Goal: Information Seeking & Learning: Learn about a topic

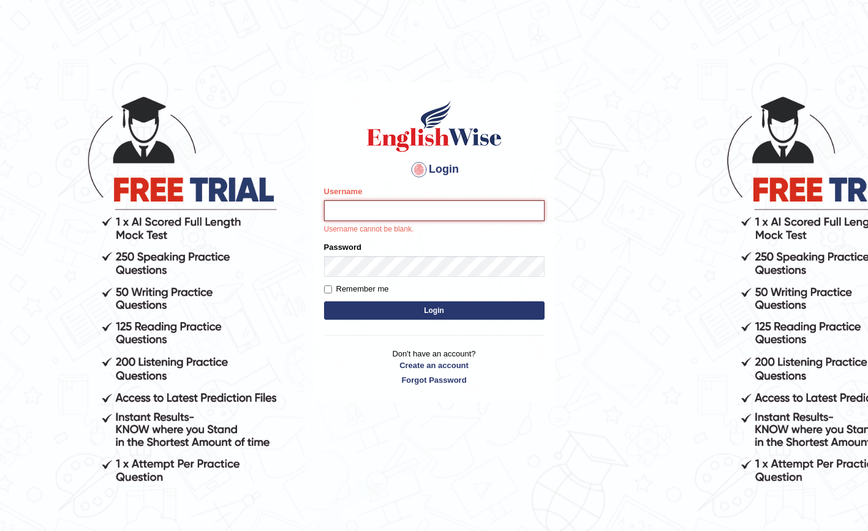
type input "Iqrabatool"
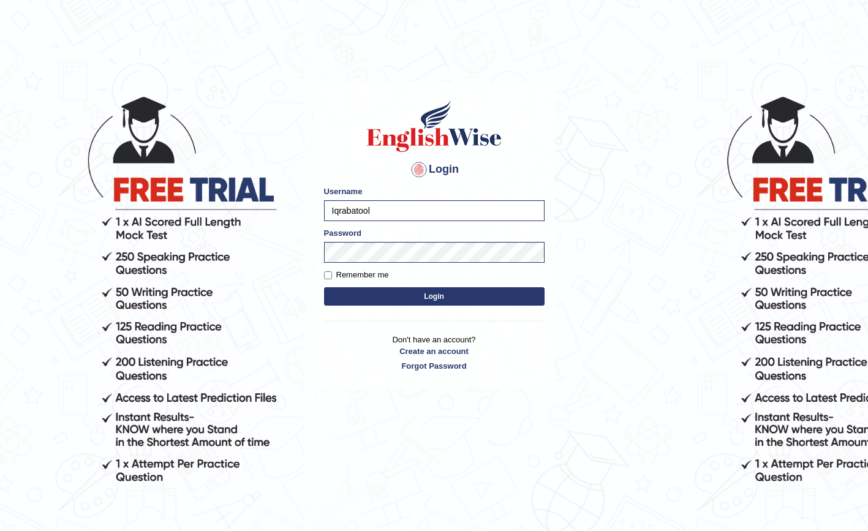
click at [410, 294] on button "Login" at bounding box center [434, 296] width 221 height 18
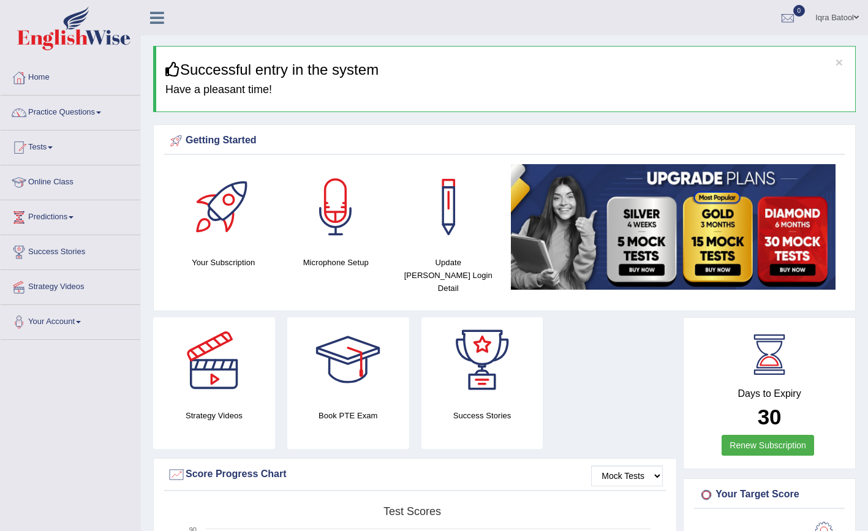
click at [768, 441] on link "Renew Subscription" at bounding box center [768, 445] width 93 height 21
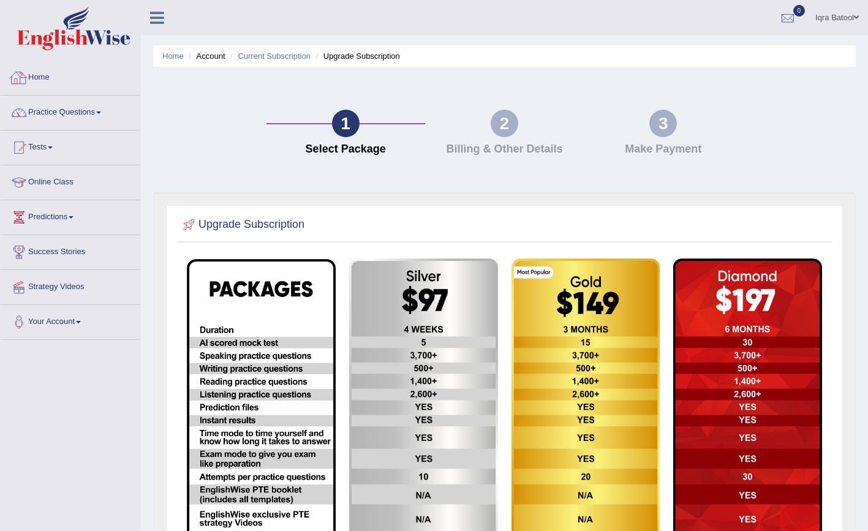
click at [48, 77] on link "Home" at bounding box center [71, 76] width 140 height 31
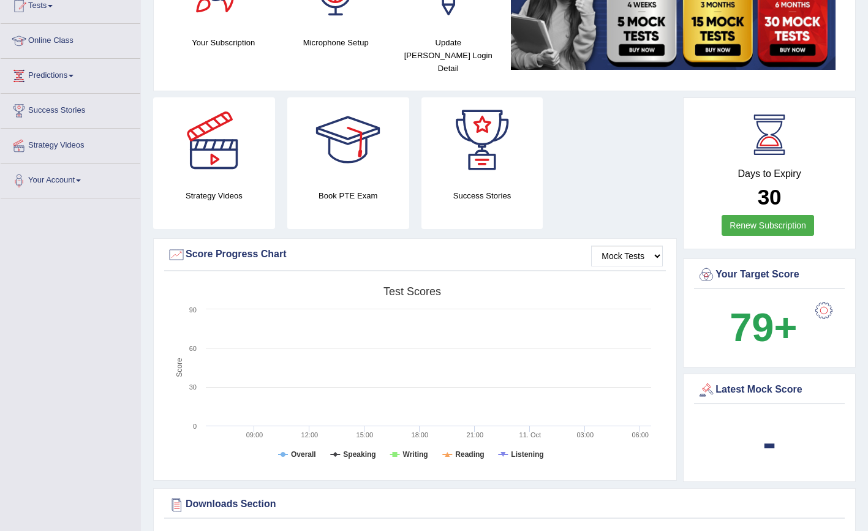
scroll to position [146, 0]
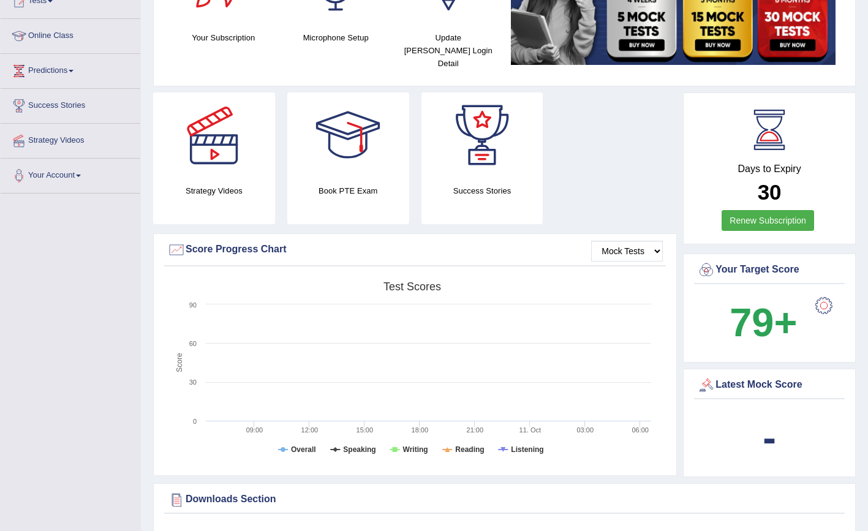
click at [819, 295] on div at bounding box center [824, 305] width 25 height 25
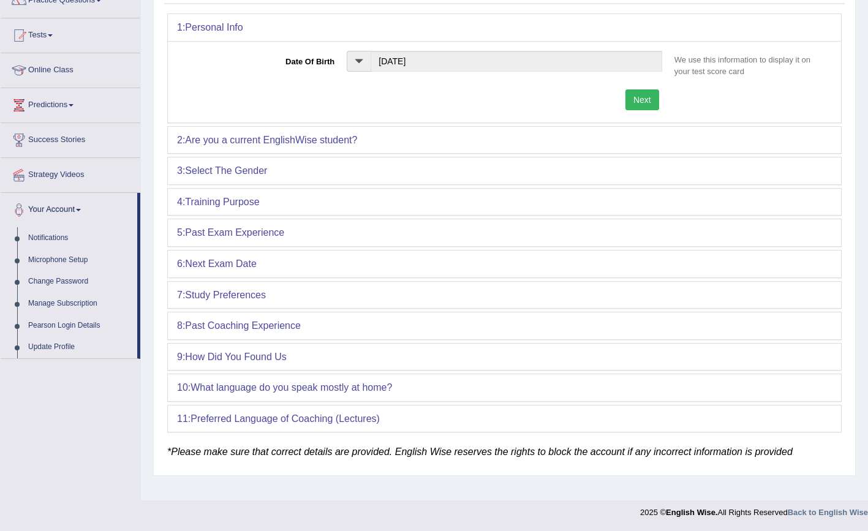
scroll to position [112, 0]
click at [415, 131] on div "2: Are you a current EnglishWise student?" at bounding box center [504, 140] width 673 height 27
click at [338, 142] on b "Are you a current EnglishWise student?" at bounding box center [271, 140] width 172 height 10
click at [388, 143] on div "2: Are you a current EnglishWise student?" at bounding box center [504, 140] width 673 height 27
click at [646, 99] on button "Next" at bounding box center [642, 99] width 34 height 21
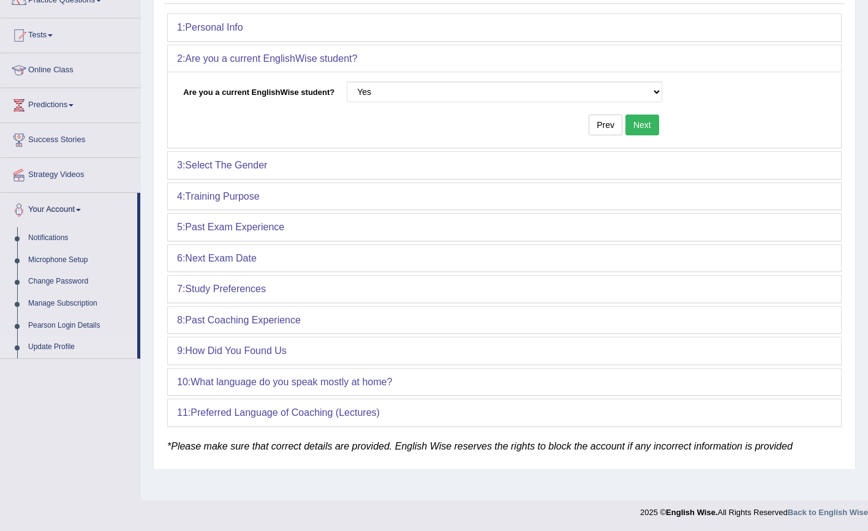
click at [647, 121] on button "Next" at bounding box center [642, 125] width 34 height 21
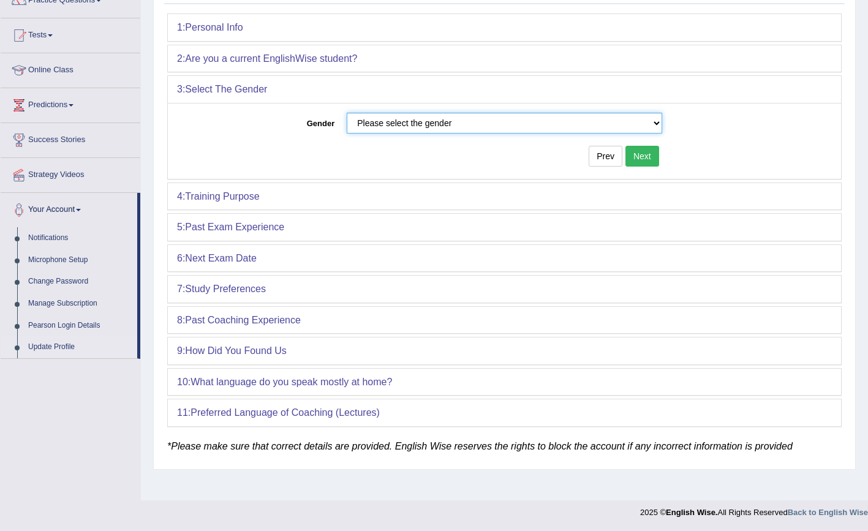
select select "Female"
click at [633, 149] on button "Next" at bounding box center [642, 156] width 34 height 21
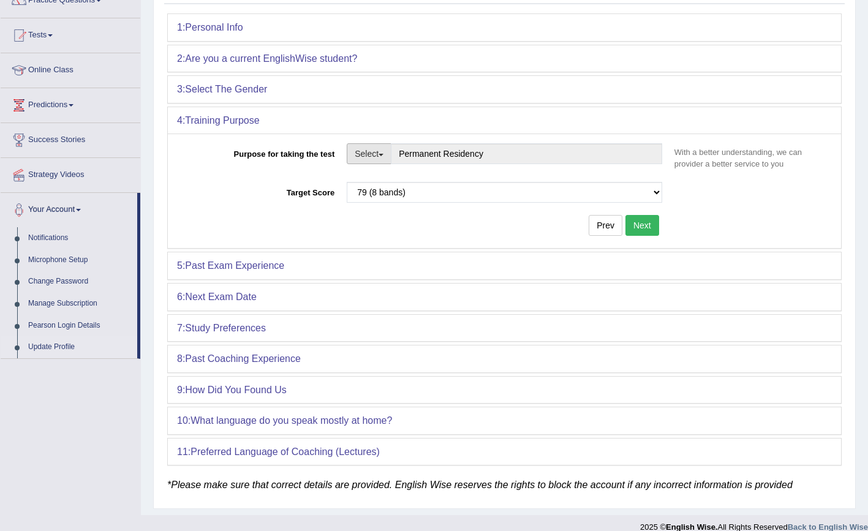
click at [383, 156] on button "Select" at bounding box center [369, 153] width 45 height 21
click at [390, 206] on link "Nursing" at bounding box center [401, 212] width 109 height 16
type input "Nursing"
click at [640, 229] on button "Next" at bounding box center [642, 225] width 34 height 21
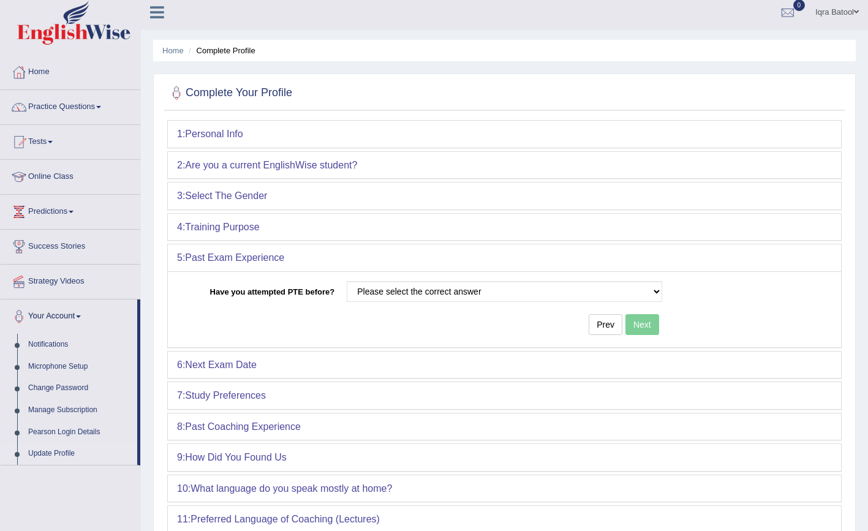
scroll to position [8, 0]
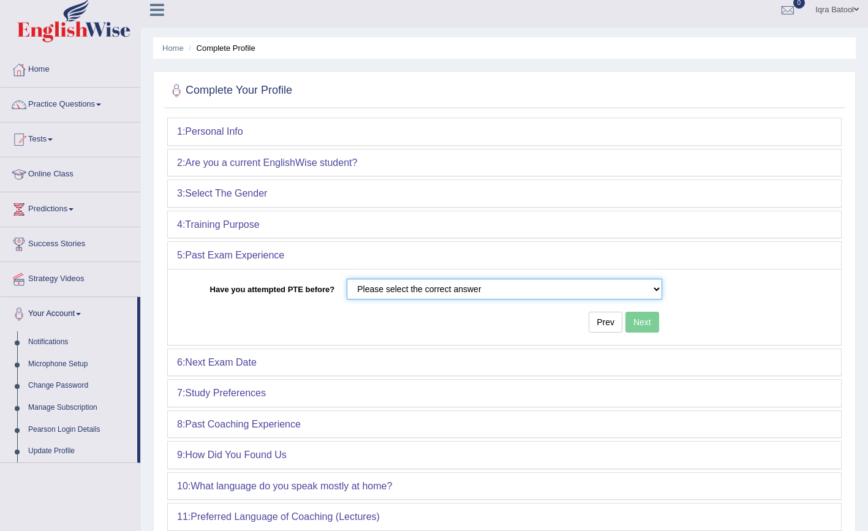
select select "No"
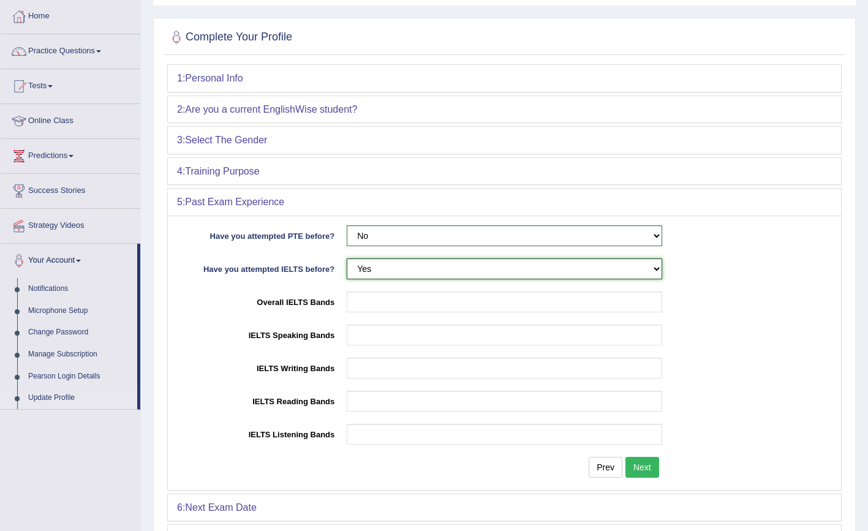
scroll to position [62, 0]
select select "No"
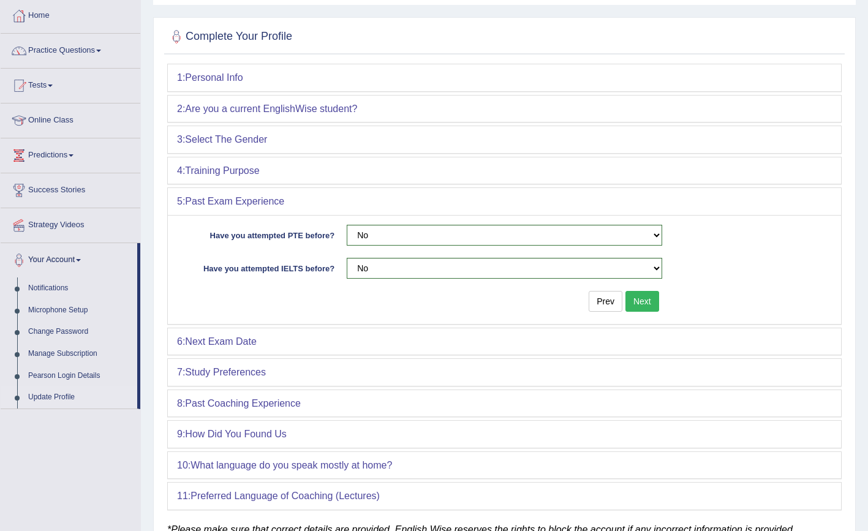
click at [645, 292] on button "Next" at bounding box center [642, 301] width 34 height 21
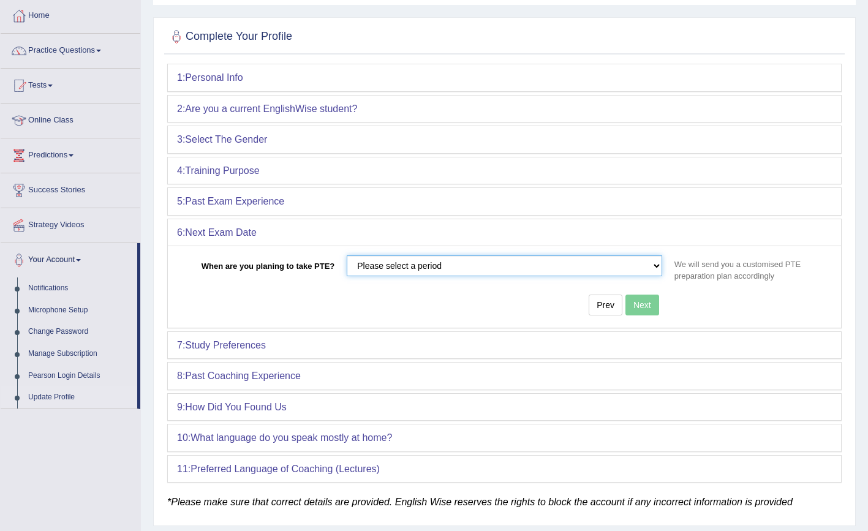
select select "between 30 and 60 days"
click at [644, 304] on button "Next" at bounding box center [642, 305] width 34 height 21
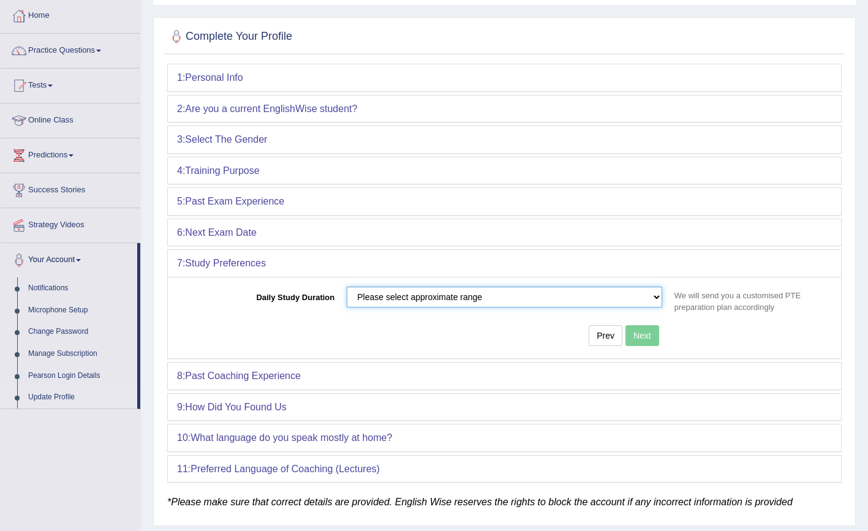
select select "between 2 and 4 hours"
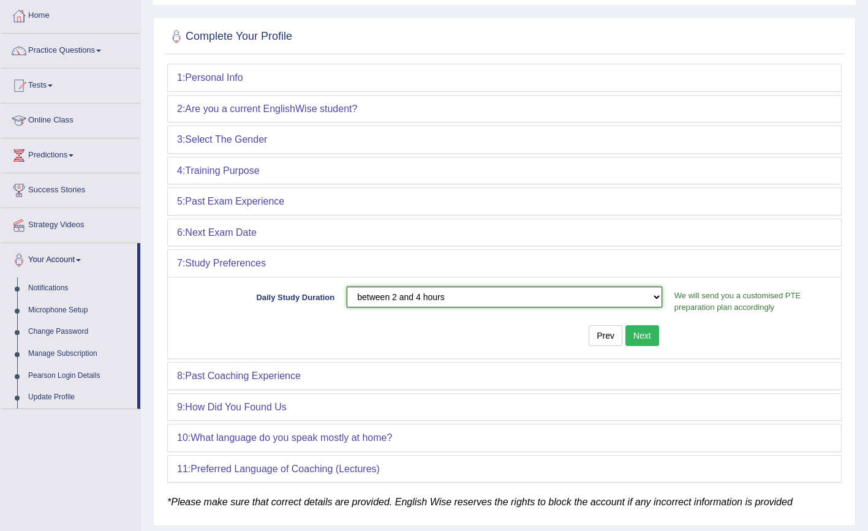
scroll to position [67, 0]
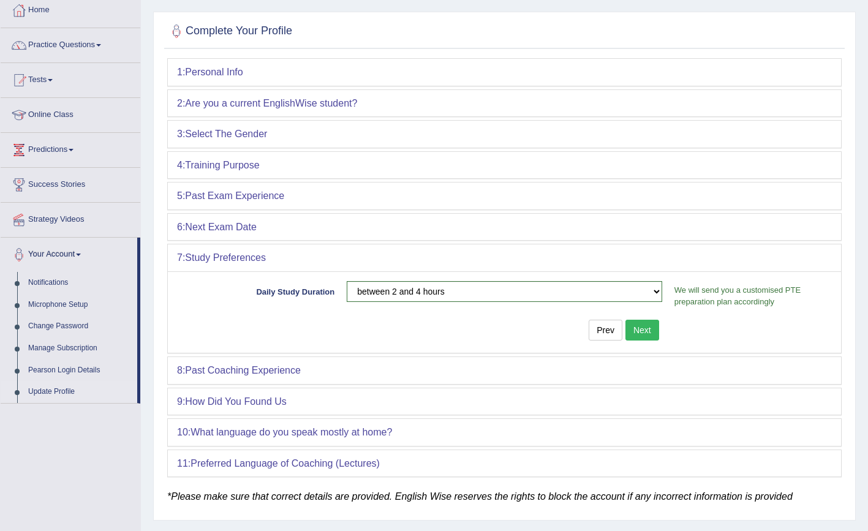
click at [644, 331] on button "Next" at bounding box center [642, 330] width 34 height 21
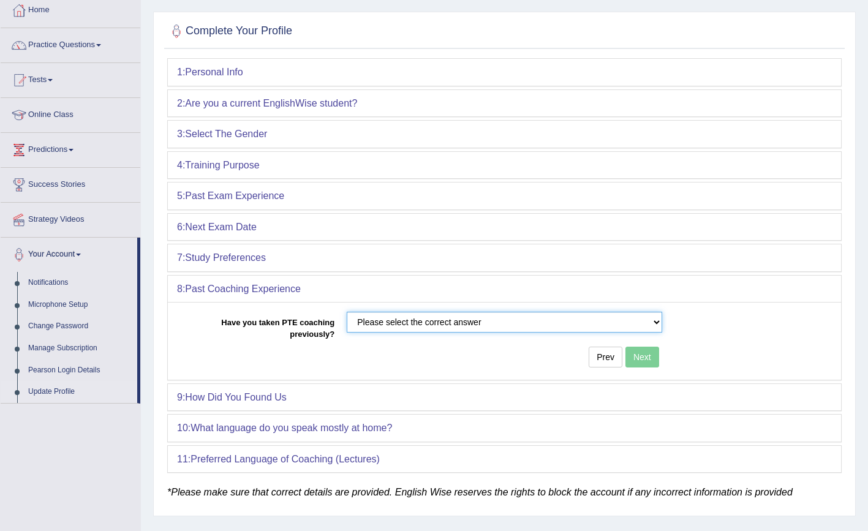
select select "Yes"
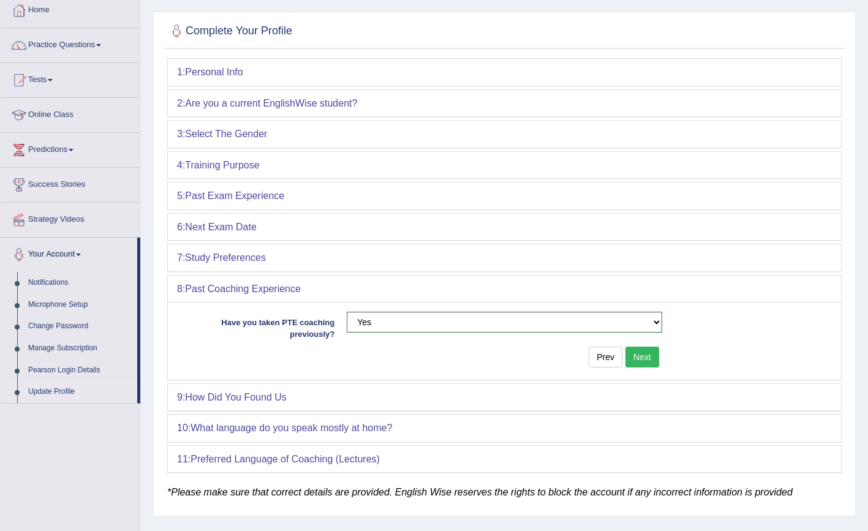
click at [641, 349] on button "Next" at bounding box center [642, 357] width 34 height 21
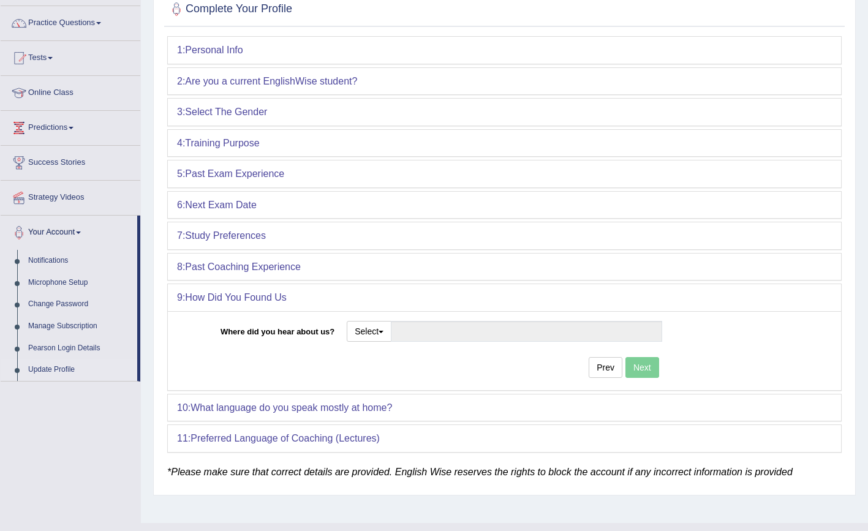
scroll to position [91, 0]
click at [380, 322] on button "Select" at bounding box center [369, 329] width 45 height 21
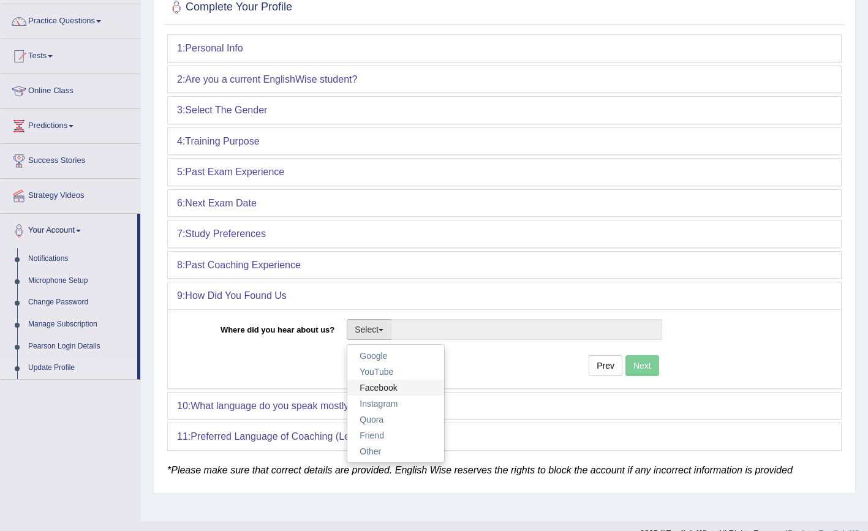
click at [393, 383] on link "Facebook" at bounding box center [395, 388] width 97 height 16
type input "Facebook"
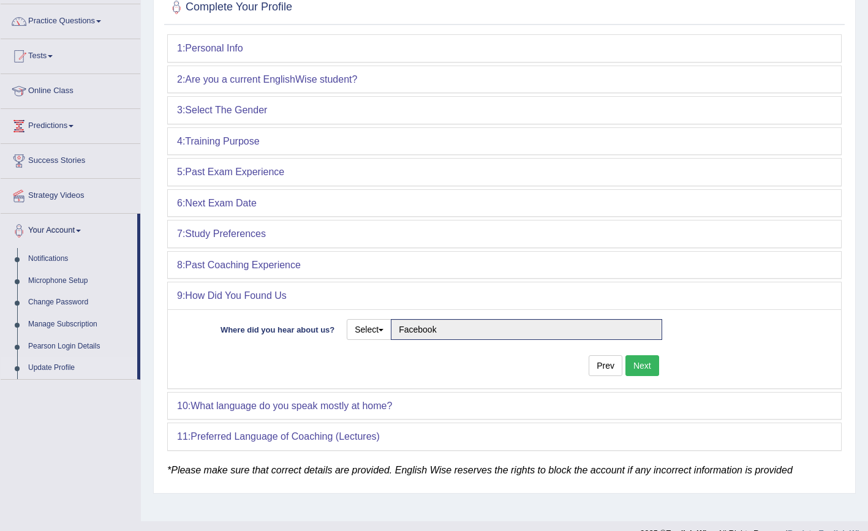
click at [645, 363] on button "Next" at bounding box center [642, 365] width 34 height 21
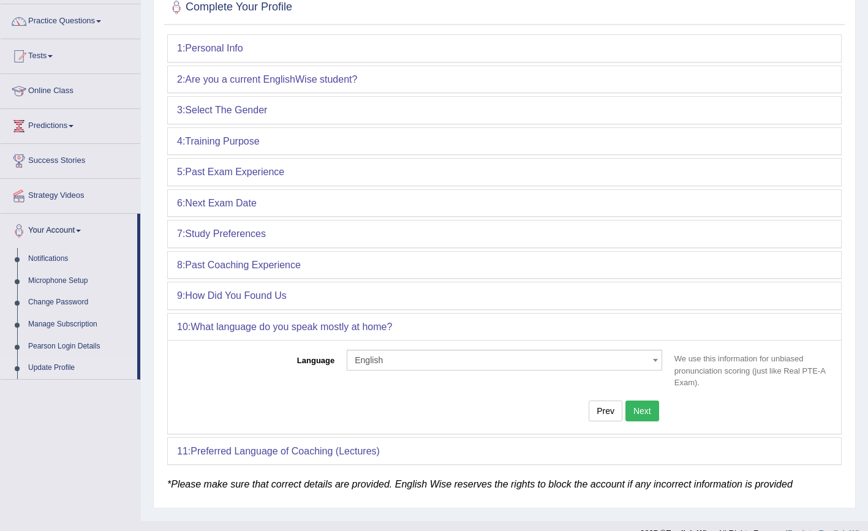
click at [409, 356] on span "English" at bounding box center [501, 360] width 292 height 12
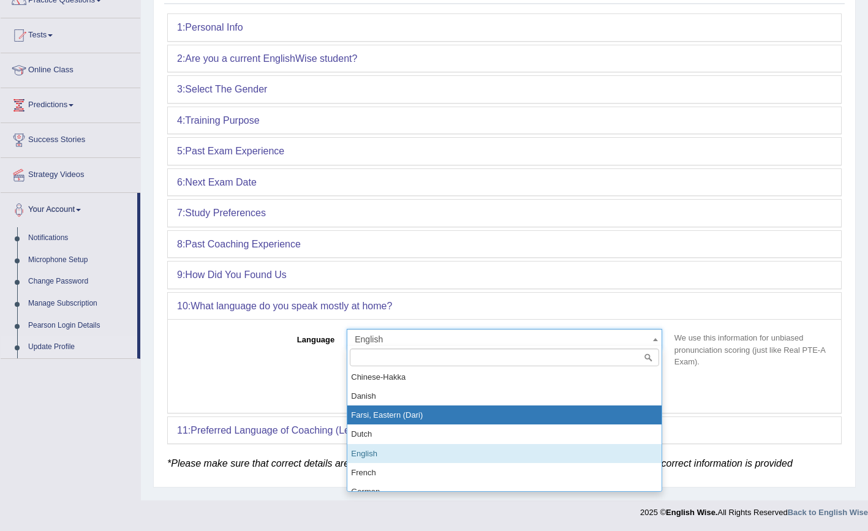
scroll to position [340, 0]
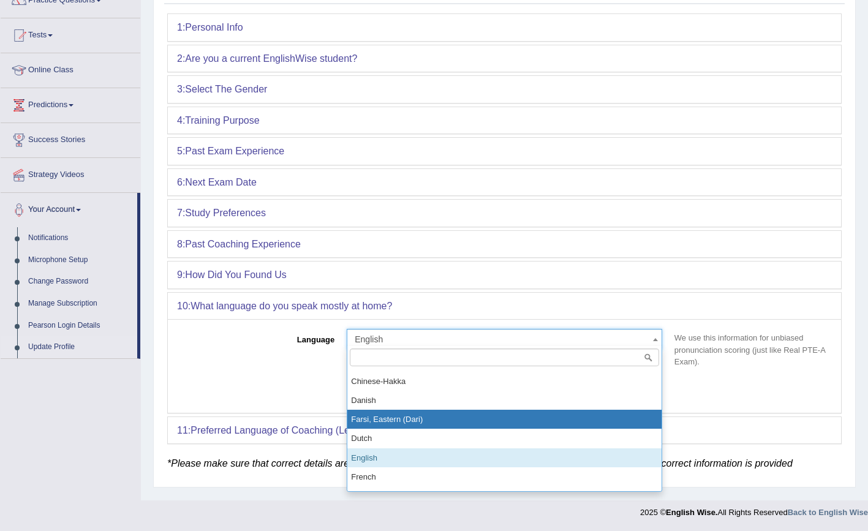
select select "Farsi, Eastern (Dari)"
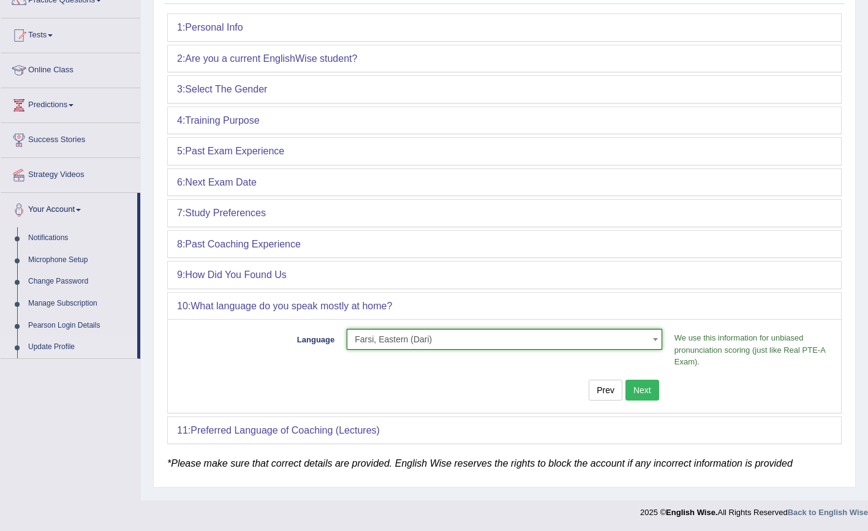
click at [635, 387] on button "Next" at bounding box center [642, 390] width 34 height 21
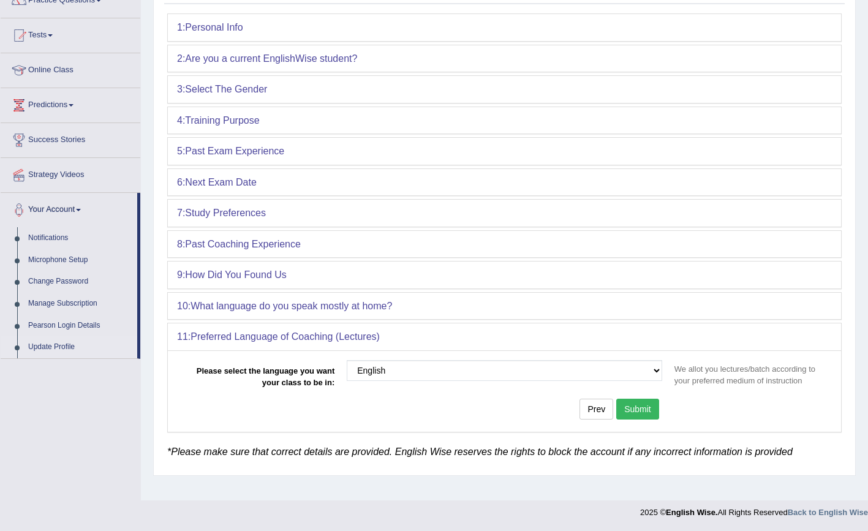
click at [650, 399] on button "Submit" at bounding box center [637, 409] width 43 height 21
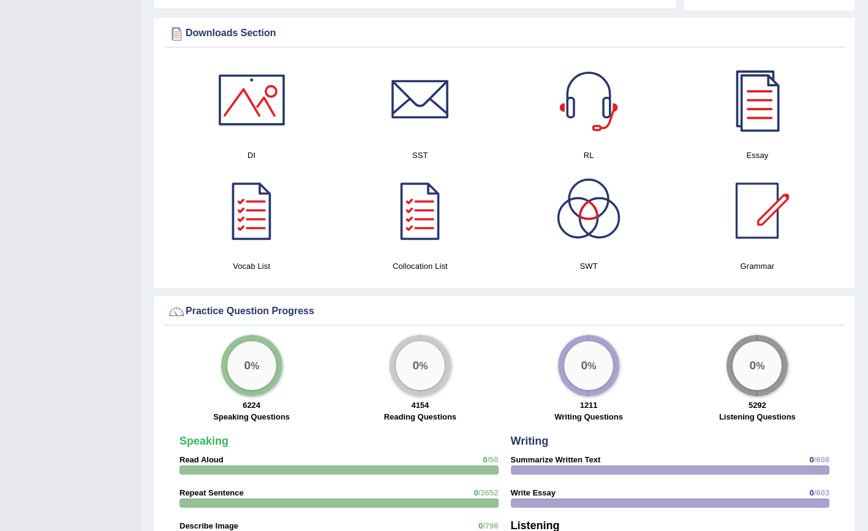
scroll to position [653, 0]
click at [257, 97] on div at bounding box center [252, 101] width 86 height 86
click at [406, 94] on div at bounding box center [420, 101] width 86 height 86
click at [597, 101] on div at bounding box center [589, 101] width 86 height 86
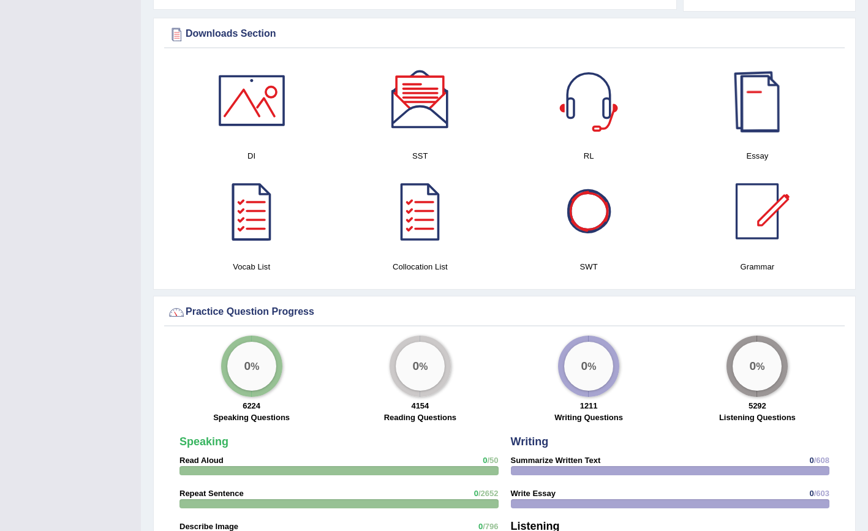
click at [759, 103] on div at bounding box center [757, 101] width 86 height 86
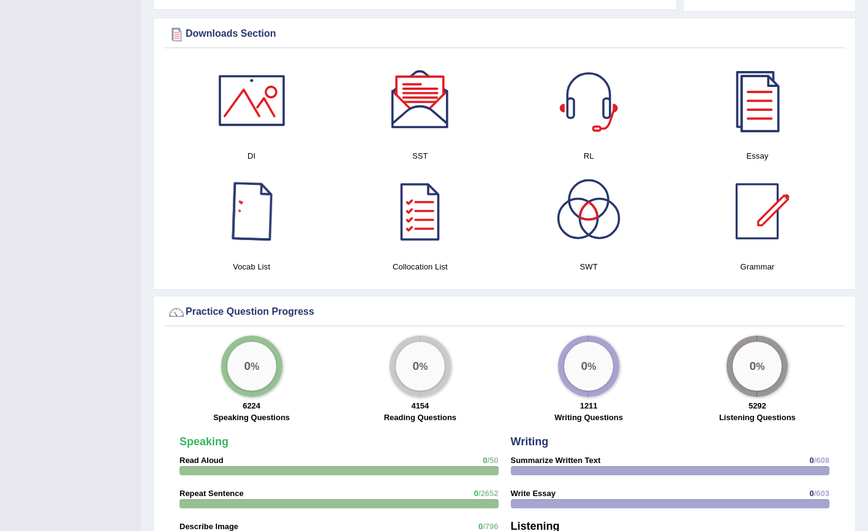
click at [257, 212] on div at bounding box center [252, 211] width 86 height 86
click at [436, 203] on div at bounding box center [420, 211] width 86 height 86
click at [592, 203] on div at bounding box center [589, 211] width 86 height 86
click at [753, 198] on div at bounding box center [757, 211] width 86 height 86
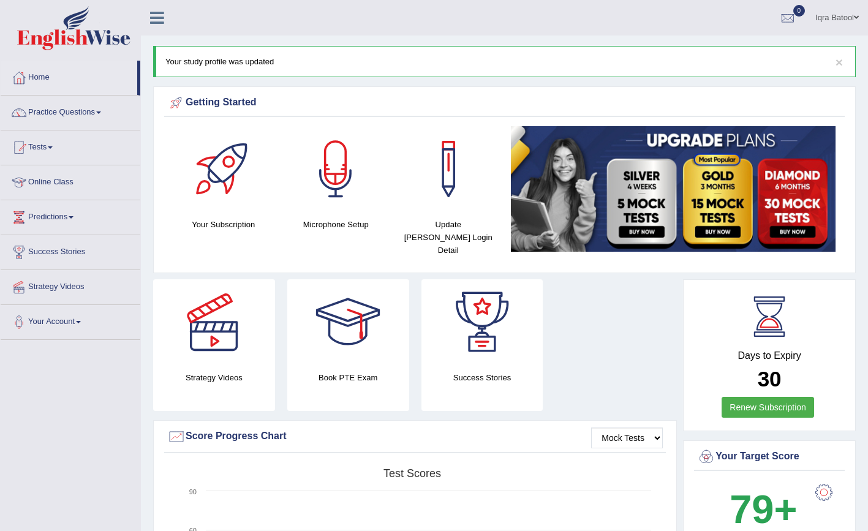
scroll to position [0, 0]
click at [48, 83] on link "Home" at bounding box center [69, 76] width 137 height 31
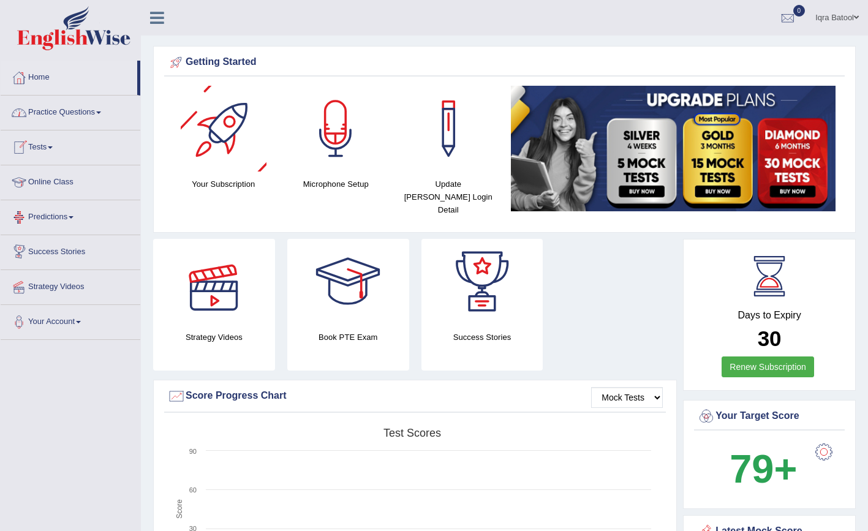
click at [231, 140] on div at bounding box center [224, 129] width 86 height 86
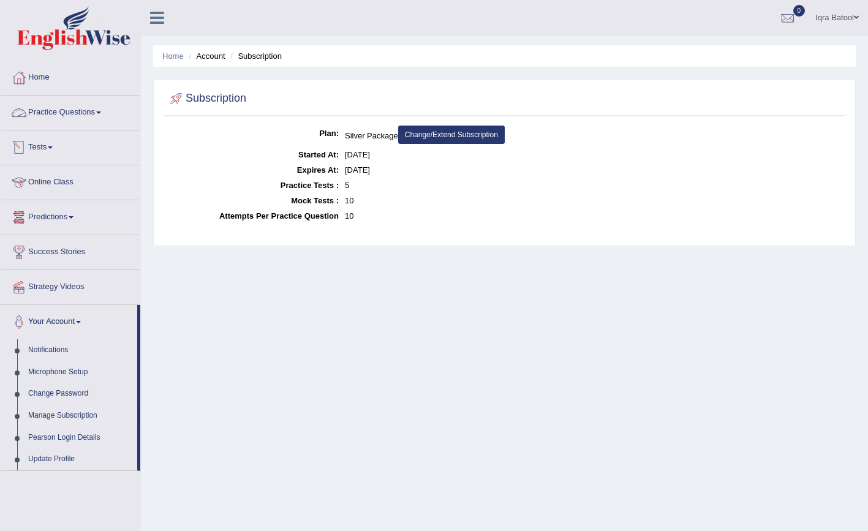
click at [91, 114] on link "Practice Questions" at bounding box center [71, 111] width 140 height 31
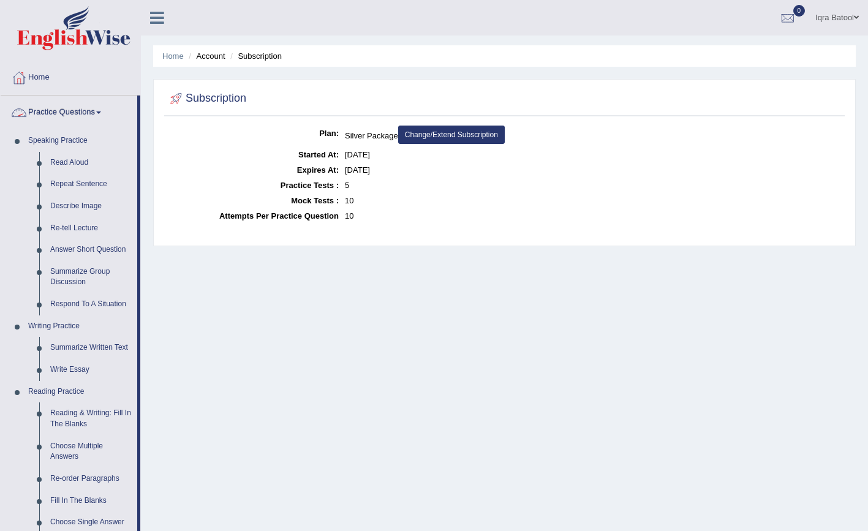
click at [104, 105] on link "Practice Questions" at bounding box center [69, 111] width 137 height 31
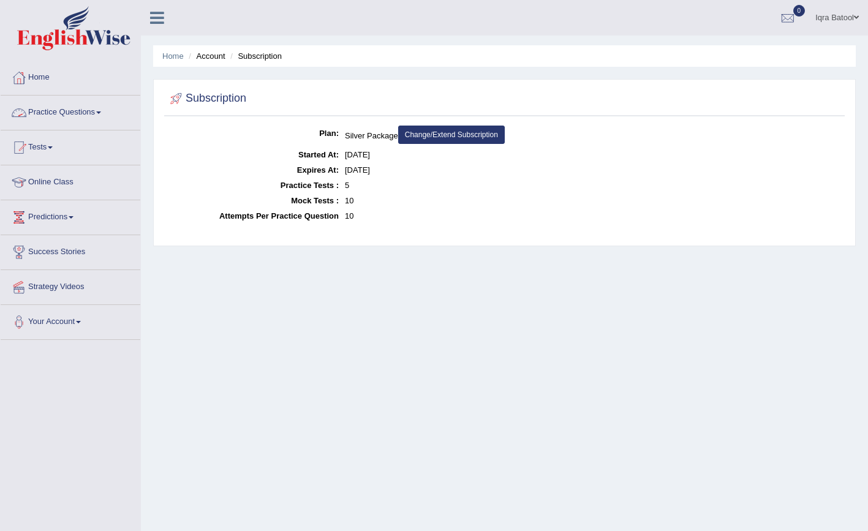
click at [92, 116] on link "Practice Questions" at bounding box center [71, 111] width 140 height 31
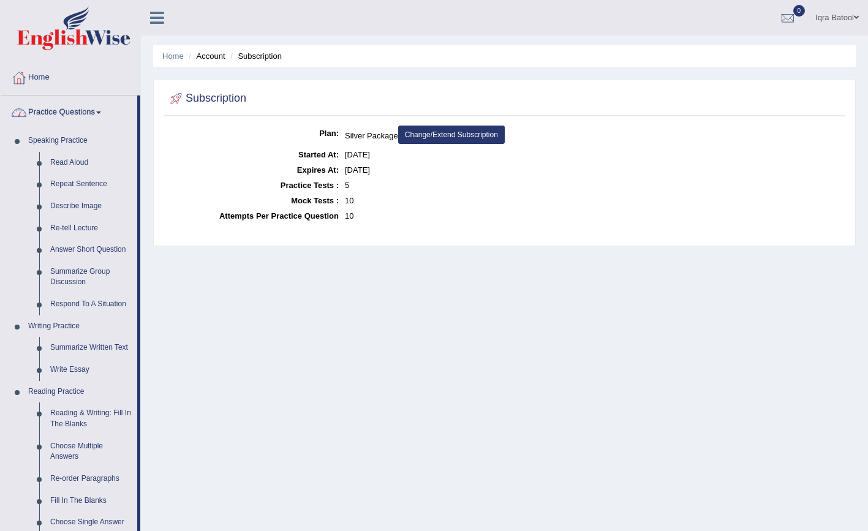
click at [104, 115] on link "Practice Questions" at bounding box center [69, 111] width 137 height 31
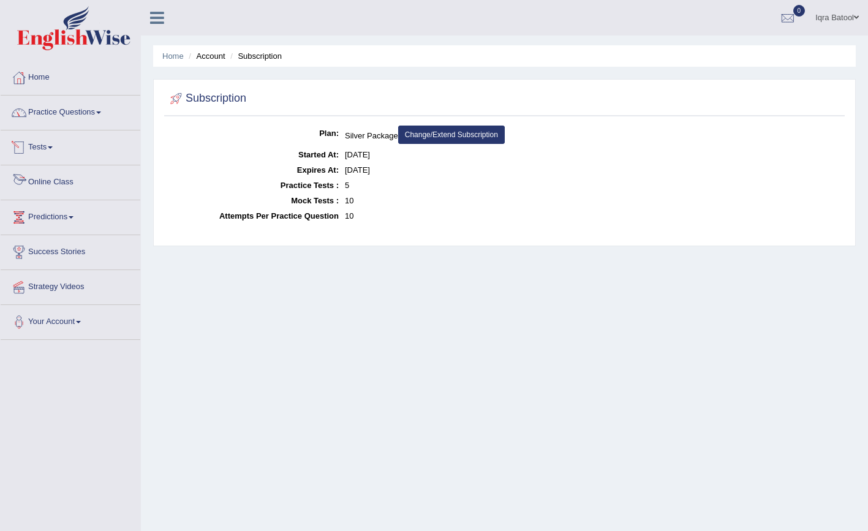
click at [59, 153] on link "Tests" at bounding box center [71, 145] width 140 height 31
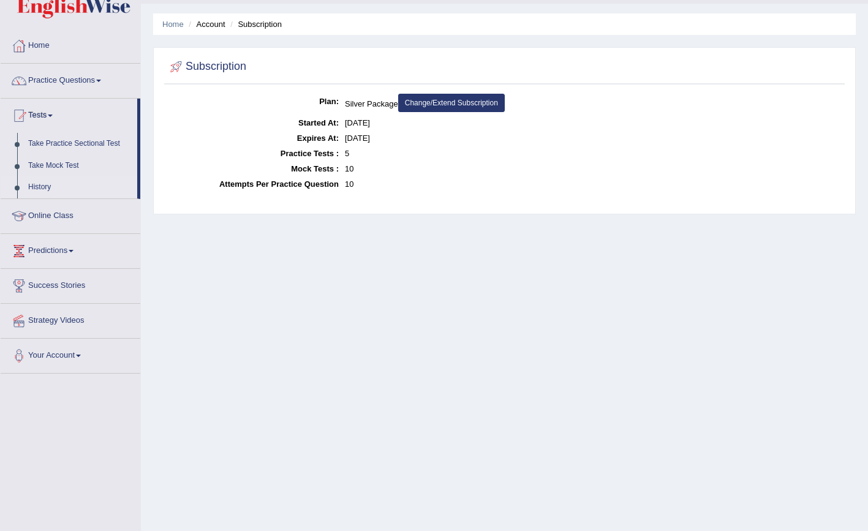
scroll to position [35, 0]
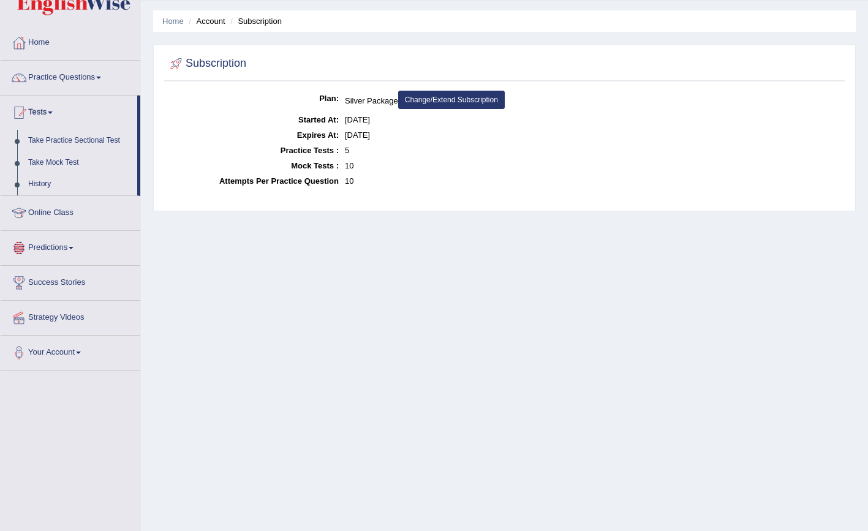
click at [66, 216] on link "Online Class" at bounding box center [71, 211] width 140 height 31
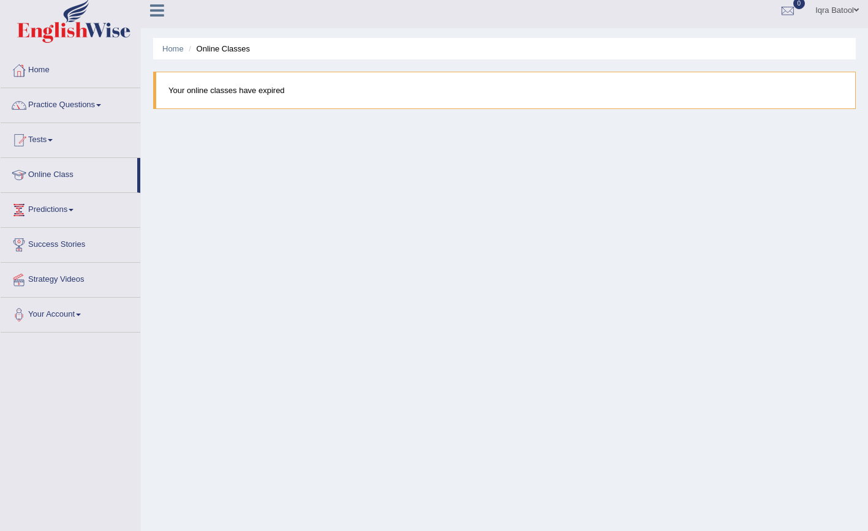
scroll to position [12, 0]
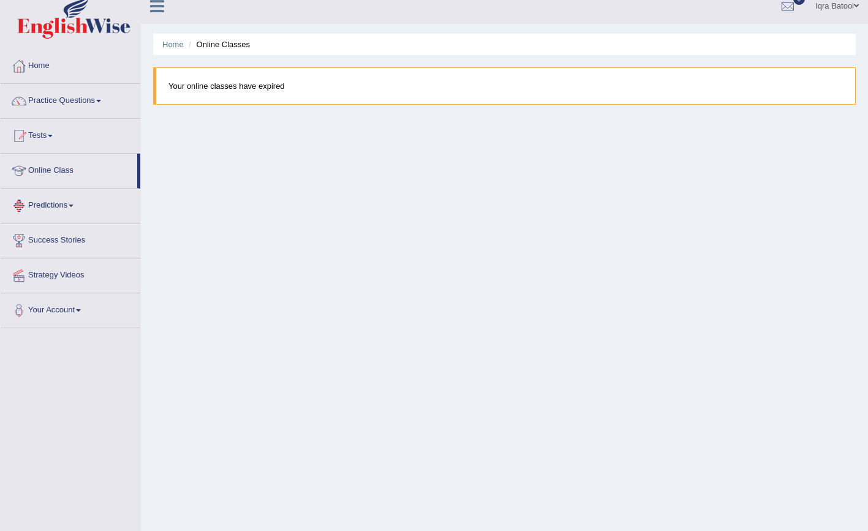
click at [67, 204] on link "Predictions" at bounding box center [71, 204] width 140 height 31
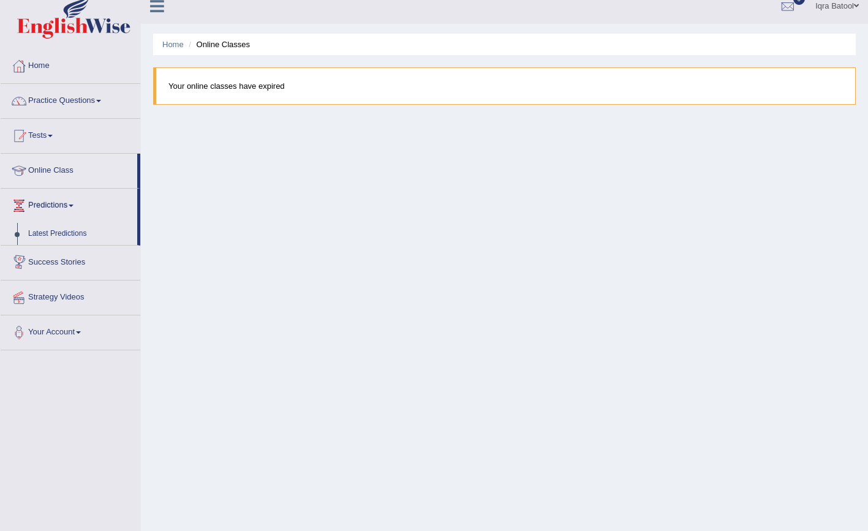
click at [63, 262] on link "Success Stories" at bounding box center [71, 261] width 140 height 31
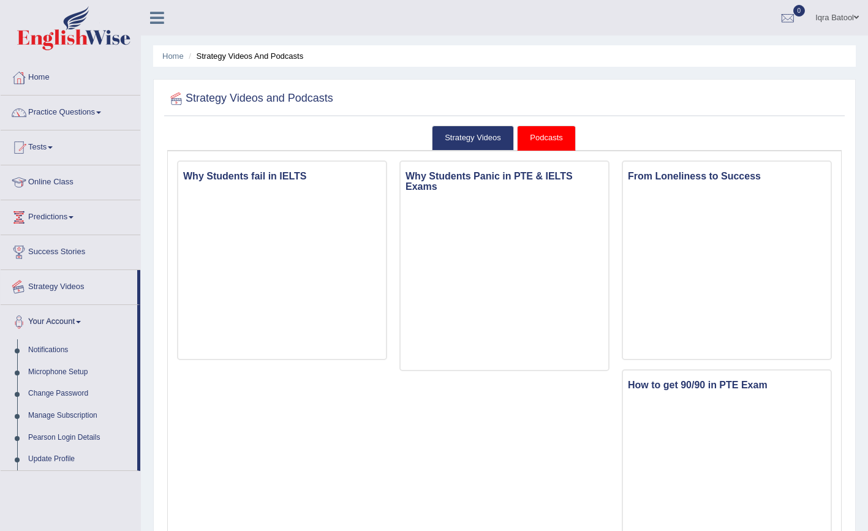
click at [81, 273] on link "Strategy Videos" at bounding box center [69, 285] width 137 height 31
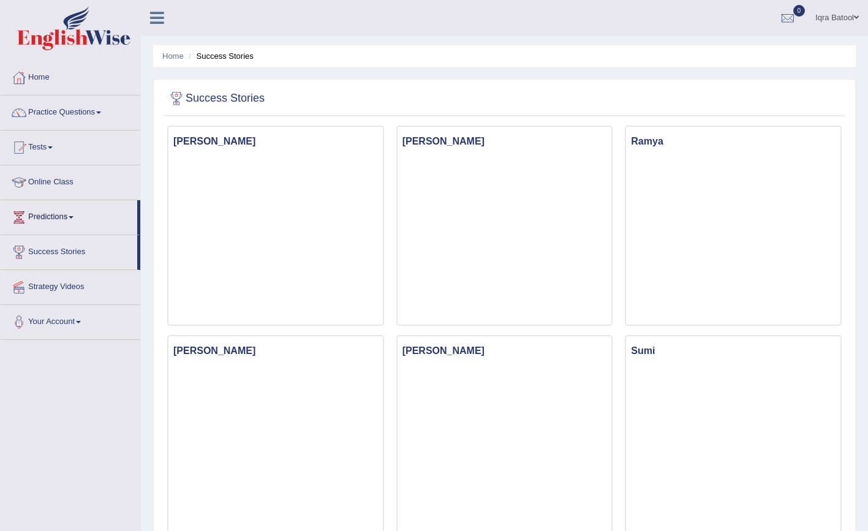
click at [79, 176] on link "Online Class" at bounding box center [71, 180] width 140 height 31
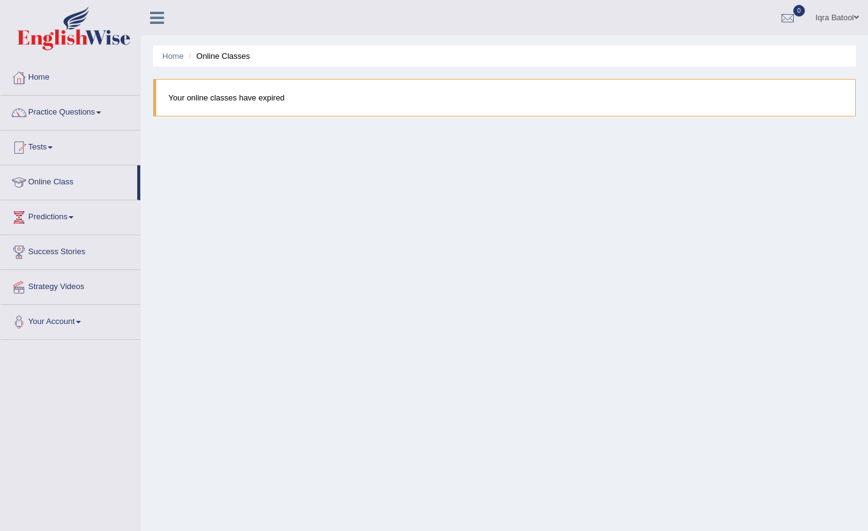
click at [275, 228] on div "Home Online Classes Your online classes have expired" at bounding box center [504, 306] width 727 height 613
click at [34, 76] on link "Home" at bounding box center [71, 76] width 140 height 31
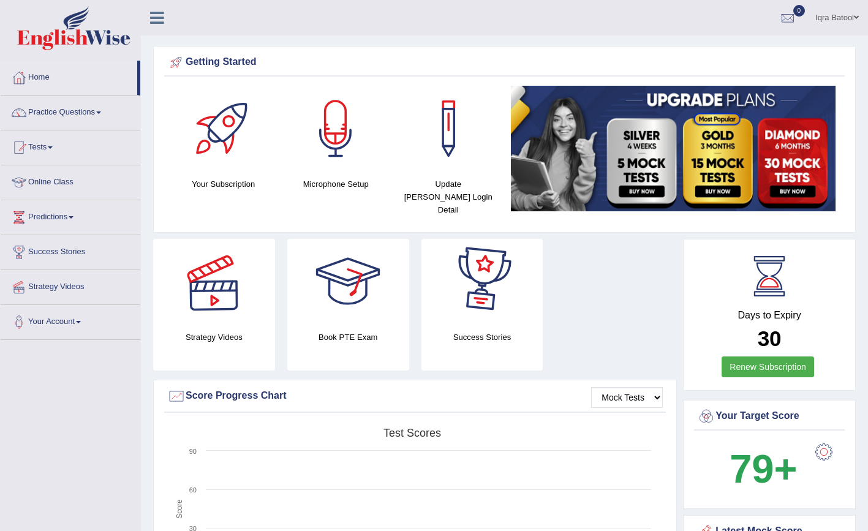
click at [189, 279] on div at bounding box center [214, 282] width 86 height 86
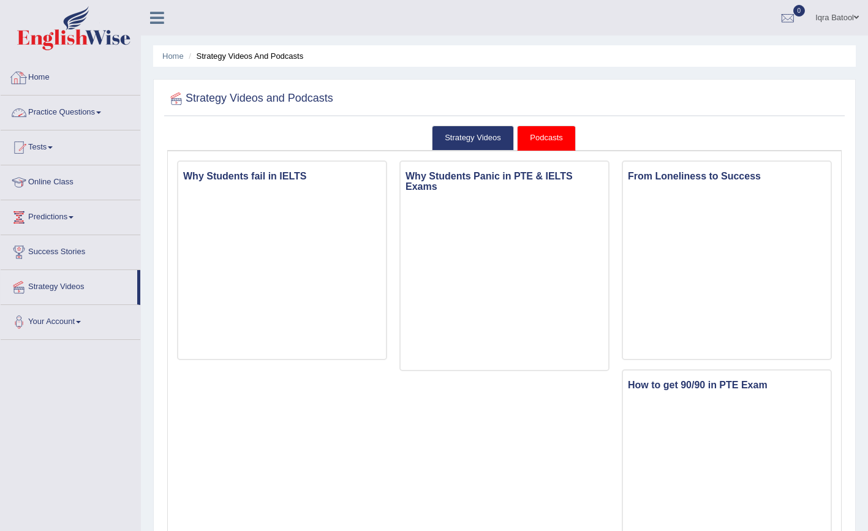
click at [49, 75] on link "Home" at bounding box center [71, 76] width 140 height 31
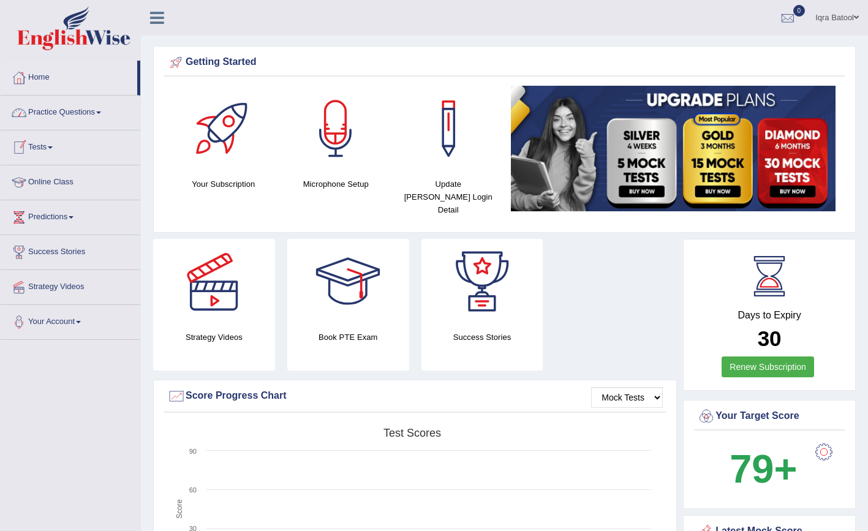
click at [65, 94] on li "Home" at bounding box center [71, 78] width 140 height 35
click at [66, 110] on link "Practice Questions" at bounding box center [71, 111] width 140 height 31
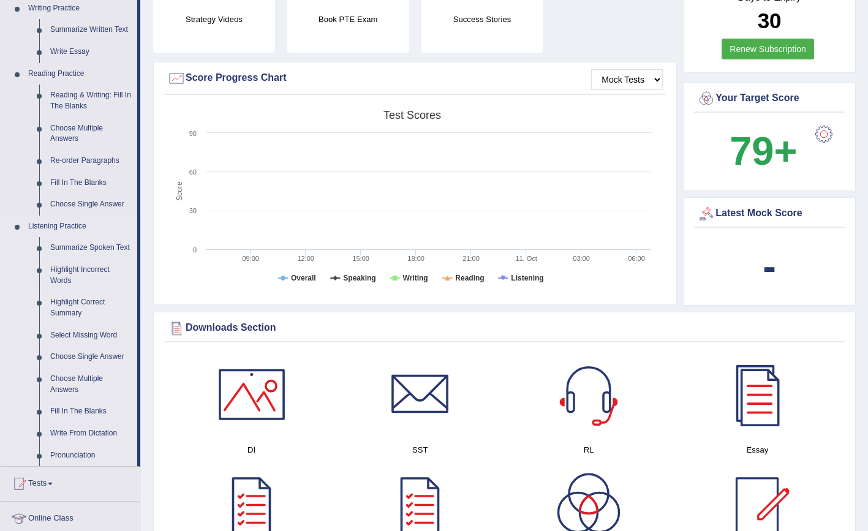
scroll to position [319, 0]
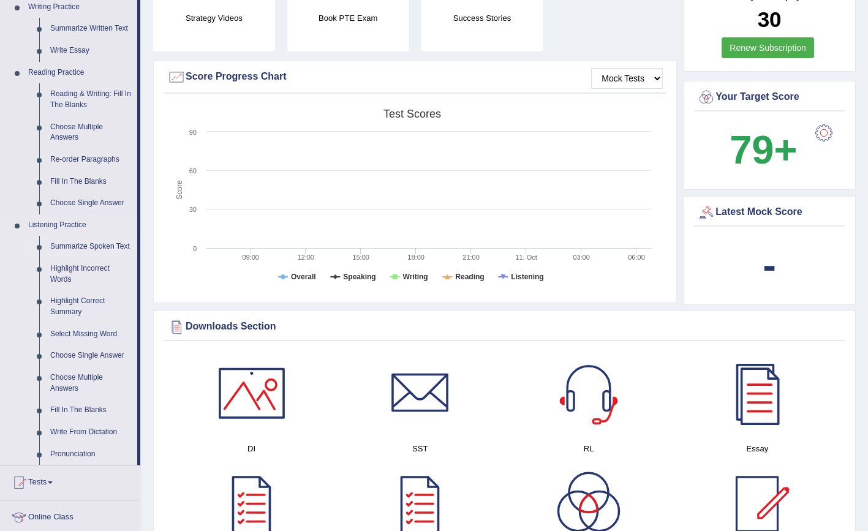
click at [67, 240] on link "Summarize Spoken Text" at bounding box center [91, 247] width 93 height 22
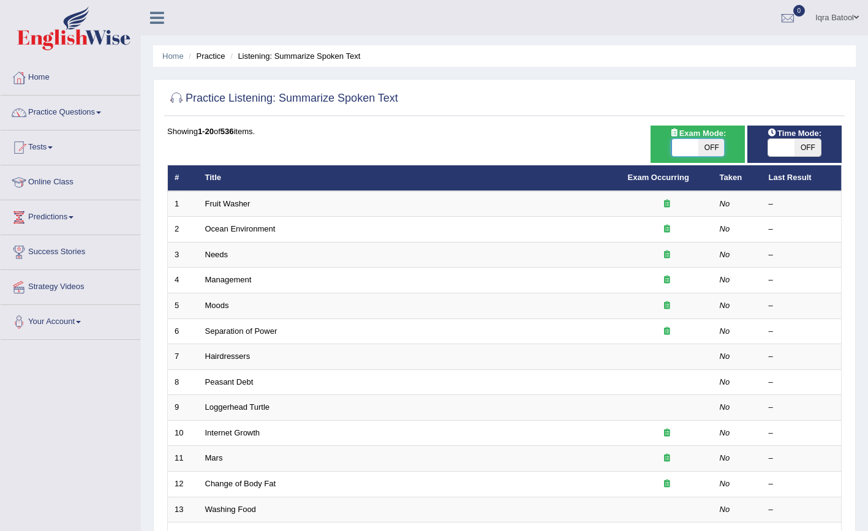
click at [683, 149] on span at bounding box center [685, 147] width 26 height 17
click at [704, 149] on span "OFF" at bounding box center [711, 147] width 26 height 17
checkbox input "true"
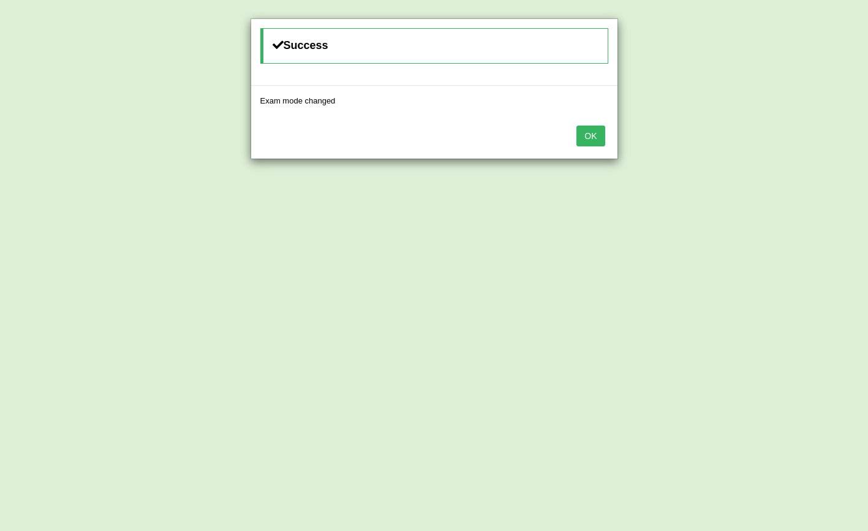
click at [600, 139] on button "OK" at bounding box center [590, 136] width 28 height 21
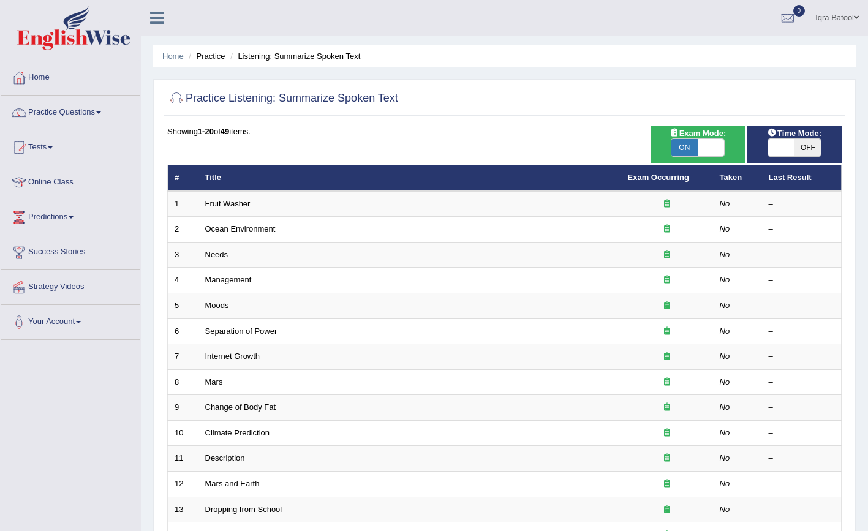
click at [804, 151] on span "OFF" at bounding box center [808, 147] width 26 height 17
checkbox input "true"
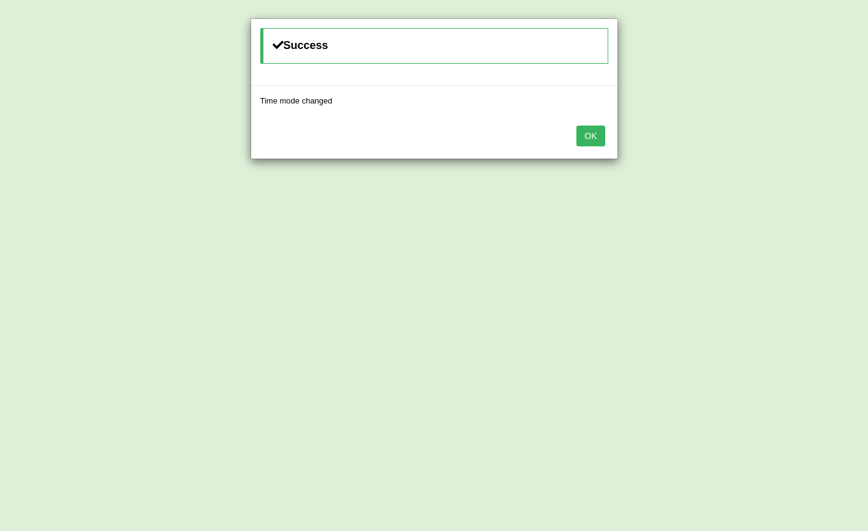
click at [586, 130] on button "OK" at bounding box center [590, 136] width 28 height 21
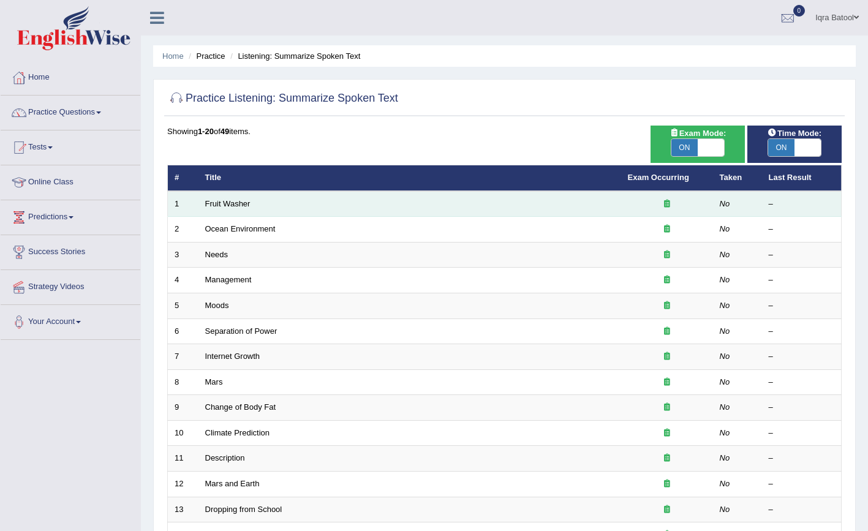
click at [635, 206] on div at bounding box center [667, 204] width 78 height 12
click at [426, 198] on td "Fruit Washer" at bounding box center [409, 204] width 423 height 26
click at [764, 200] on td "–" at bounding box center [802, 204] width 80 height 26
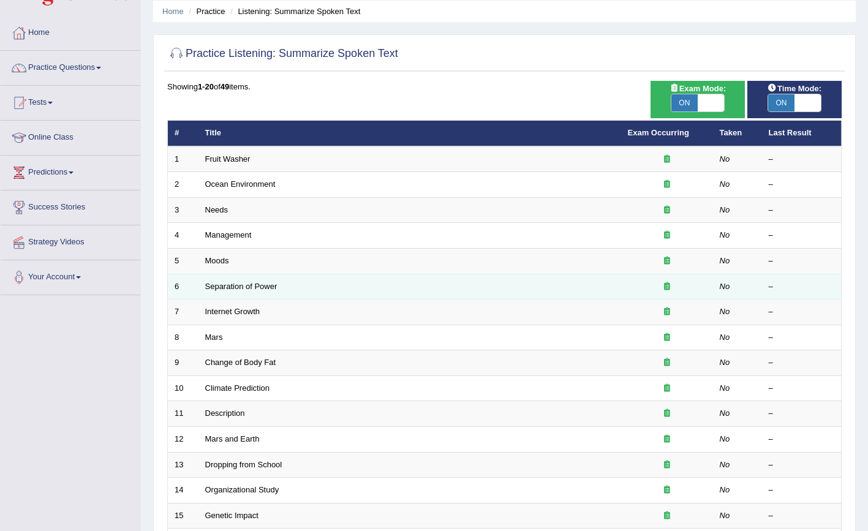
scroll to position [47, 0]
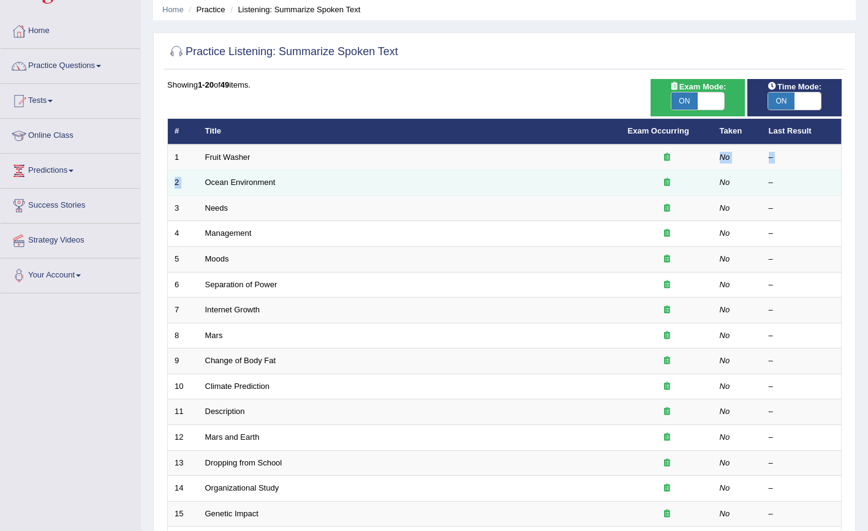
click at [477, 170] on tbody "1 Fruit Washer No – 2 Ocean Environment No – 3 Needs No – 4 Management No – 5 M…" at bounding box center [505, 400] width 674 height 510
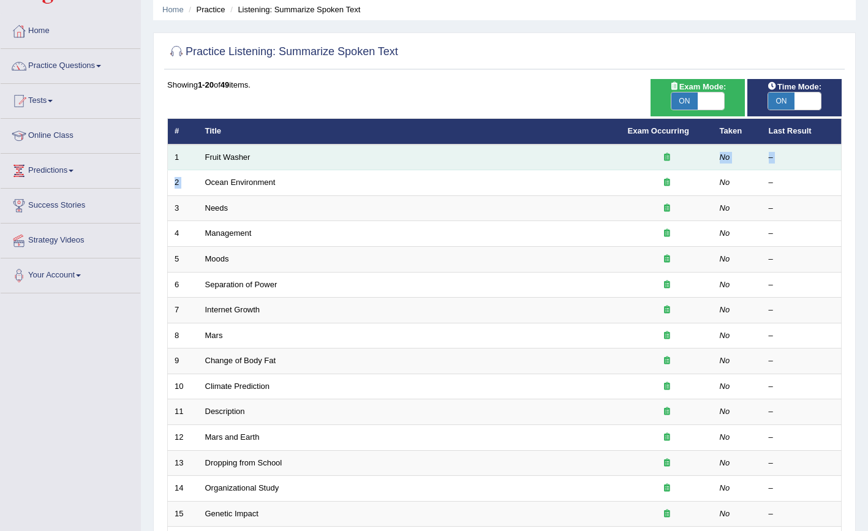
click at [434, 159] on td "Fruit Washer" at bounding box center [409, 158] width 423 height 26
click at [214, 162] on td "Fruit Washer" at bounding box center [409, 158] width 423 height 26
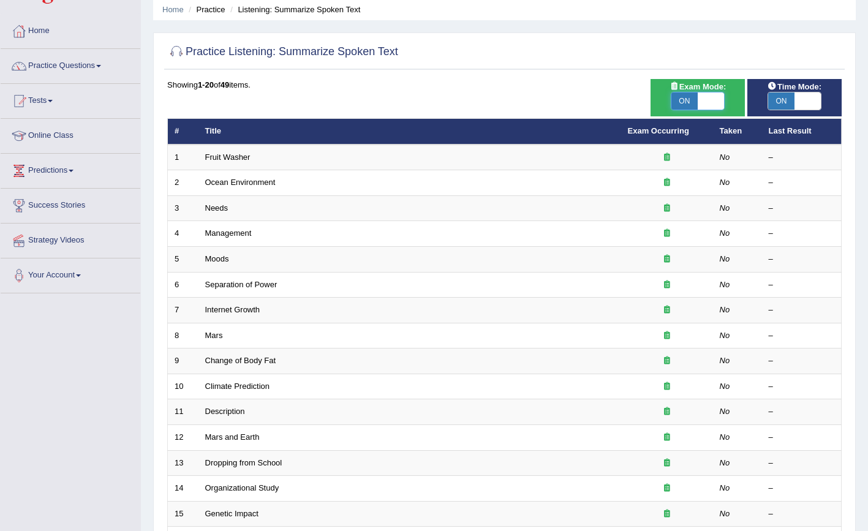
click at [706, 101] on span at bounding box center [711, 101] width 26 height 17
checkbox input "false"
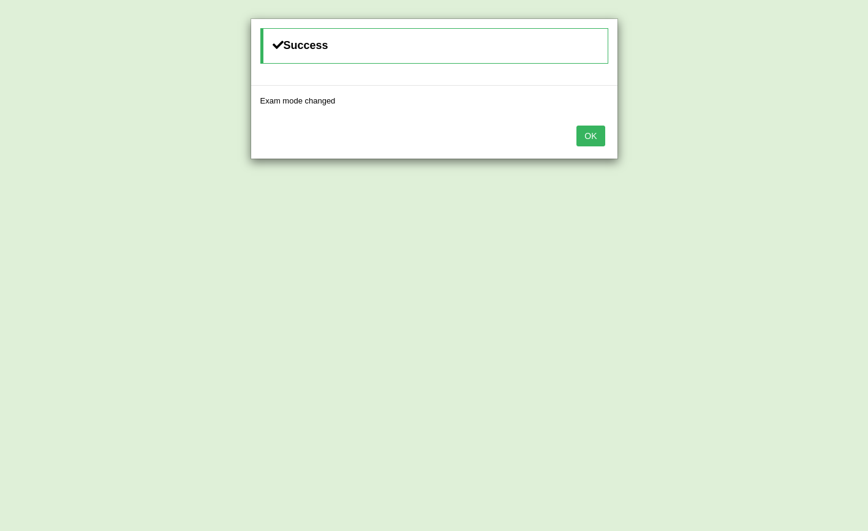
click at [595, 141] on button "OK" at bounding box center [590, 136] width 28 height 21
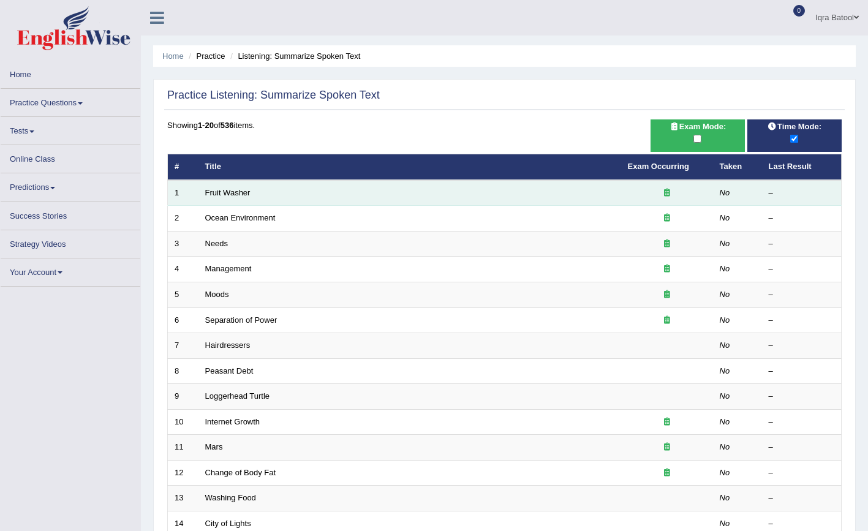
scroll to position [47, 0]
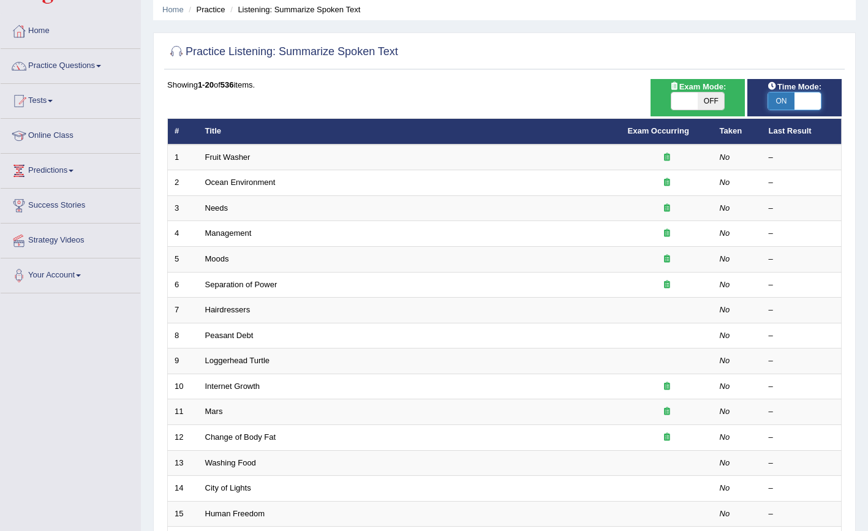
click at [806, 105] on span at bounding box center [808, 101] width 26 height 17
checkbox input "false"
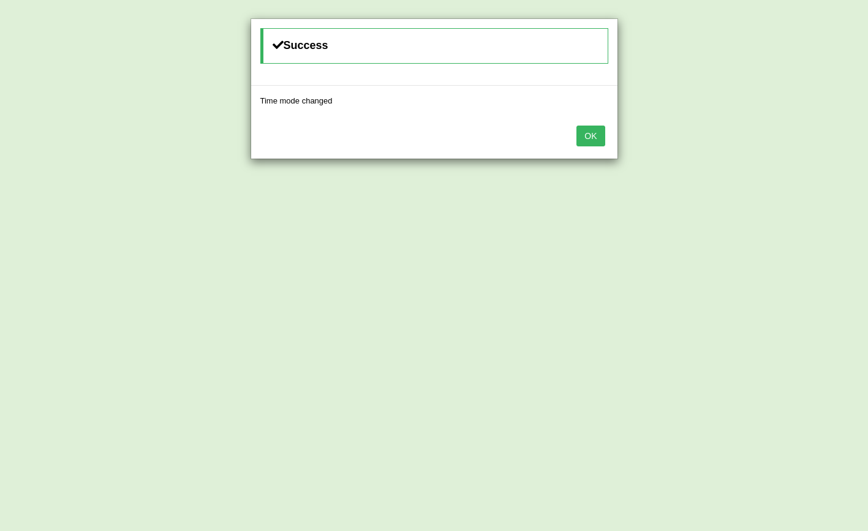
click at [592, 136] on button "OK" at bounding box center [590, 136] width 28 height 21
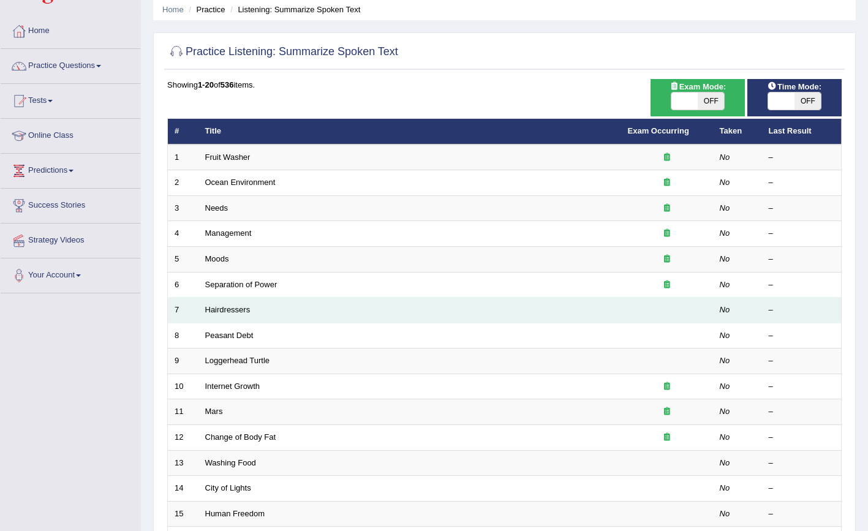
click at [634, 319] on td at bounding box center [667, 311] width 92 height 26
click at [621, 301] on td "Hairdressers" at bounding box center [409, 311] width 423 height 26
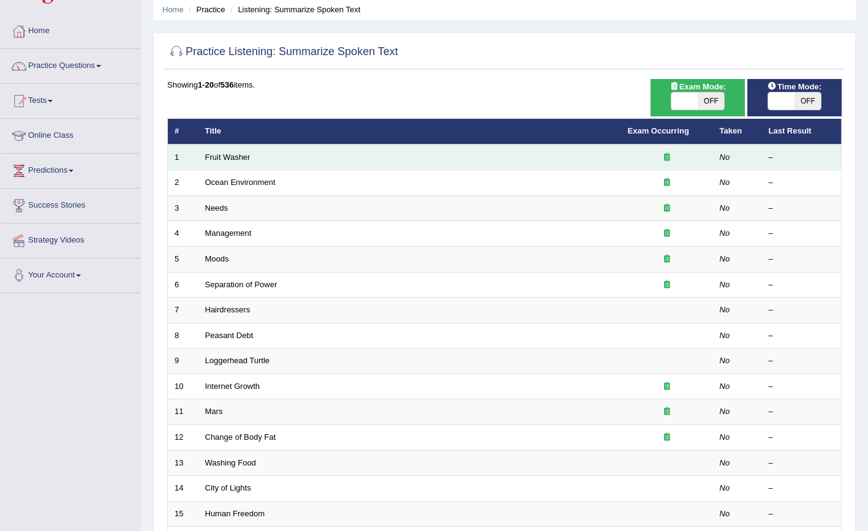
click at [368, 153] on td "Fruit Washer" at bounding box center [409, 158] width 423 height 26
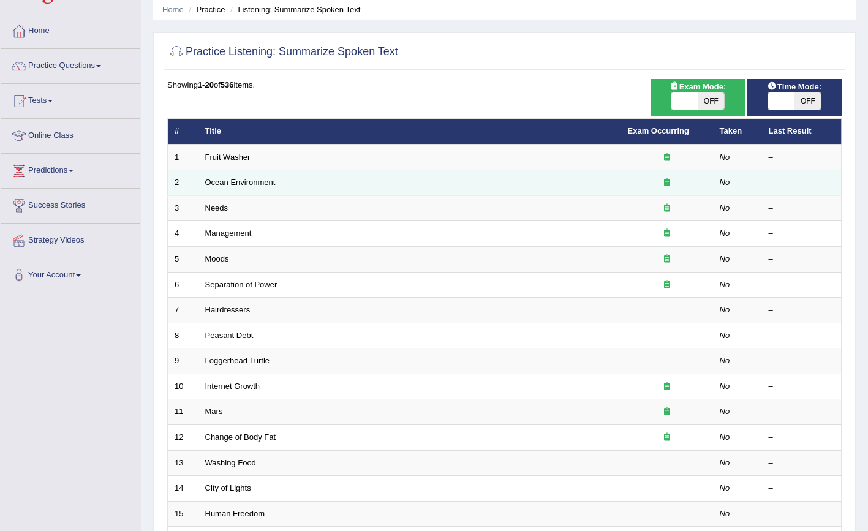
click at [320, 173] on td "Ocean Environment" at bounding box center [409, 183] width 423 height 26
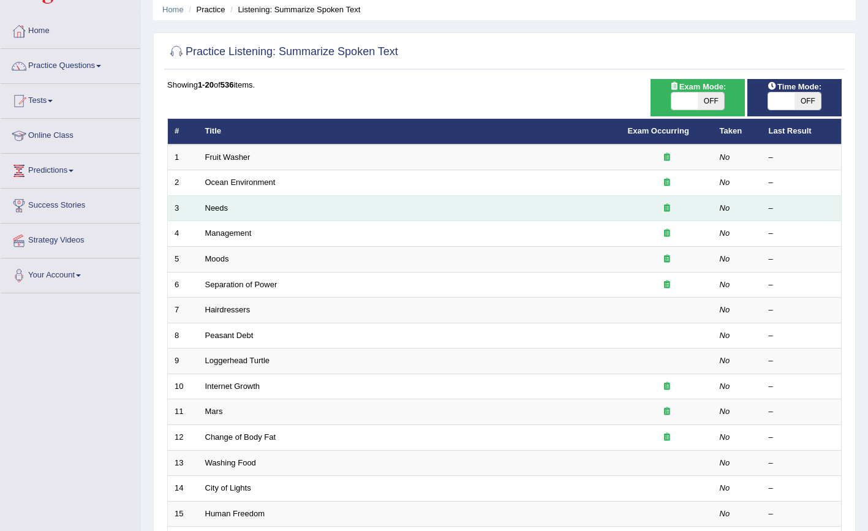
click at [283, 211] on td "Needs" at bounding box center [409, 208] width 423 height 26
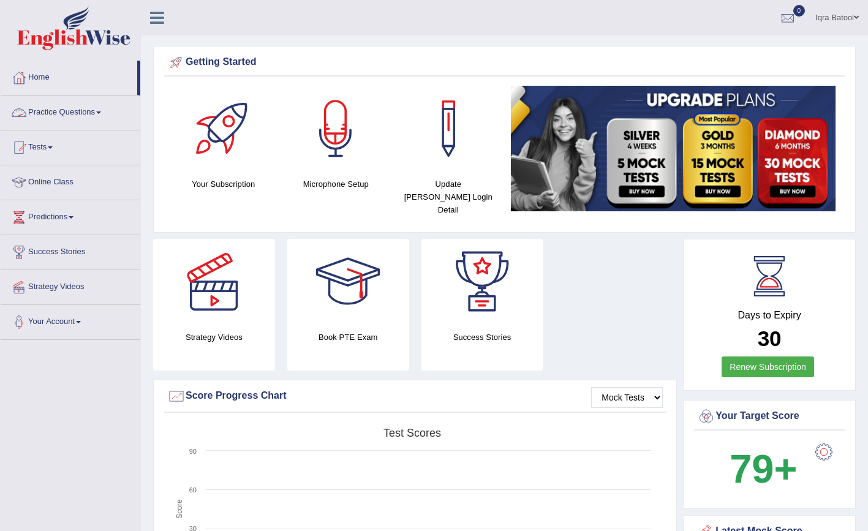
click at [70, 104] on link "Practice Questions" at bounding box center [71, 111] width 140 height 31
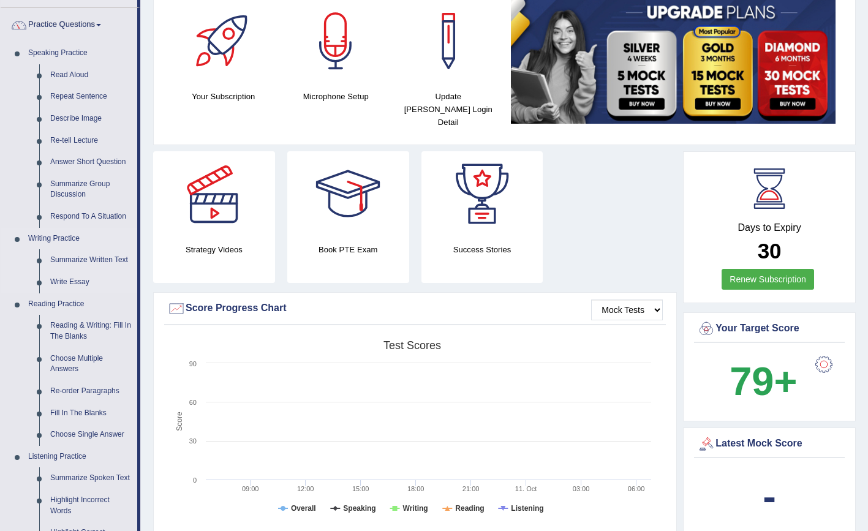
scroll to position [92, 0]
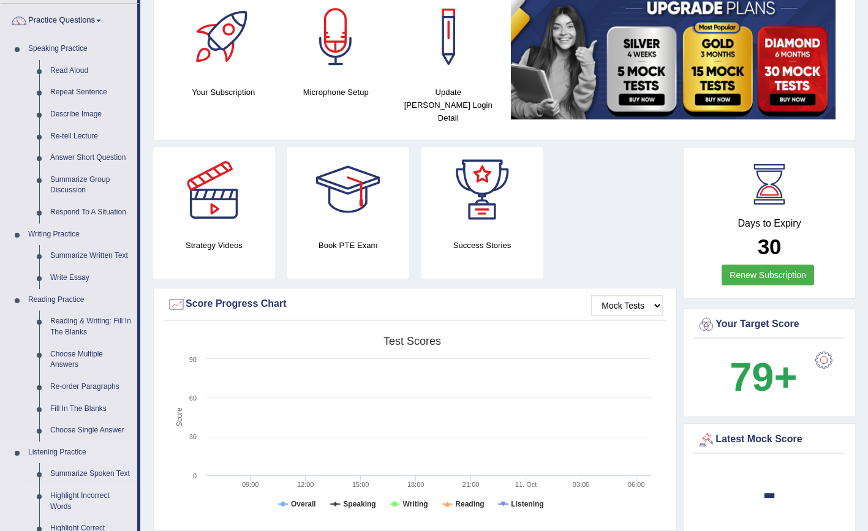
click at [68, 504] on link "Highlight Incorrect Words" at bounding box center [91, 501] width 93 height 32
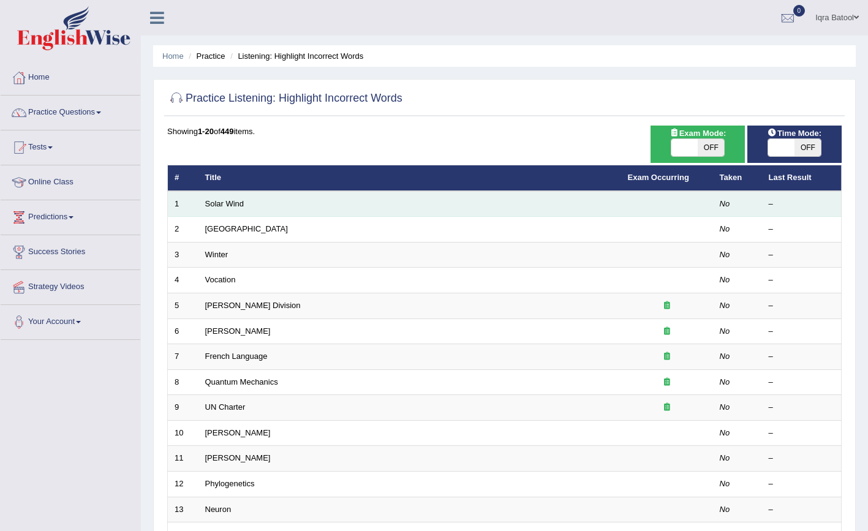
click at [465, 205] on td "Solar Wind" at bounding box center [409, 204] width 423 height 26
click at [292, 204] on td "Solar Wind" at bounding box center [409, 204] width 423 height 26
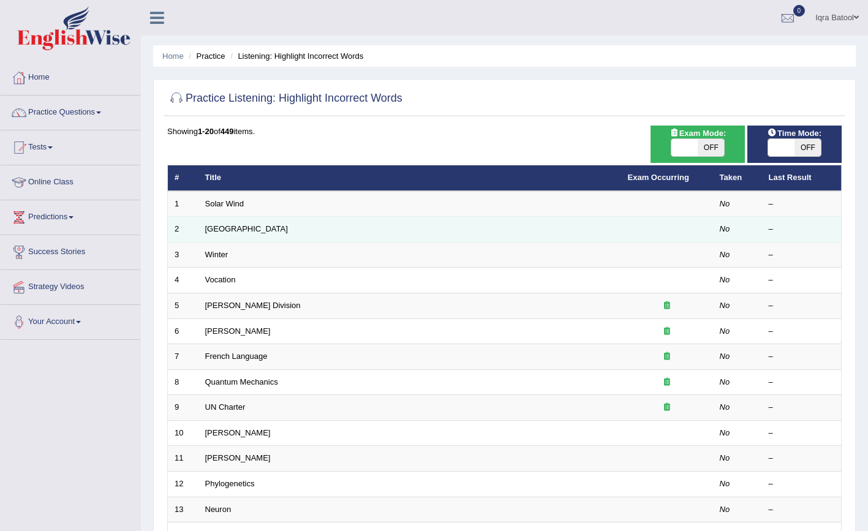
click at [273, 221] on td "Alberta" at bounding box center [409, 230] width 423 height 26
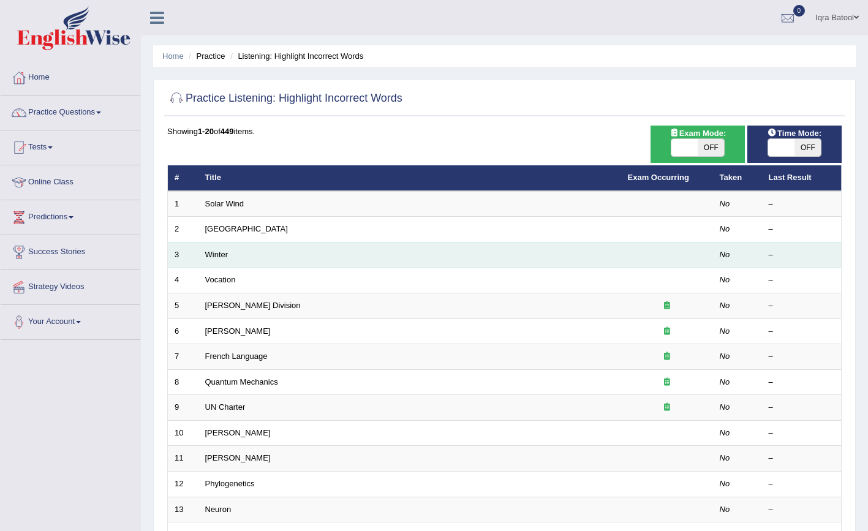
click at [266, 255] on td "Winter" at bounding box center [409, 255] width 423 height 26
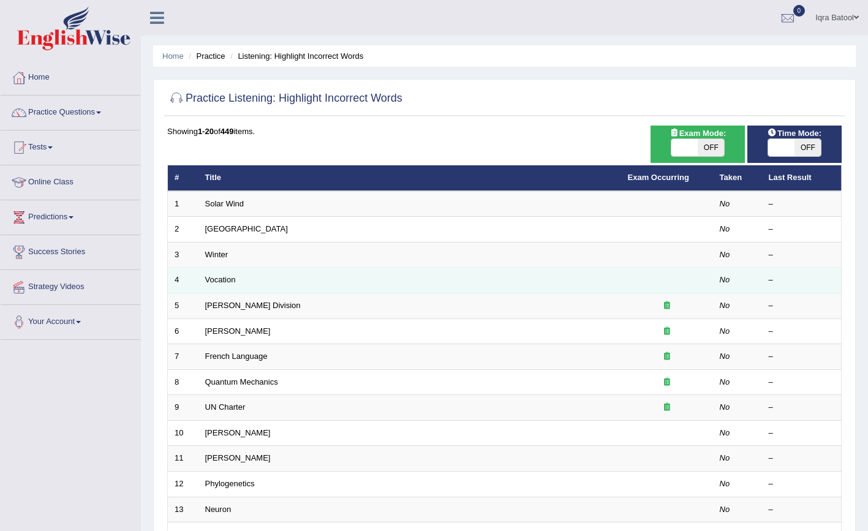
click at [265, 274] on td "Vocation" at bounding box center [409, 281] width 423 height 26
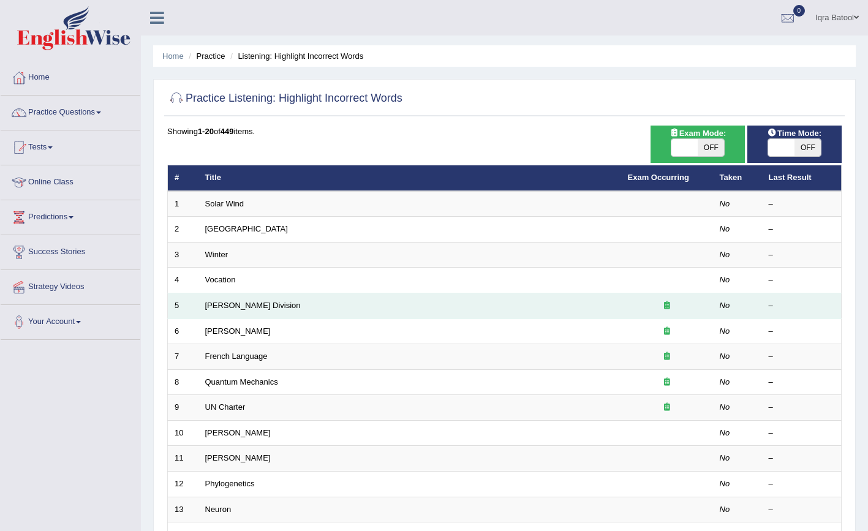
click at [274, 301] on td "Ward Division" at bounding box center [409, 306] width 423 height 26
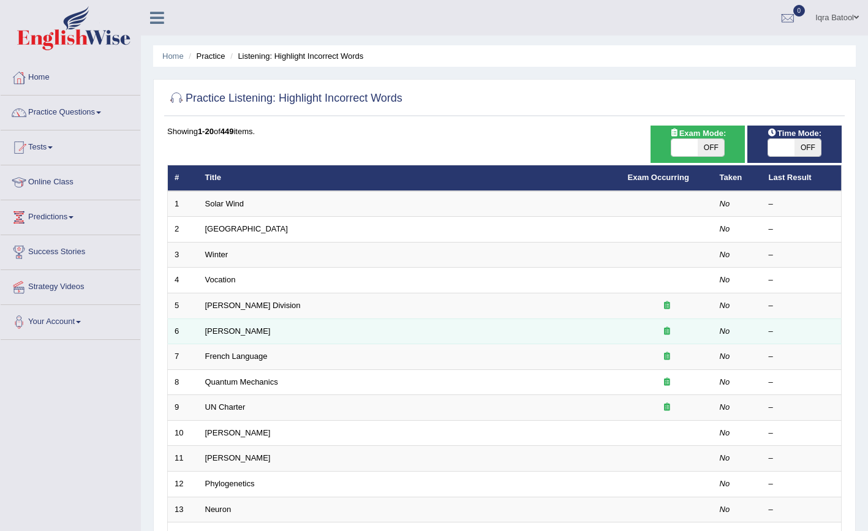
click at [271, 323] on td "Joseph Heller" at bounding box center [409, 332] width 423 height 26
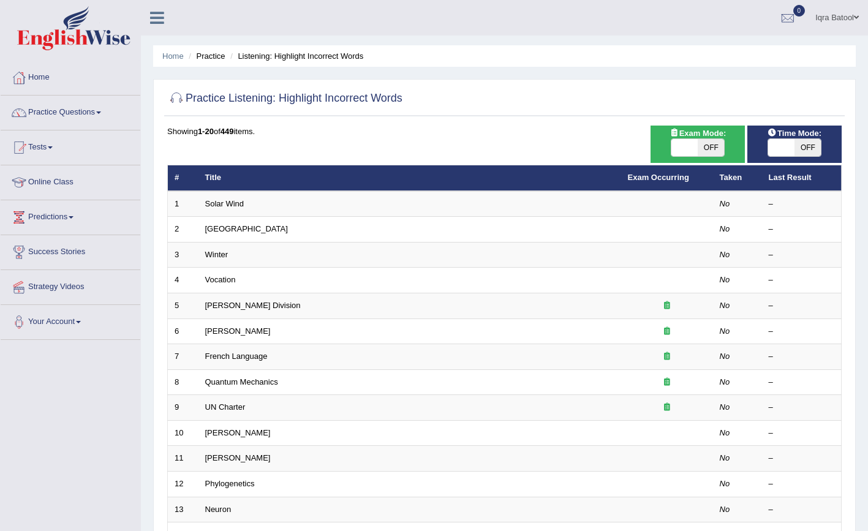
click at [203, 59] on li "Practice" at bounding box center [205, 56] width 39 height 12
click at [181, 55] on link "Home" at bounding box center [172, 55] width 21 height 9
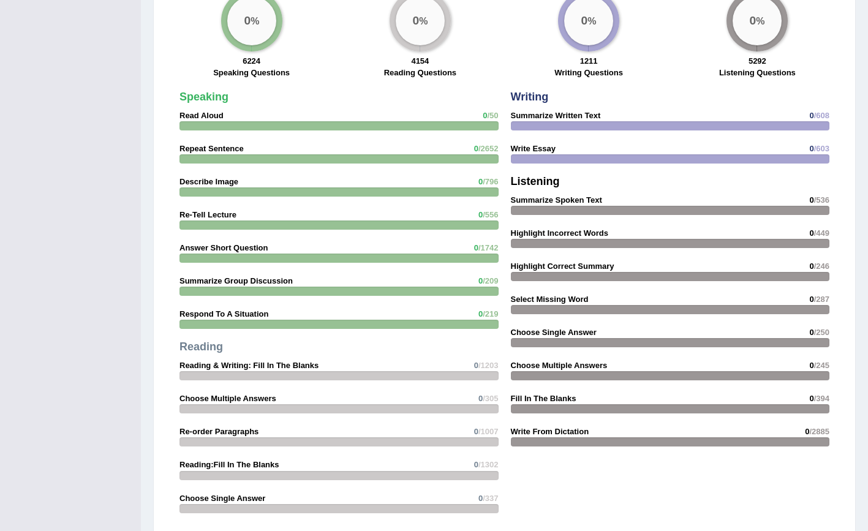
scroll to position [973, 0]
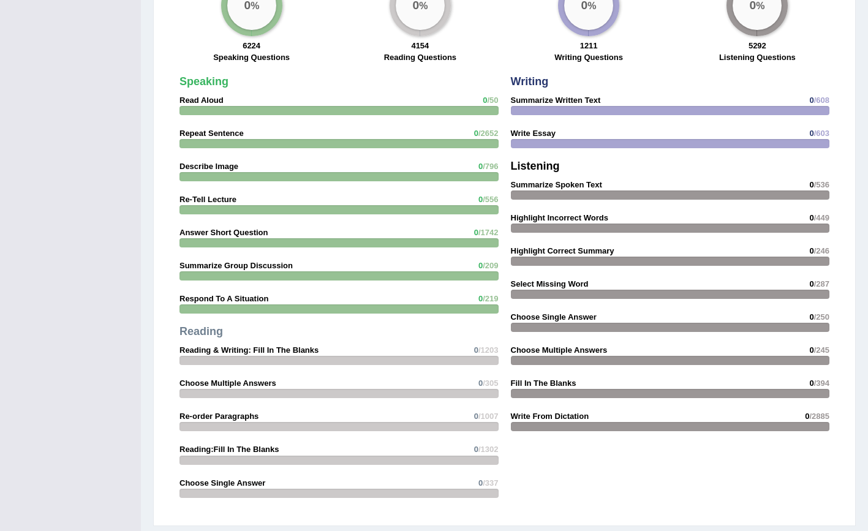
click at [231, 106] on div at bounding box center [338, 110] width 319 height 9
click at [255, 356] on div at bounding box center [338, 360] width 319 height 9
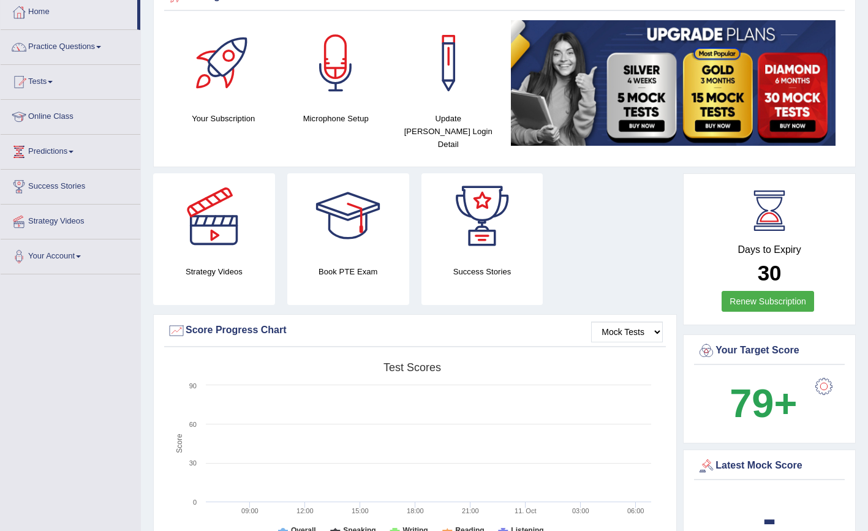
scroll to position [4, 0]
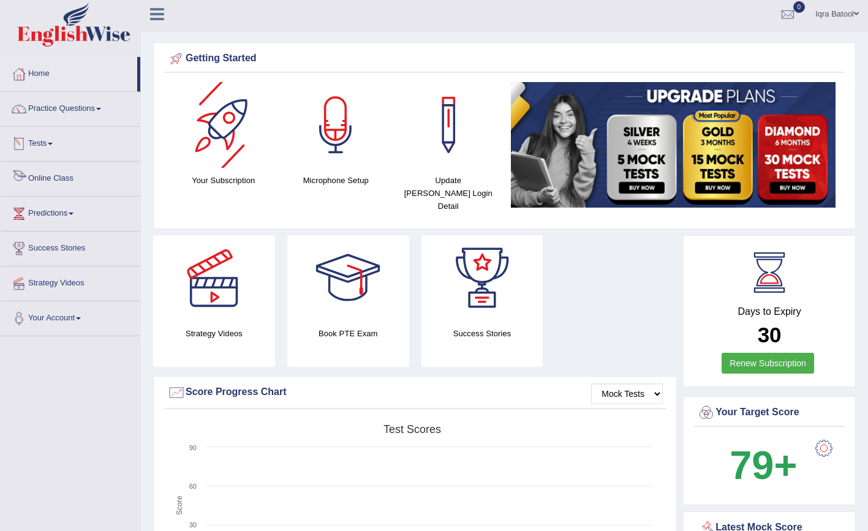
click at [221, 116] on div at bounding box center [224, 125] width 86 height 86
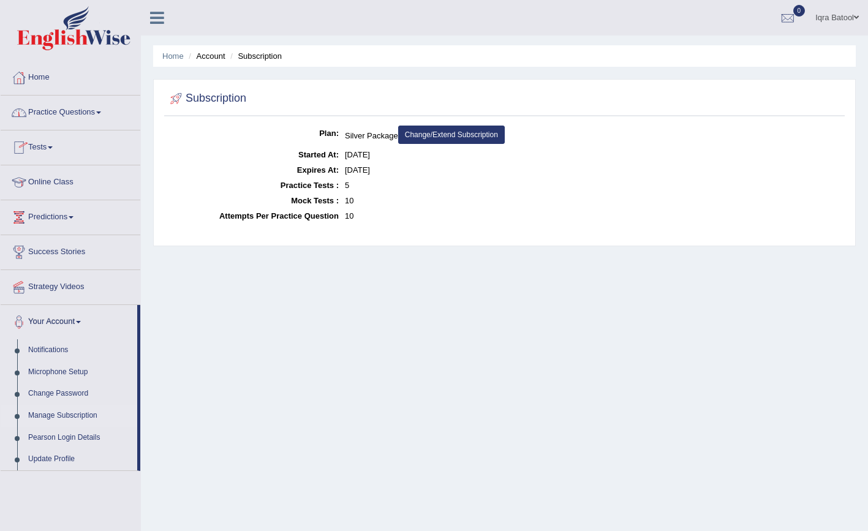
click at [86, 110] on link "Practice Questions" at bounding box center [71, 111] width 140 height 31
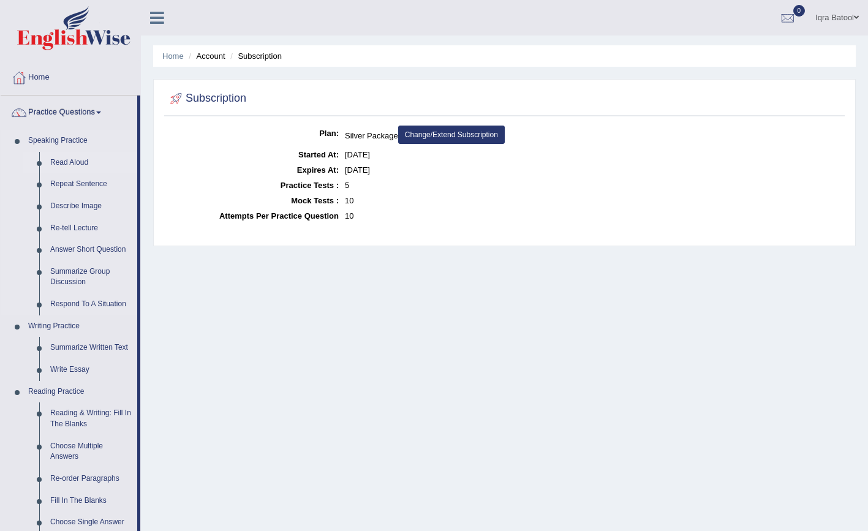
click at [81, 164] on link "Read Aloud" at bounding box center [91, 163] width 93 height 22
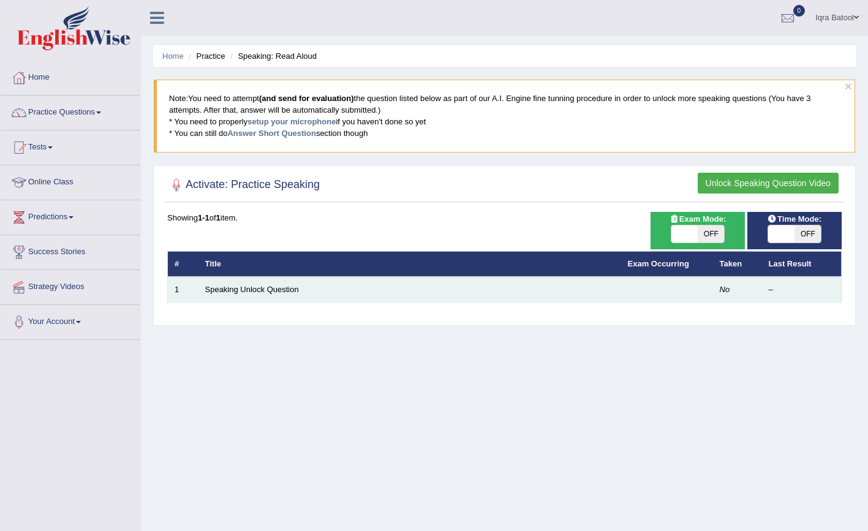
click at [342, 290] on td "Speaking Unlock Question" at bounding box center [409, 290] width 423 height 26
click at [292, 292] on link "Speaking Unlock Question" at bounding box center [252, 289] width 94 height 9
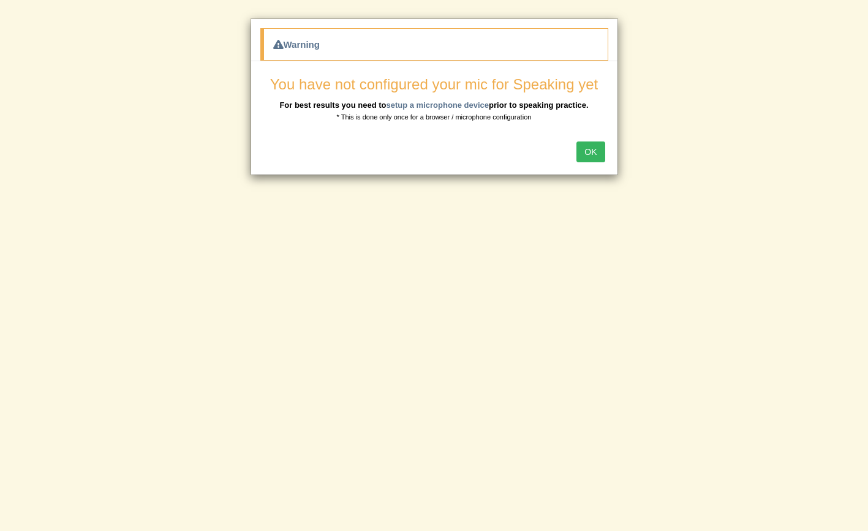
click at [592, 152] on button "OK" at bounding box center [590, 152] width 28 height 21
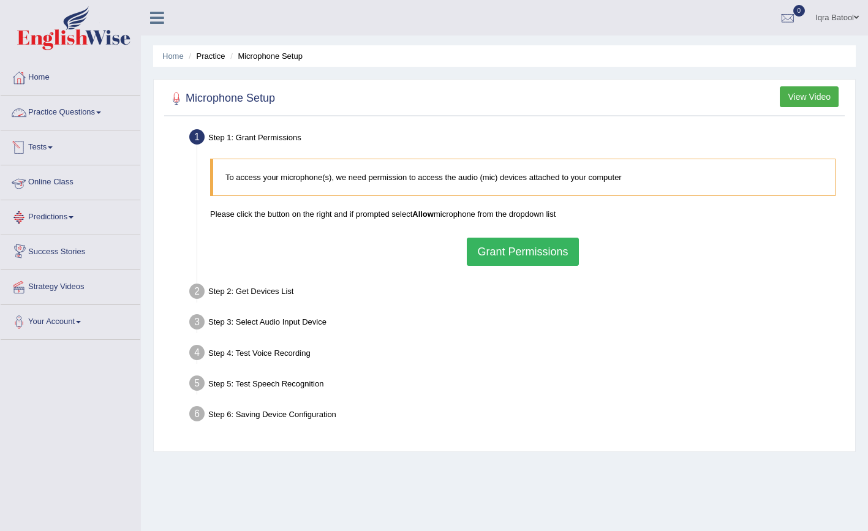
click at [80, 111] on link "Practice Questions" at bounding box center [71, 111] width 140 height 31
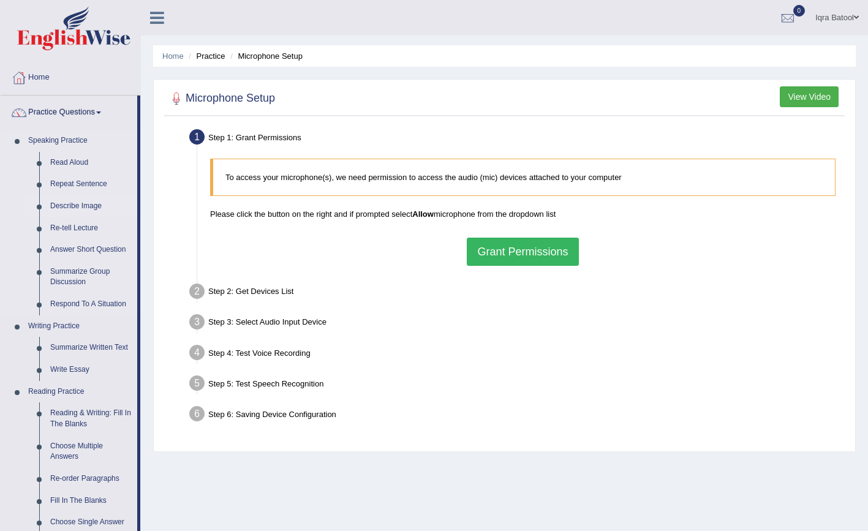
click at [86, 208] on link "Describe Image" at bounding box center [91, 206] width 93 height 22
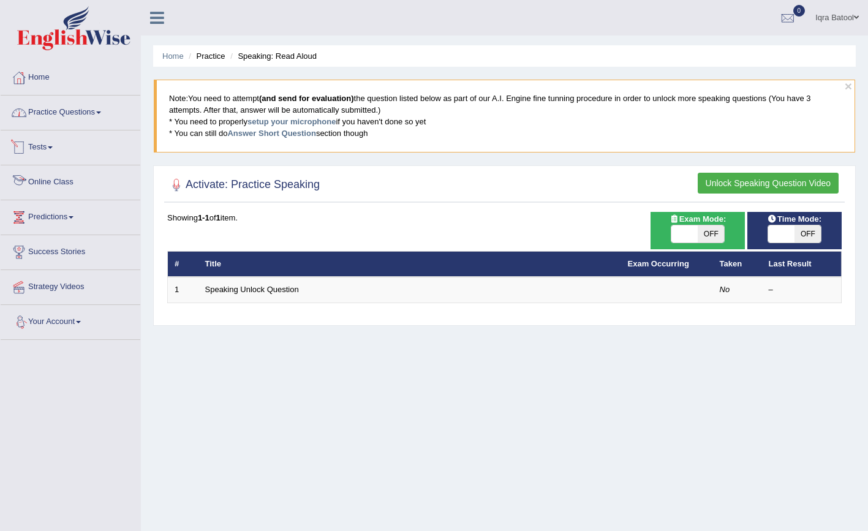
click at [97, 110] on link "Practice Questions" at bounding box center [71, 111] width 140 height 31
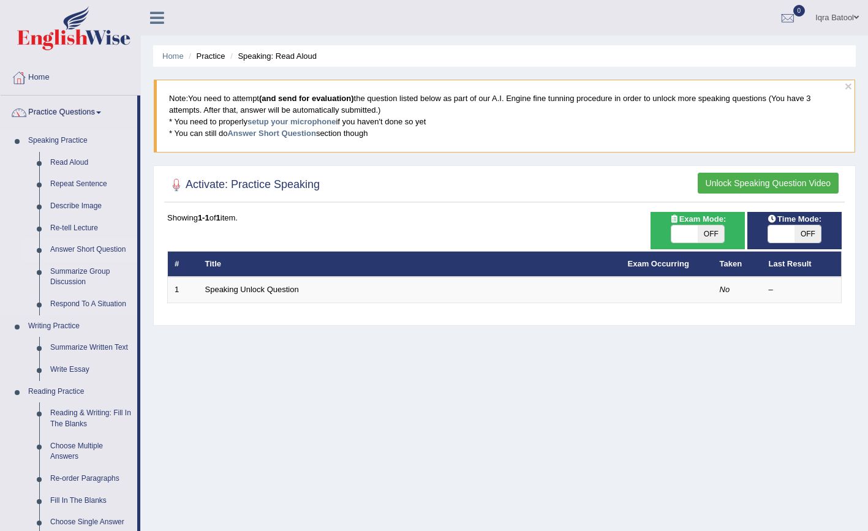
click at [72, 246] on link "Answer Short Question" at bounding box center [91, 250] width 93 height 22
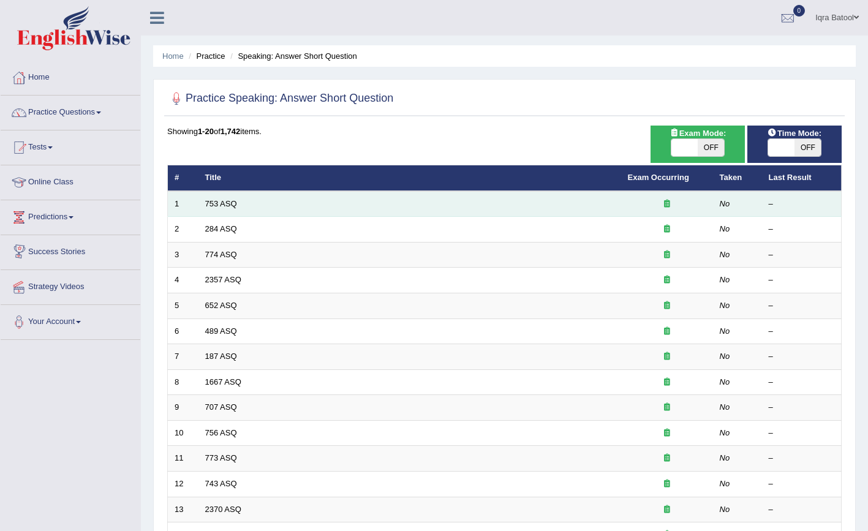
click at [280, 208] on td "753 ASQ" at bounding box center [409, 204] width 423 height 26
click at [293, 200] on td "753 ASQ" at bounding box center [409, 204] width 423 height 26
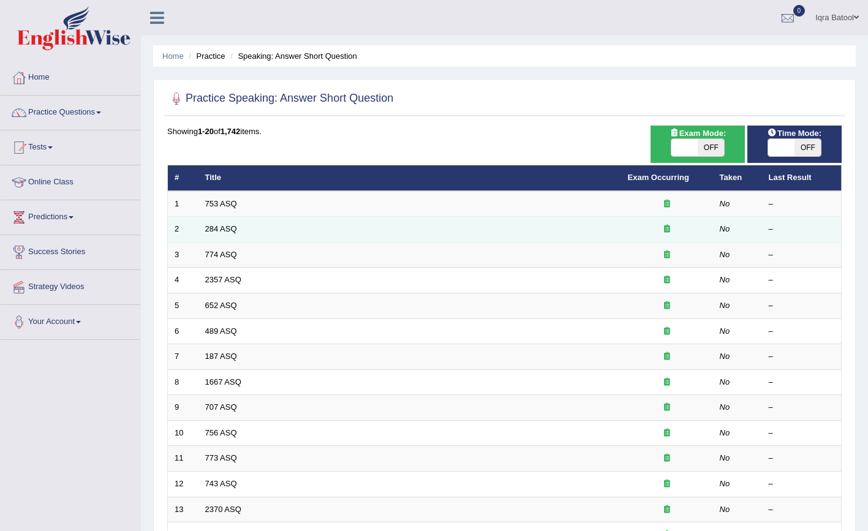
click at [290, 229] on td "284 ASQ" at bounding box center [409, 230] width 423 height 26
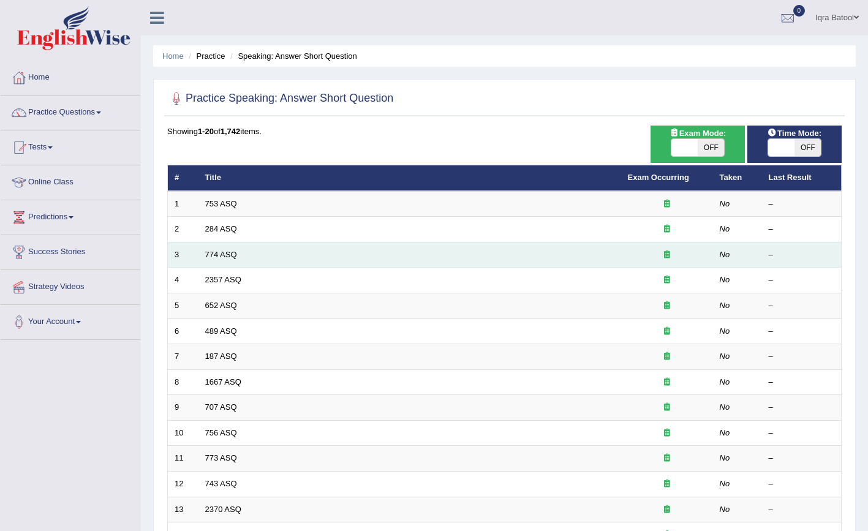
click at [285, 246] on td "774 ASQ" at bounding box center [409, 255] width 423 height 26
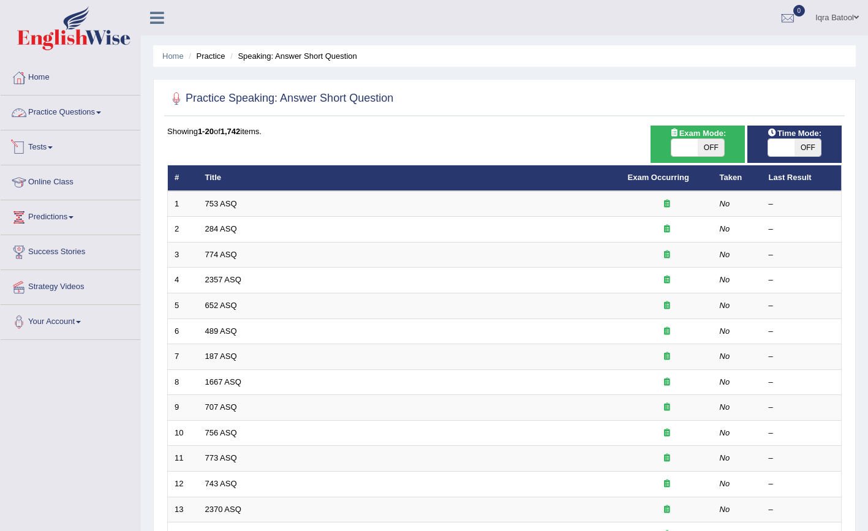
click at [91, 113] on link "Practice Questions" at bounding box center [71, 111] width 140 height 31
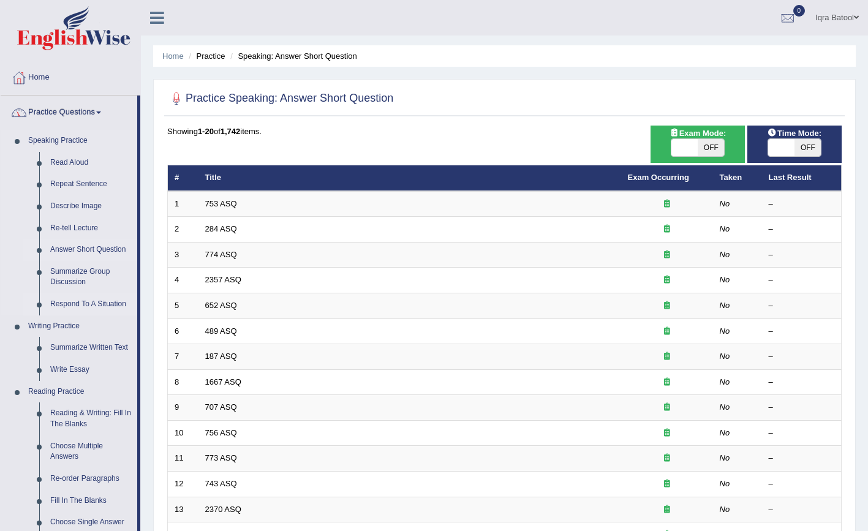
click at [79, 300] on link "Respond To A Situation" at bounding box center [91, 304] width 93 height 22
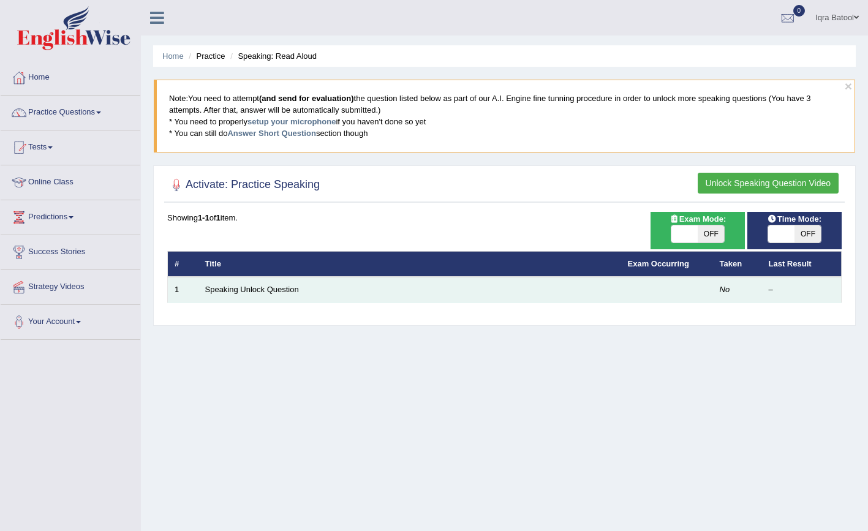
click at [316, 290] on td "Speaking Unlock Question" at bounding box center [409, 290] width 423 height 26
click at [328, 293] on td "Speaking Unlock Question" at bounding box center [409, 290] width 423 height 26
click at [298, 290] on link "Speaking Unlock Question" at bounding box center [252, 289] width 94 height 9
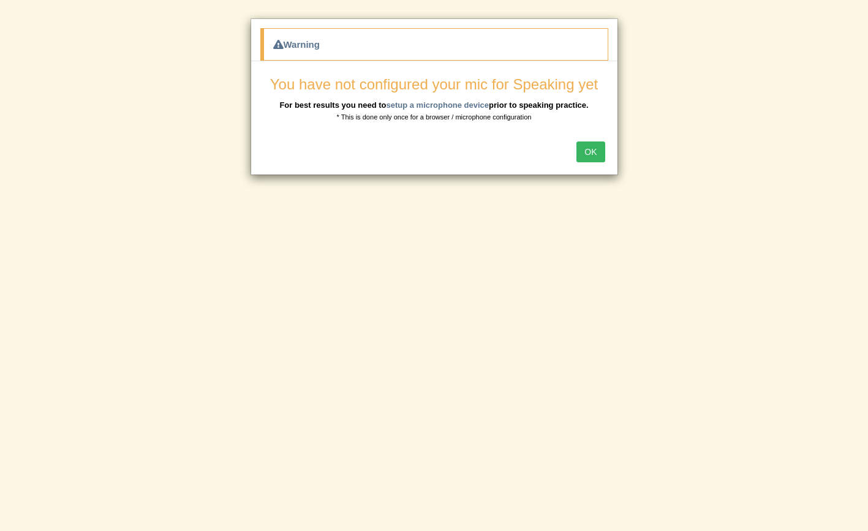
click at [585, 145] on button "OK" at bounding box center [590, 152] width 28 height 21
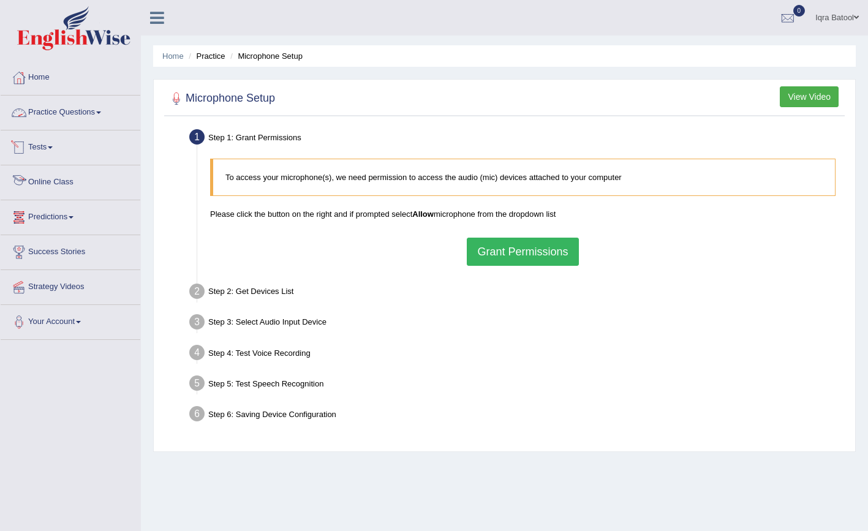
click at [53, 114] on link "Practice Questions" at bounding box center [71, 111] width 140 height 31
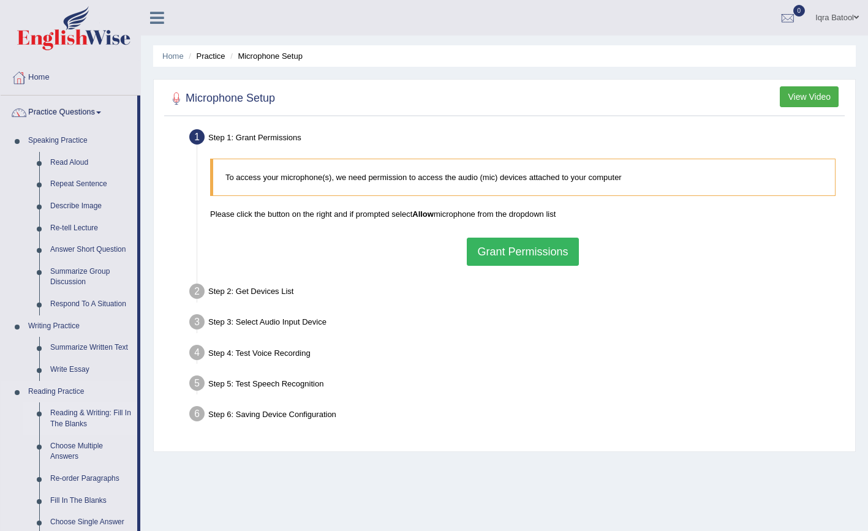
click at [71, 412] on link "Reading & Writing: Fill In The Blanks" at bounding box center [91, 418] width 93 height 32
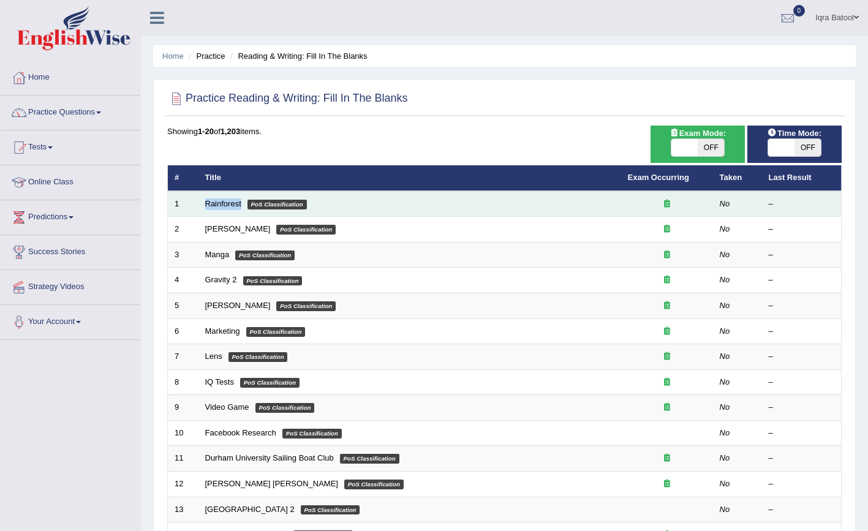
drag, startPoint x: 231, startPoint y: 199, endPoint x: 208, endPoint y: 210, distance: 24.9
click at [208, 210] on td "Rainforest PoS Classification" at bounding box center [409, 204] width 423 height 26
click at [349, 200] on td "Rainforest PoS Classification" at bounding box center [409, 204] width 423 height 26
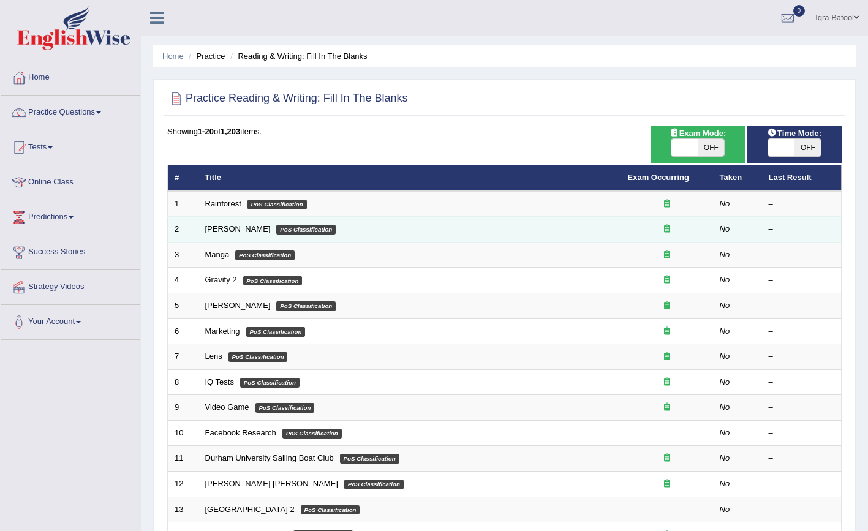
click at [341, 225] on td "Kennedy PoS Classification" at bounding box center [409, 230] width 423 height 26
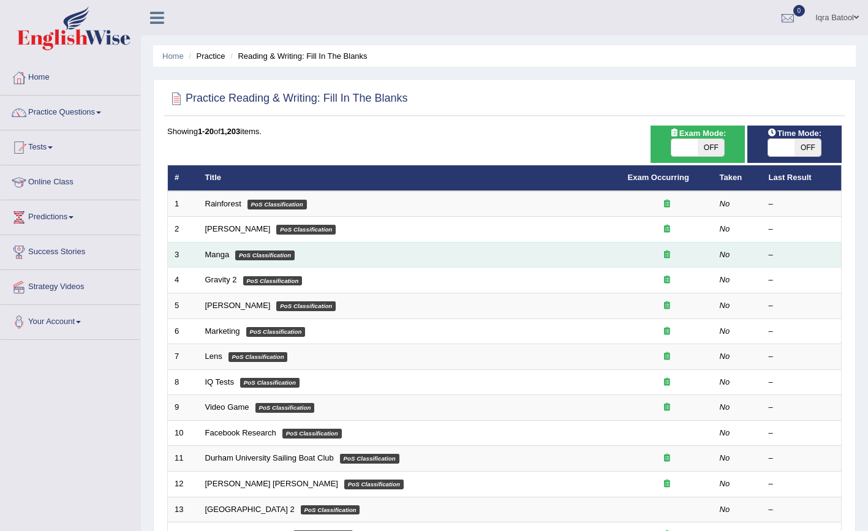
click at [339, 247] on td "Manga PoS Classification" at bounding box center [409, 255] width 423 height 26
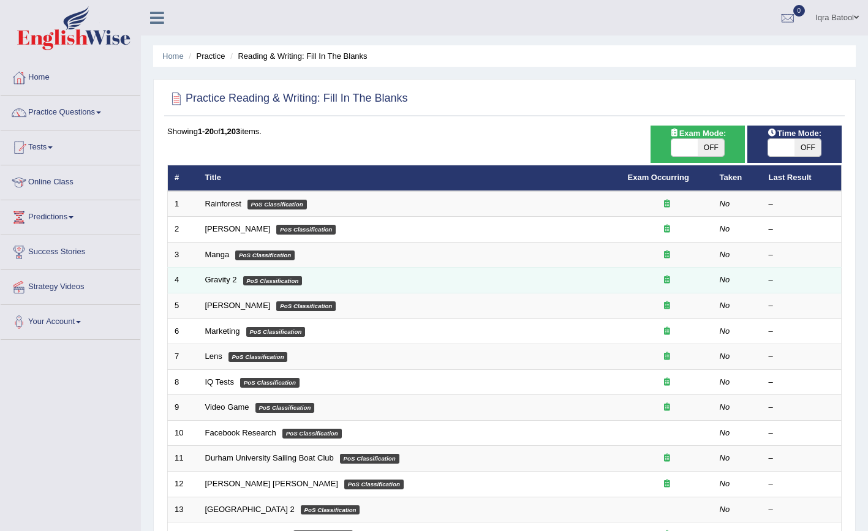
click at [334, 288] on td "Gravity 2 PoS Classification" at bounding box center [409, 281] width 423 height 26
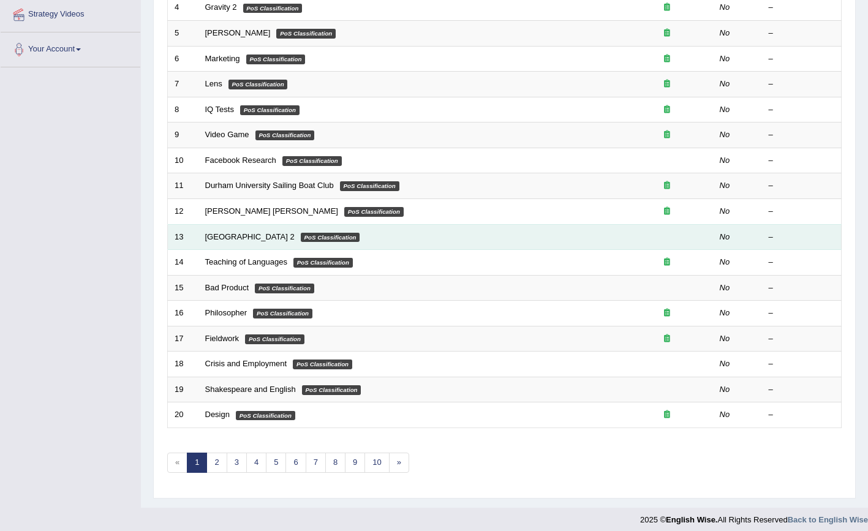
scroll to position [272, 0]
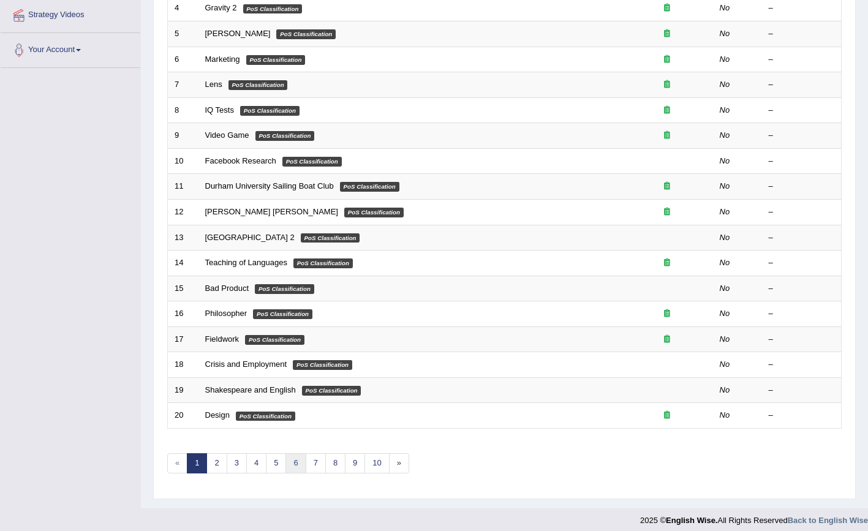
click at [293, 455] on link "6" at bounding box center [295, 463] width 20 height 20
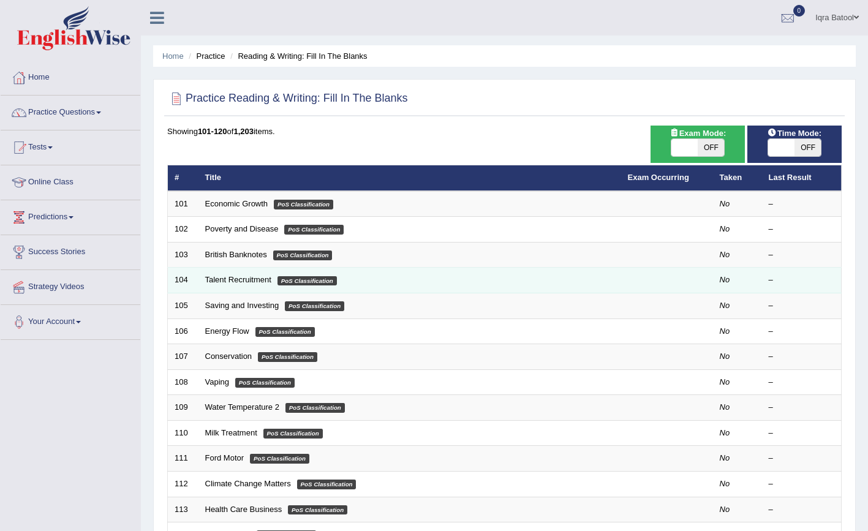
click at [378, 268] on td "Talent Recruitment PoS Classification" at bounding box center [409, 281] width 423 height 26
click at [377, 284] on td "Talent Recruitment PoS Classification" at bounding box center [409, 281] width 423 height 26
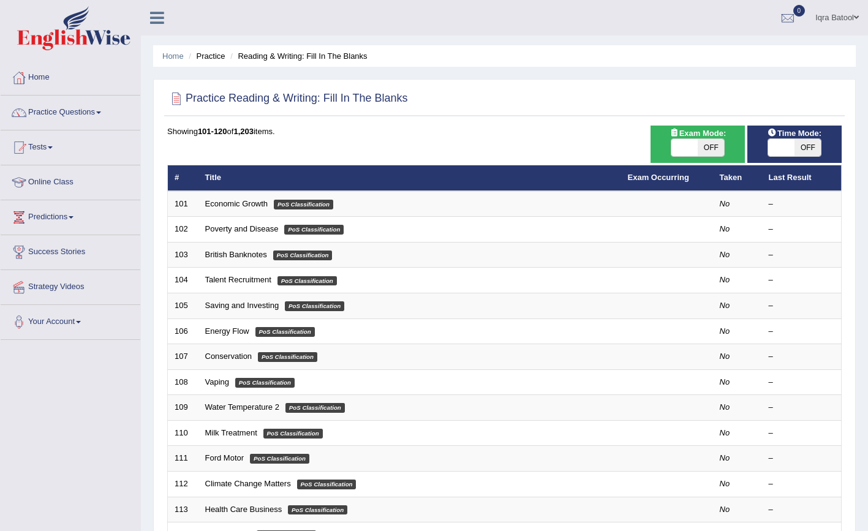
click at [834, 15] on link "Iqra Batool" at bounding box center [837, 16] width 62 height 32
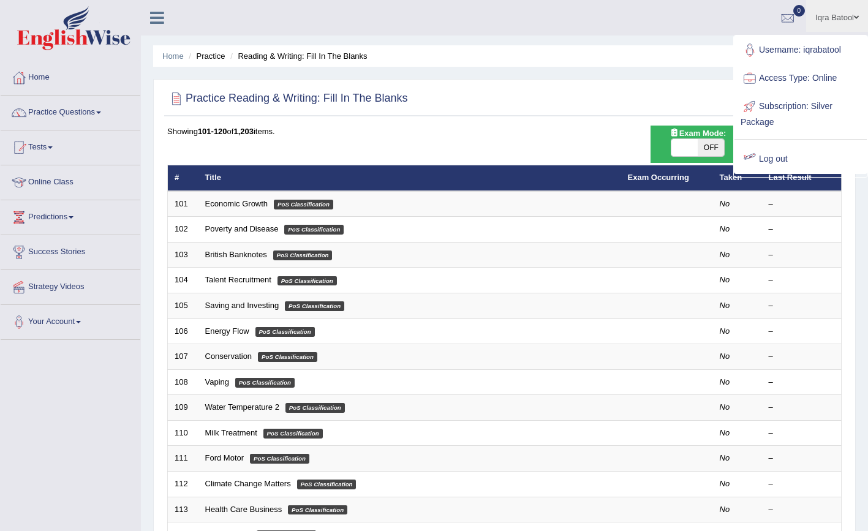
click at [789, 165] on link "Log out" at bounding box center [801, 159] width 132 height 28
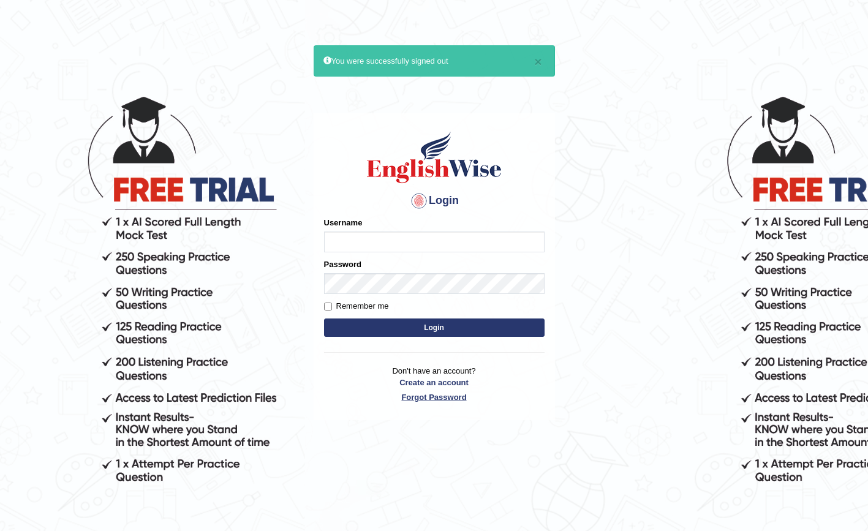
click at [534, 397] on link "Forgot Password" at bounding box center [434, 397] width 221 height 12
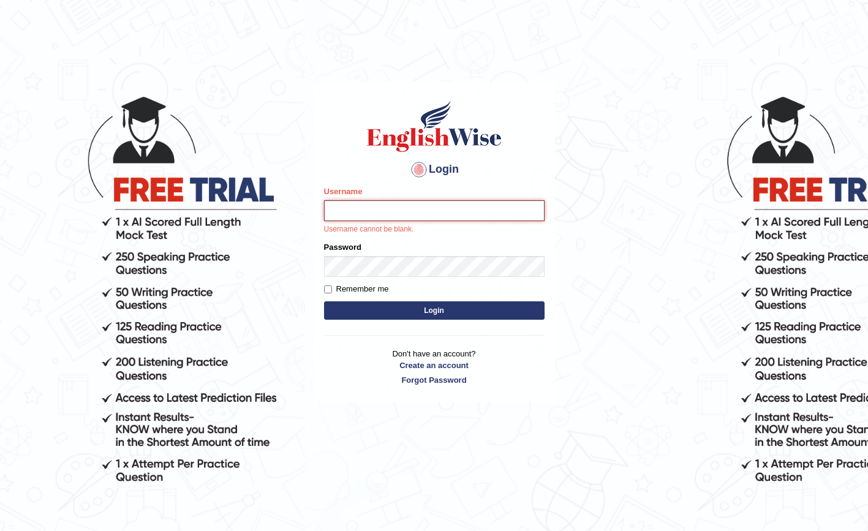
type input "Iqrabatool"
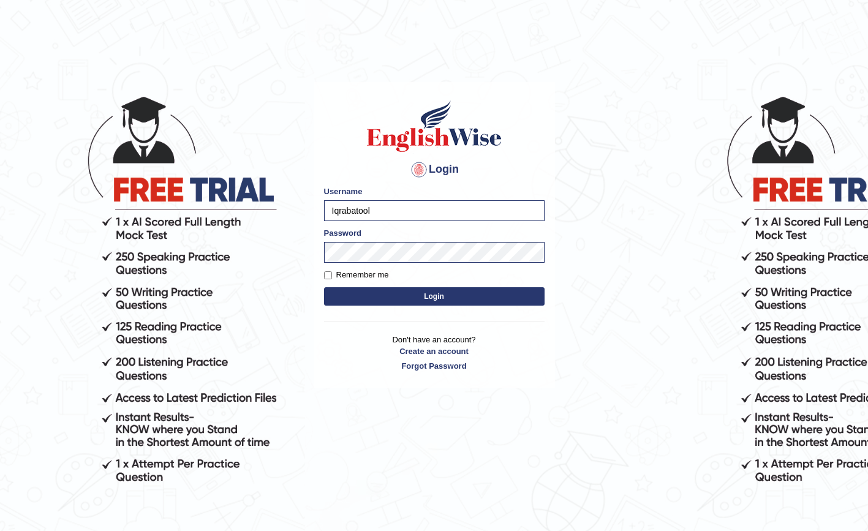
click at [395, 296] on button "Login" at bounding box center [434, 296] width 221 height 18
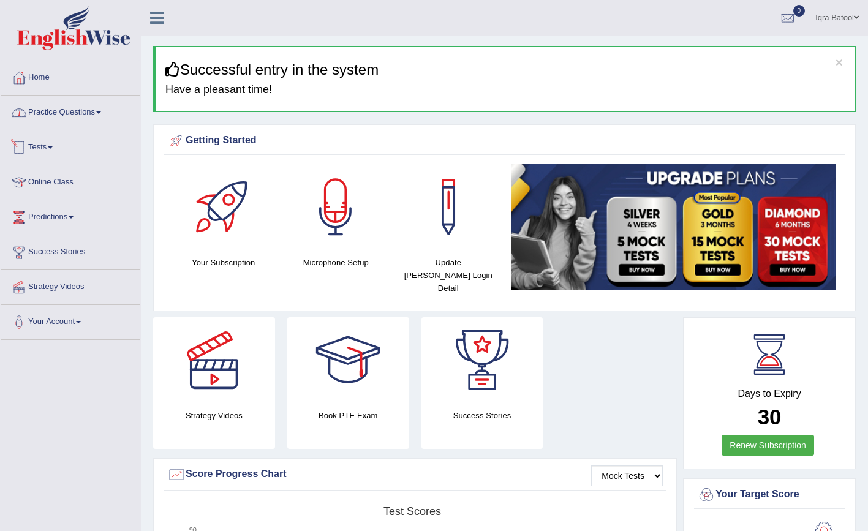
click at [37, 108] on link "Practice Questions" at bounding box center [71, 111] width 140 height 31
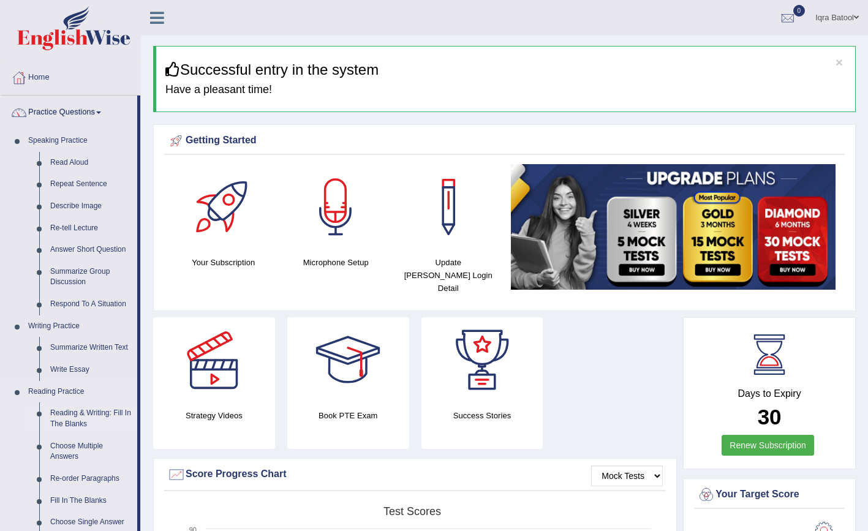
click at [74, 416] on link "Reading & Writing: Fill In The Blanks" at bounding box center [91, 418] width 93 height 32
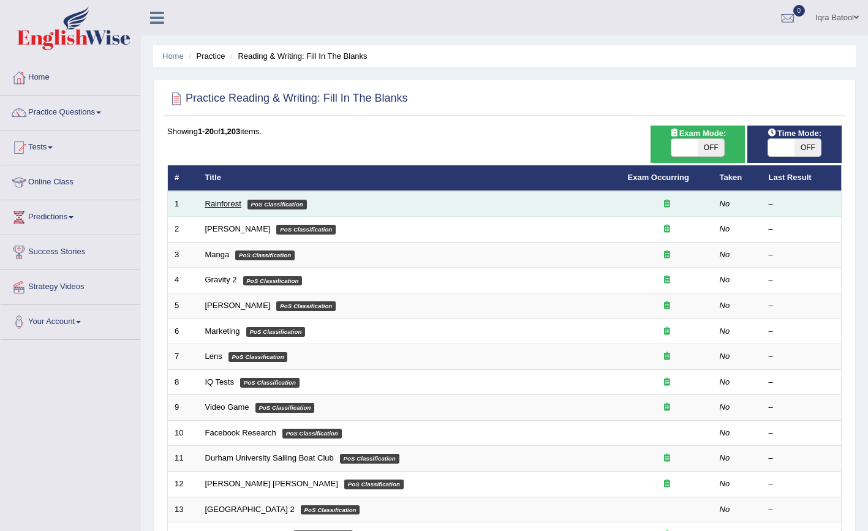
click at [233, 204] on link "Rainforest" at bounding box center [223, 203] width 36 height 9
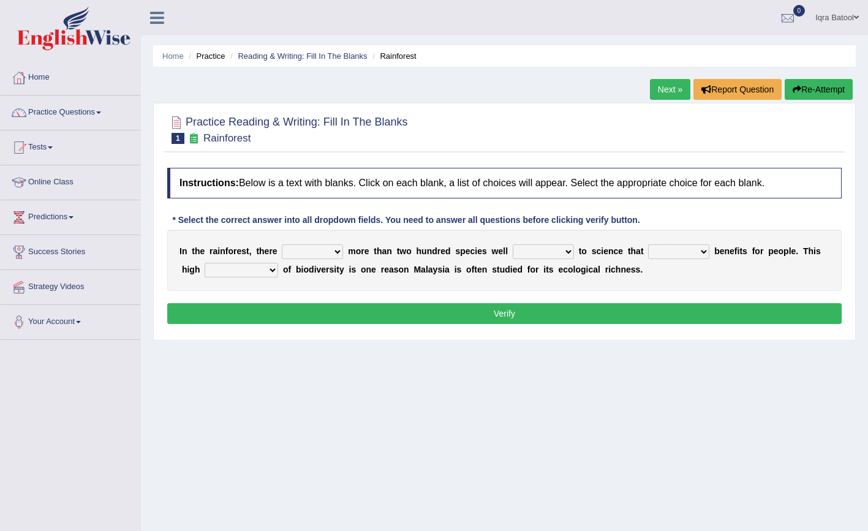
select select "known"
select select "contains"
select select "condensation"
select select "is"
click at [362, 311] on button "Verify" at bounding box center [504, 313] width 674 height 21
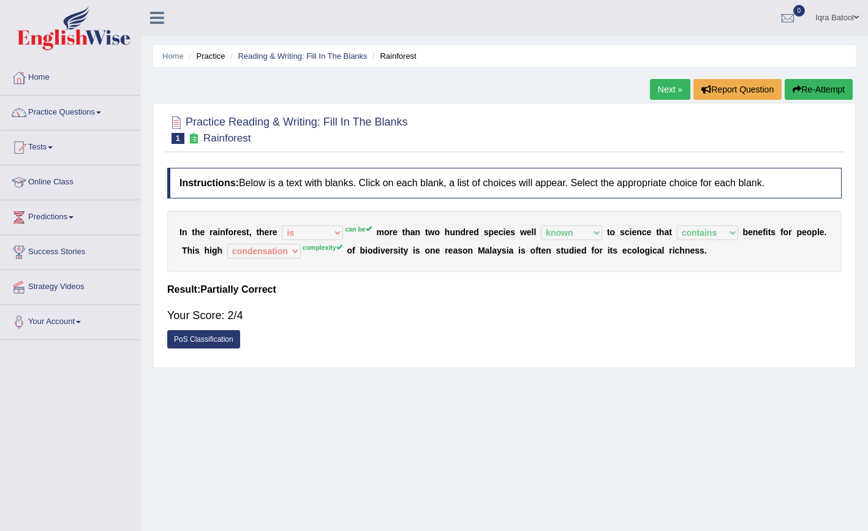
click at [211, 341] on link "PoS Classification" at bounding box center [203, 339] width 73 height 18
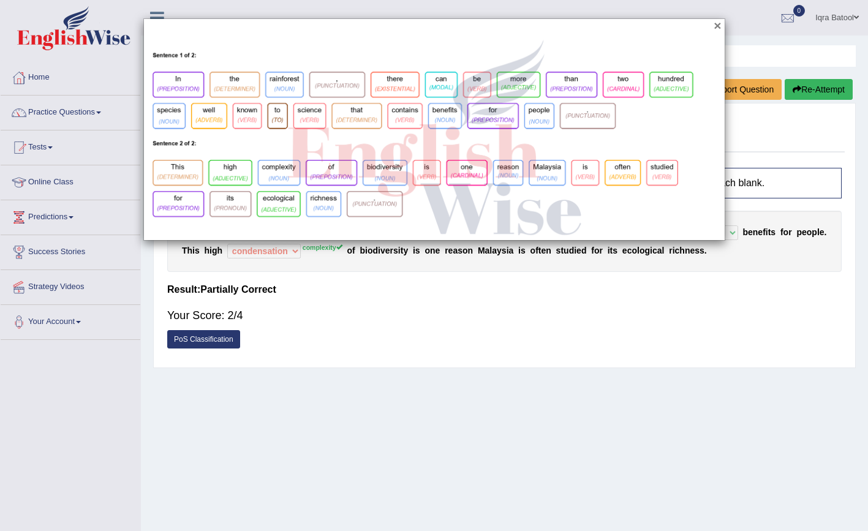
click at [716, 27] on button "×" at bounding box center [717, 25] width 7 height 13
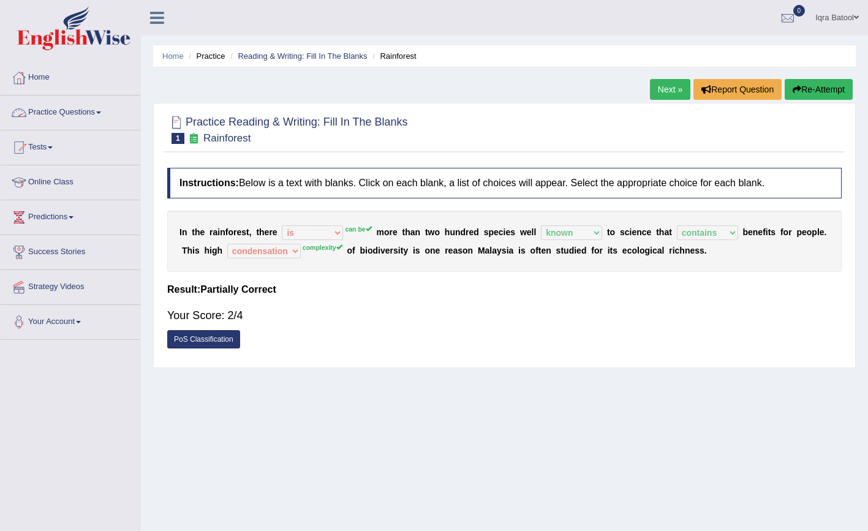
click at [104, 114] on link "Practice Questions" at bounding box center [71, 111] width 140 height 31
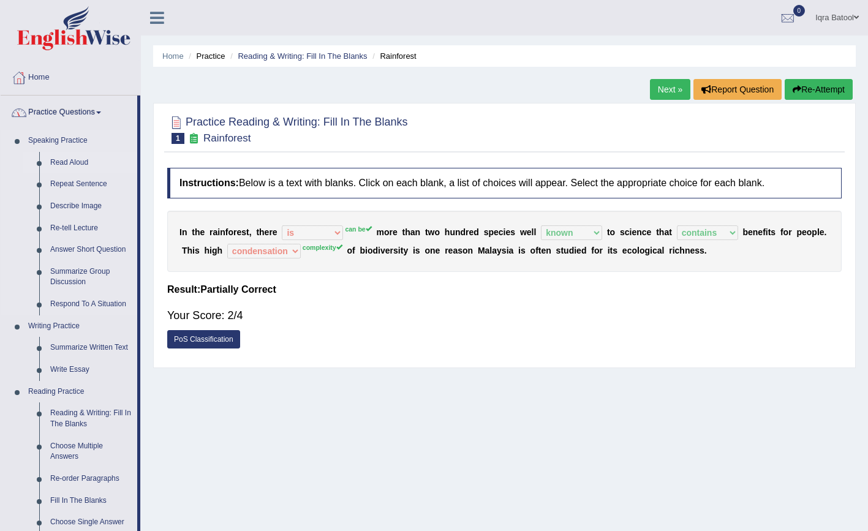
click at [83, 165] on link "Read Aloud" at bounding box center [91, 163] width 93 height 22
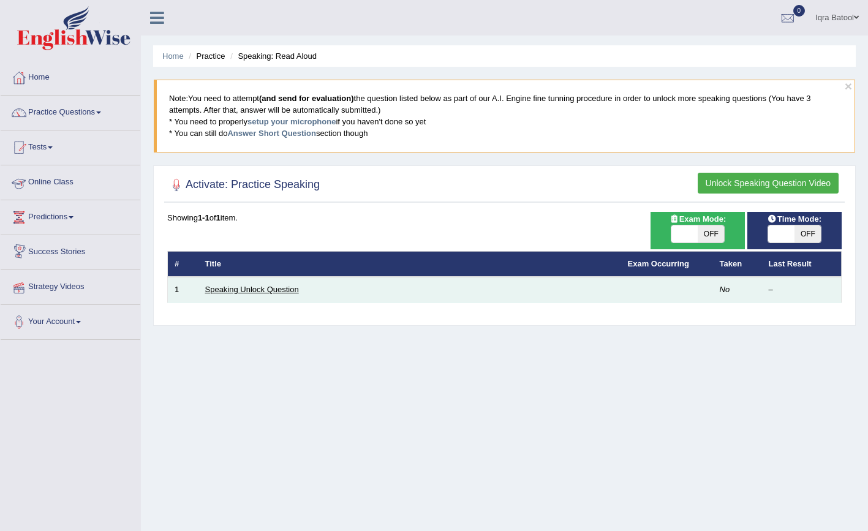
click at [235, 291] on link "Speaking Unlock Question" at bounding box center [252, 289] width 94 height 9
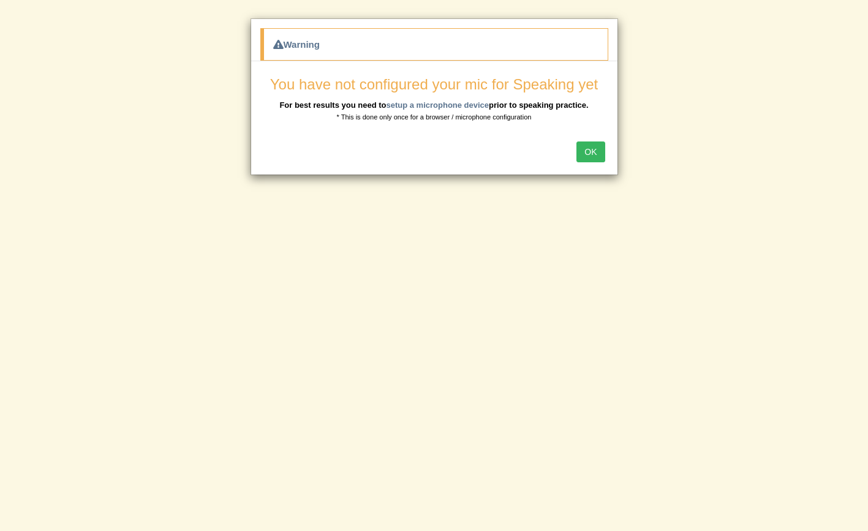
click at [584, 153] on button "OK" at bounding box center [590, 152] width 28 height 21
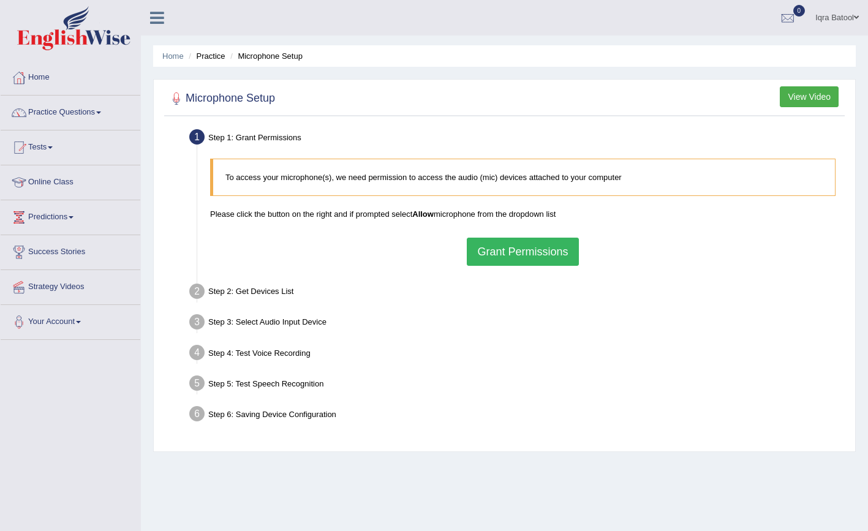
click at [521, 253] on button "Grant Permissions" at bounding box center [522, 252] width 111 height 28
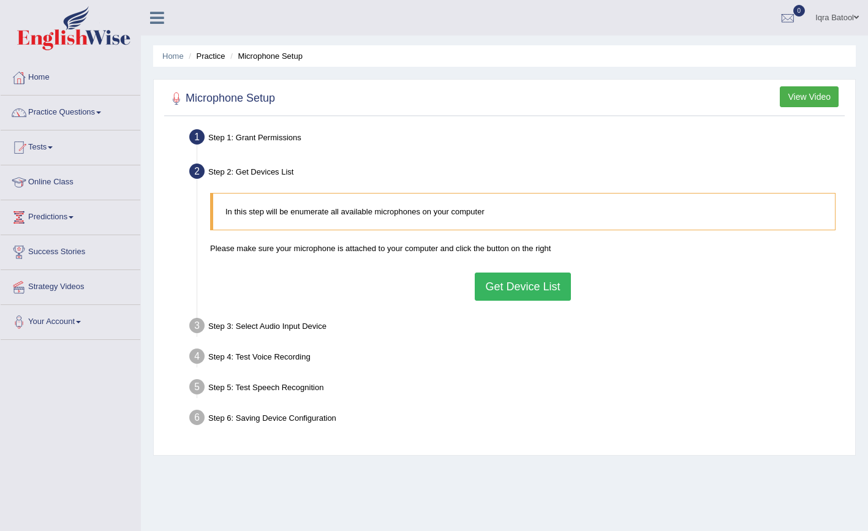
click at [535, 290] on button "Get Device List" at bounding box center [523, 287] width 96 height 28
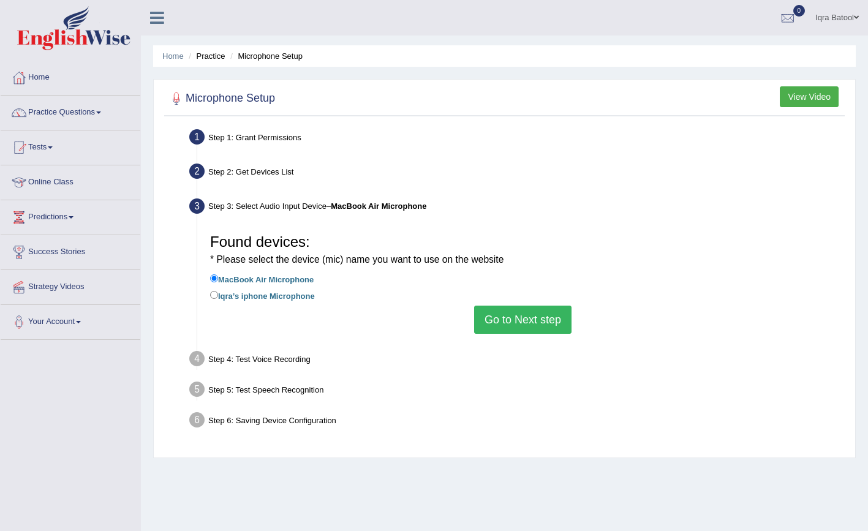
click at [526, 317] on button "Go to Next step" at bounding box center [522, 320] width 97 height 28
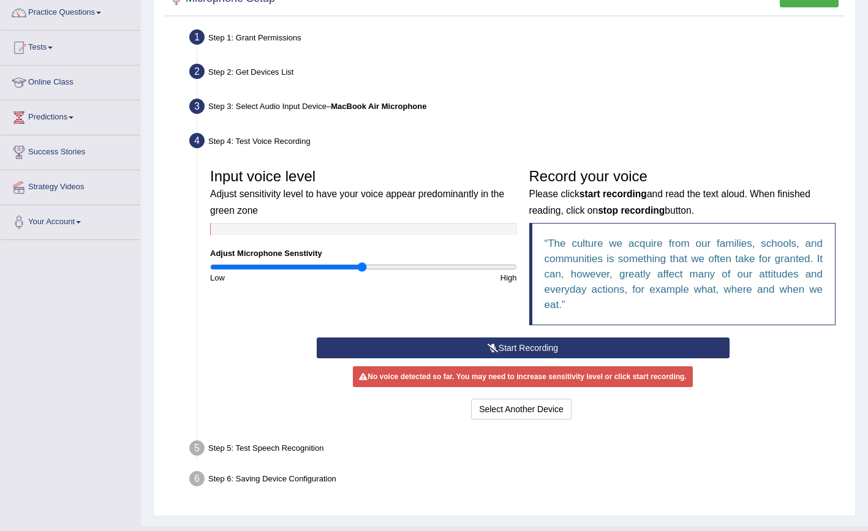
scroll to position [100, 0]
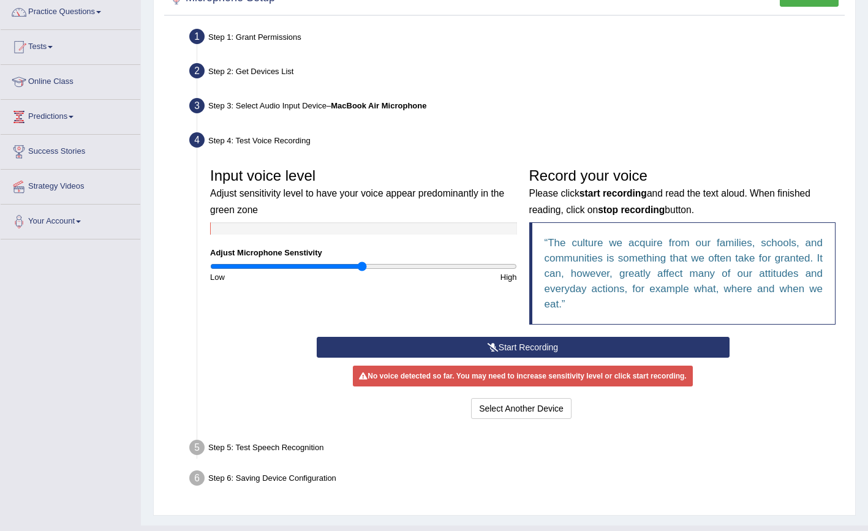
click at [388, 349] on button "Start Recording" at bounding box center [523, 347] width 413 height 21
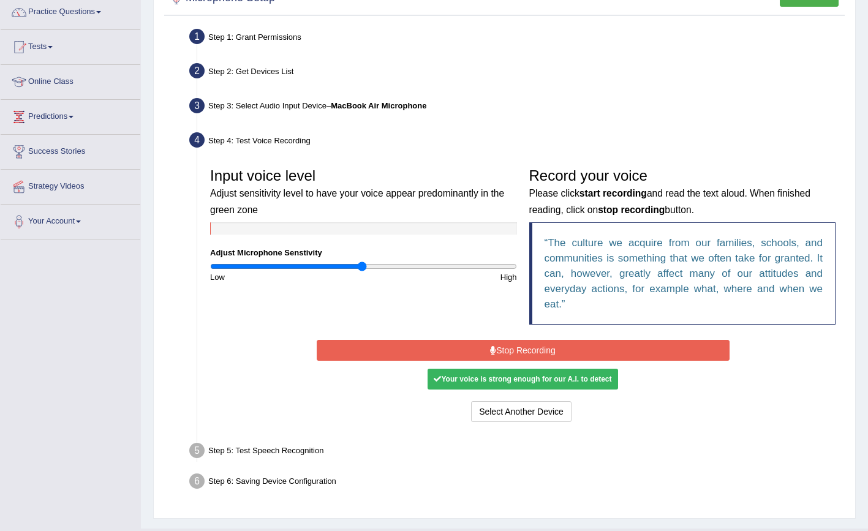
click at [502, 349] on button "Stop Recording" at bounding box center [523, 350] width 413 height 21
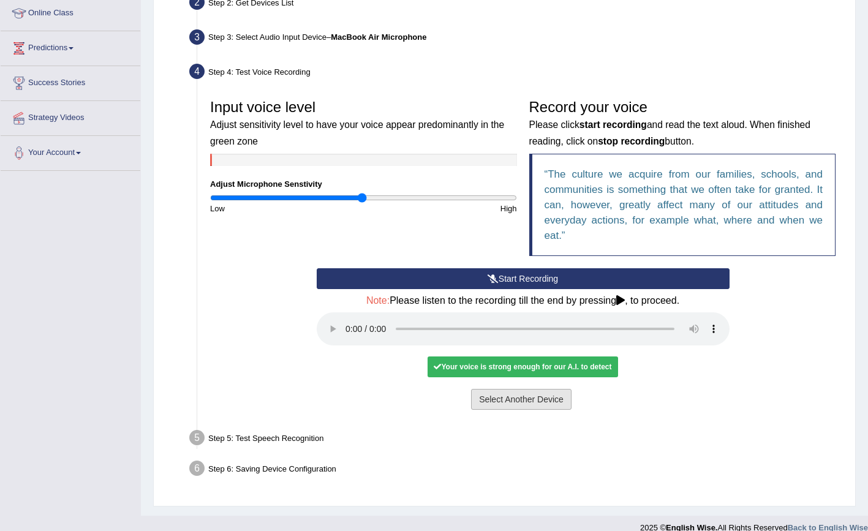
scroll to position [168, 0]
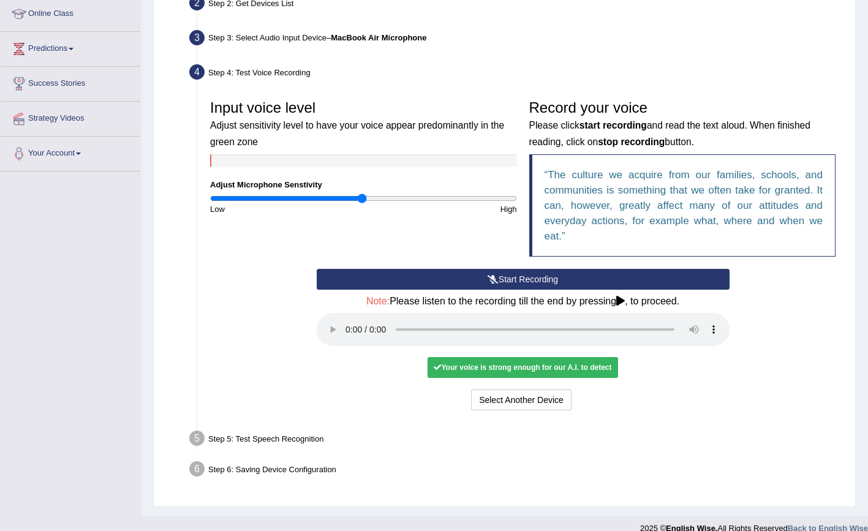
click at [555, 357] on div "Your voice is strong enough for our A.I. to detect" at bounding box center [523, 367] width 190 height 21
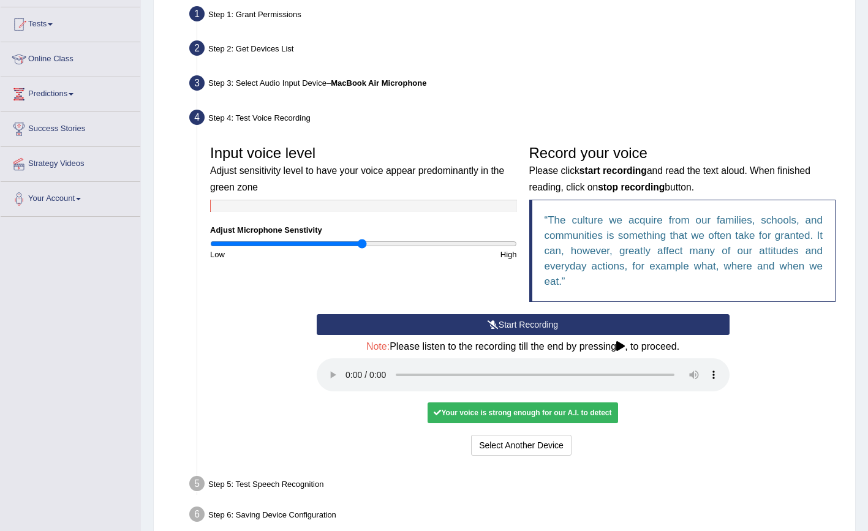
scroll to position [123, 0]
click at [347, 367] on audio at bounding box center [523, 375] width 413 height 33
click at [346, 368] on audio at bounding box center [523, 375] width 413 height 33
click at [290, 473] on div "Step 5: Test Speech Recognition" at bounding box center [517, 486] width 666 height 27
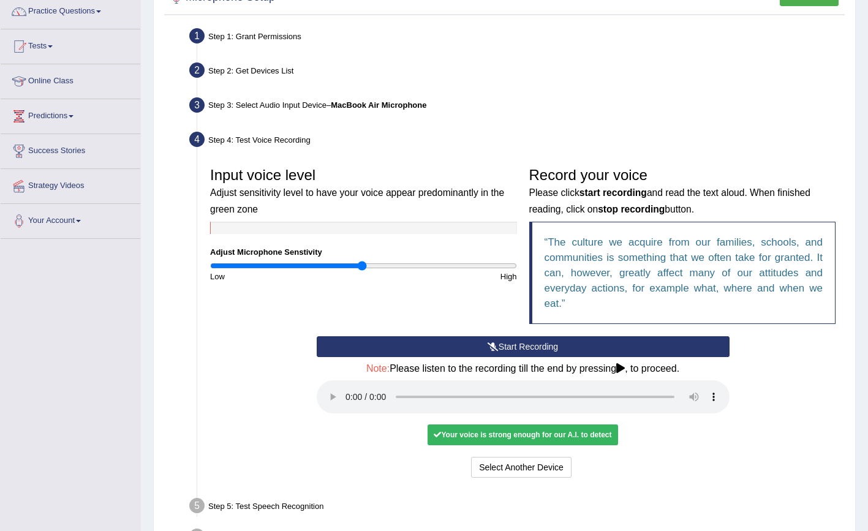
scroll to position [102, 0]
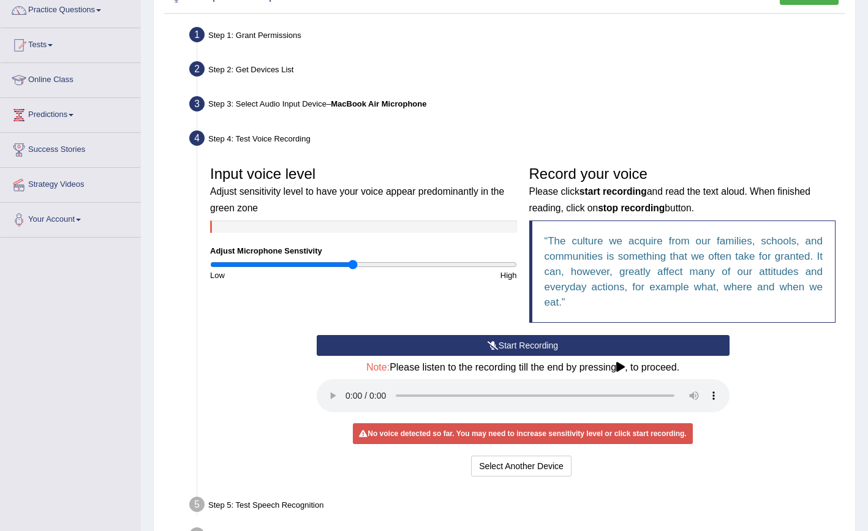
drag, startPoint x: 360, startPoint y: 265, endPoint x: 352, endPoint y: 303, distance: 38.9
type input "0.94"
click at [352, 303] on div "Input voice level Adjust sensitivity level to have your voice appear predominan…" at bounding box center [523, 247] width 638 height 175
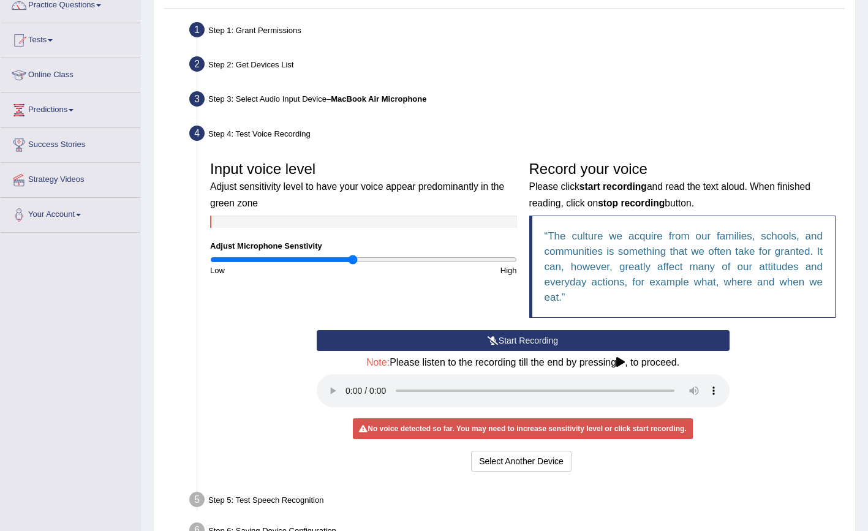
click at [296, 135] on div "Step 4: Test Voice Recording" at bounding box center [517, 135] width 666 height 27
click at [500, 341] on button "Start Recording" at bounding box center [523, 340] width 413 height 21
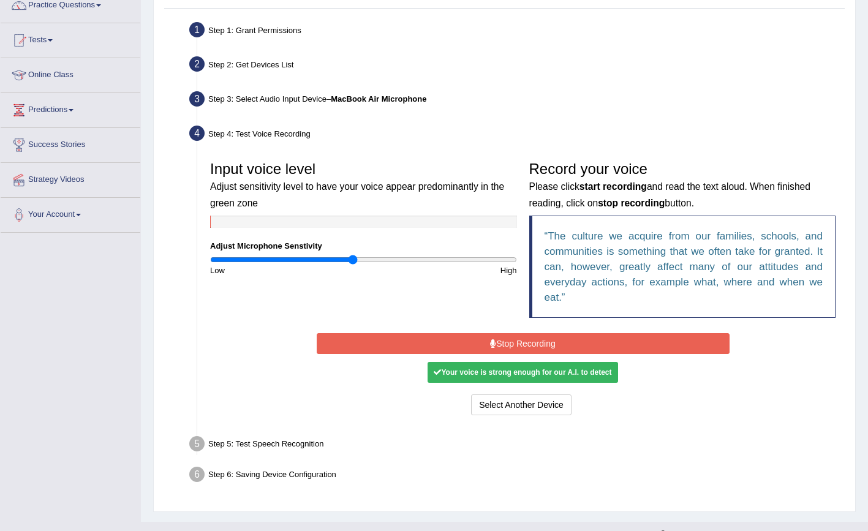
click at [478, 347] on button "Stop Recording" at bounding box center [523, 343] width 413 height 21
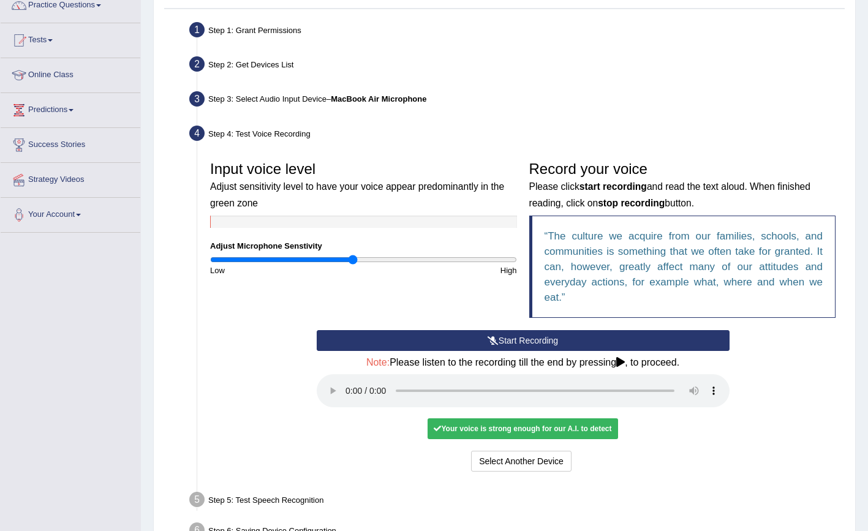
click at [345, 374] on audio at bounding box center [523, 390] width 413 height 33
click at [564, 451] on button "Voice is ok. Go to Next step" at bounding box center [573, 461] width 121 height 21
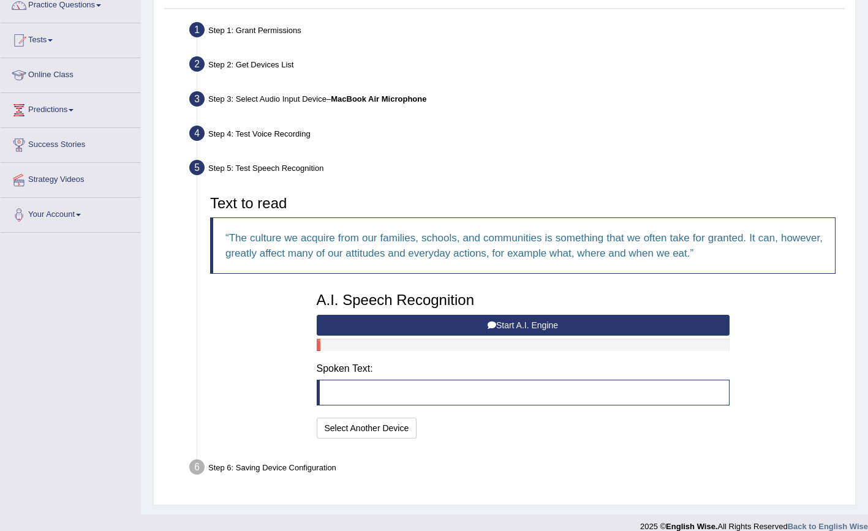
click at [458, 324] on button "Start A.I. Engine" at bounding box center [523, 325] width 413 height 21
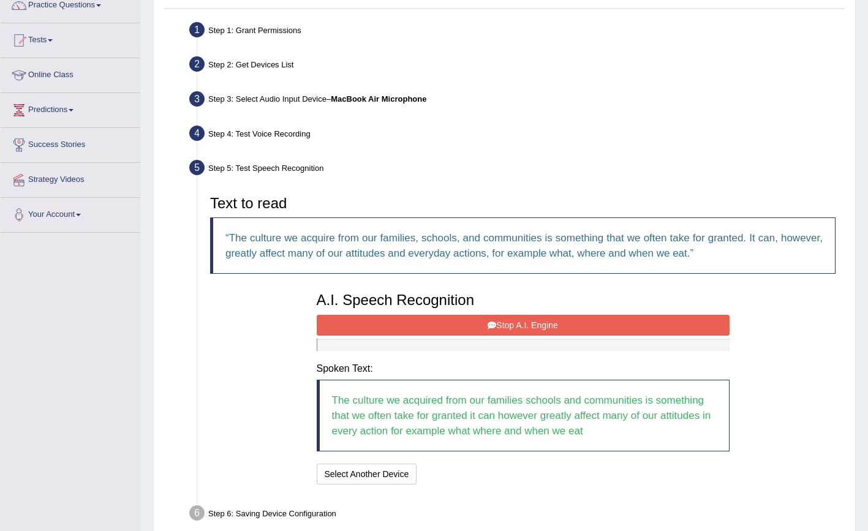
click at [498, 326] on button "Stop A.I. Engine" at bounding box center [523, 325] width 413 height 21
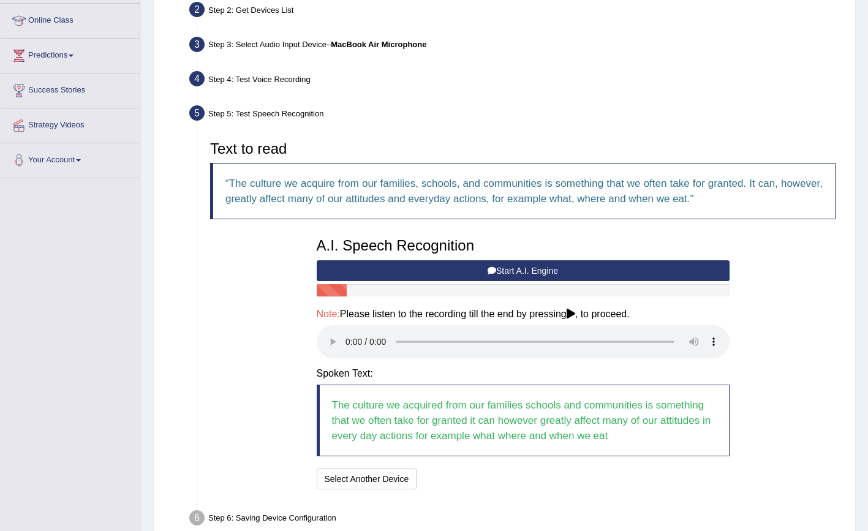
scroll to position [171, 0]
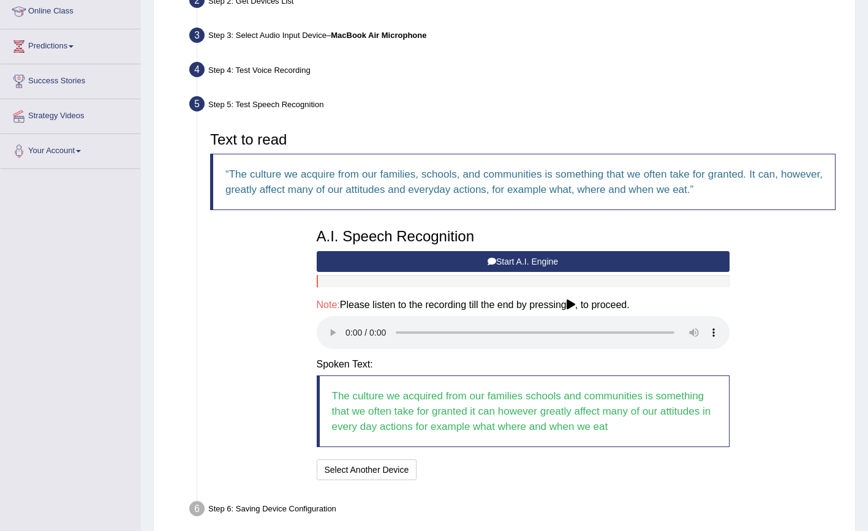
click at [347, 325] on audio at bounding box center [523, 332] width 413 height 33
click at [444, 459] on button "Speech is ok. Go to Last step" at bounding box center [486, 469] width 128 height 21
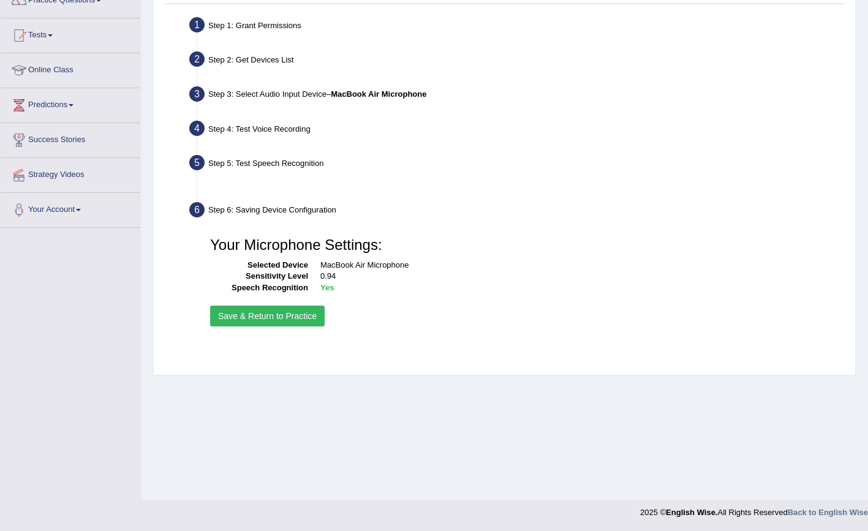
scroll to position [112, 0]
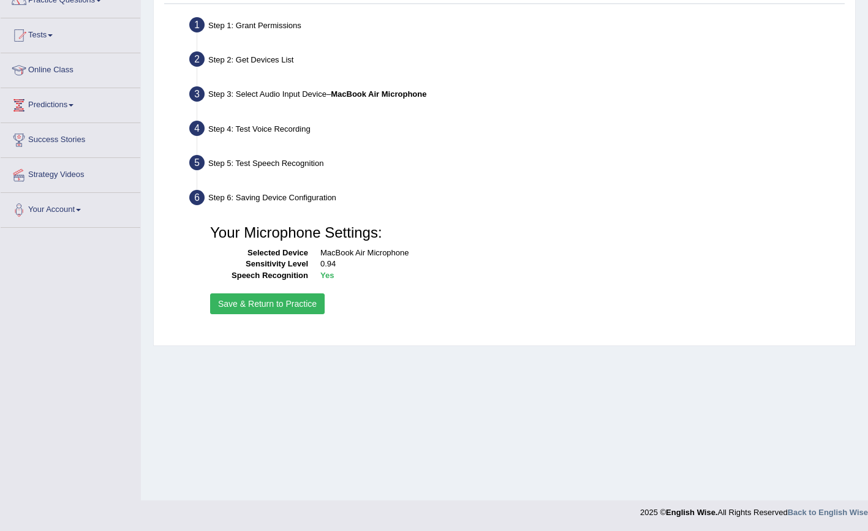
click at [293, 290] on div "Your Microphone Settings: Selected Device MacBook Air Microphone Sensitivity Le…" at bounding box center [523, 268] width 638 height 111
click at [293, 301] on button "Save & Return to Practice" at bounding box center [267, 303] width 115 height 21
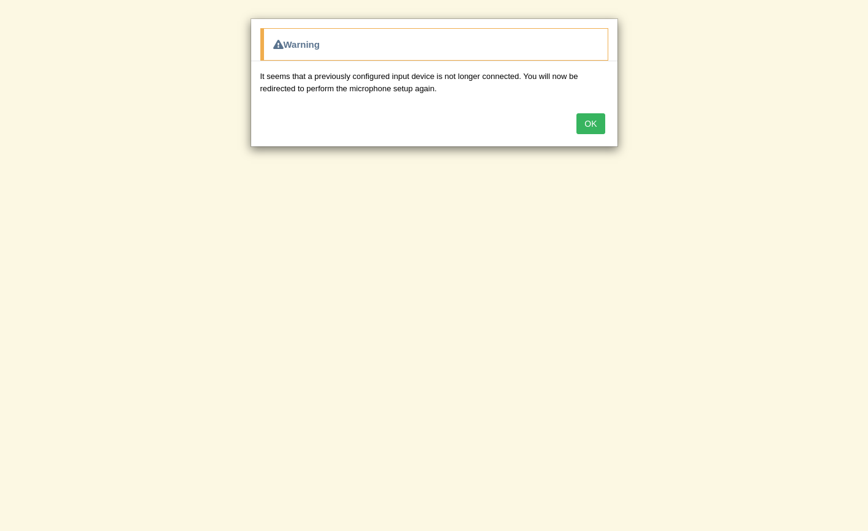
click at [592, 128] on button "OK" at bounding box center [590, 123] width 28 height 21
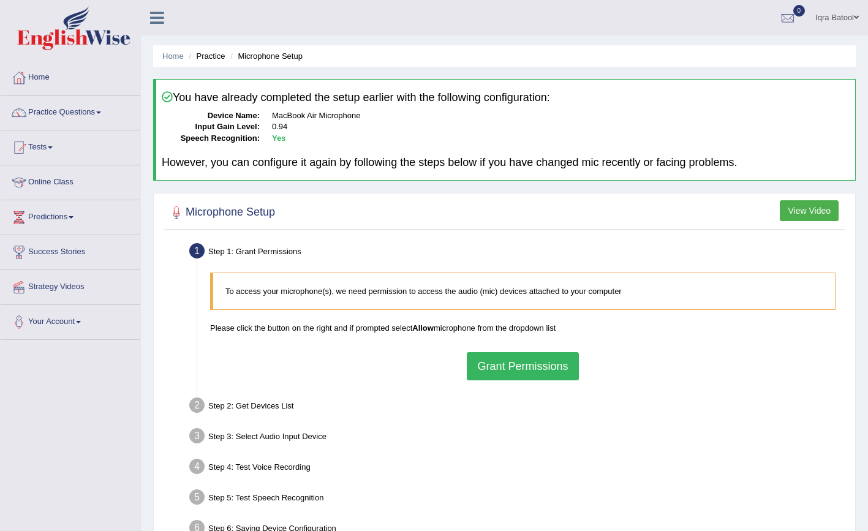
click at [263, 105] on div "You have already completed the setup earlier with the following configuration: …" at bounding box center [504, 130] width 703 height 102
click at [91, 118] on link "Practice Questions" at bounding box center [71, 111] width 140 height 31
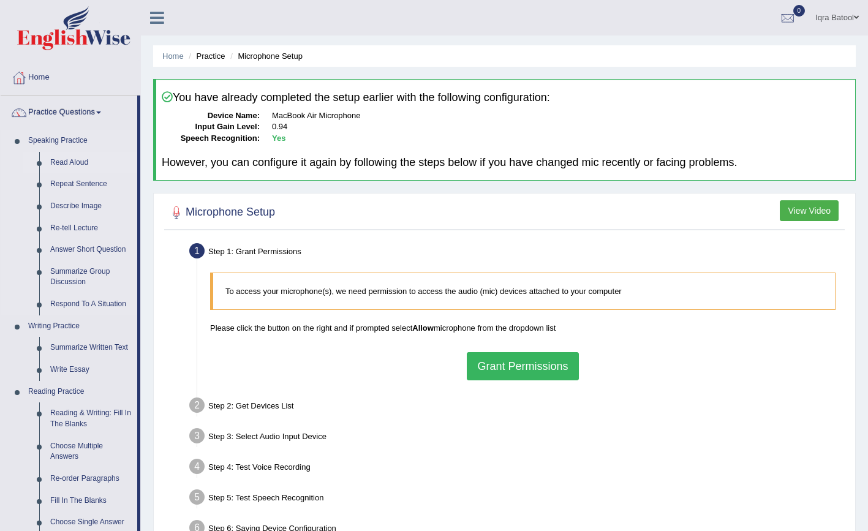
click at [81, 159] on link "Read Aloud" at bounding box center [91, 163] width 93 height 22
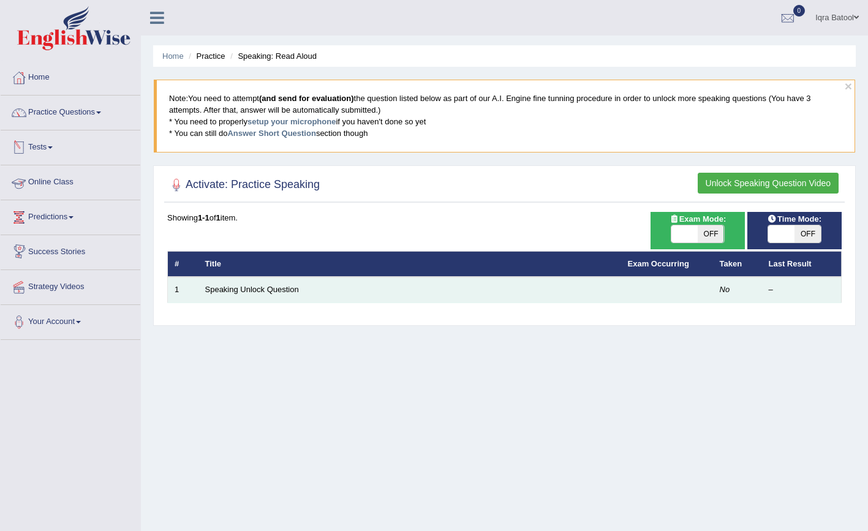
click at [275, 293] on td "Speaking Unlock Question" at bounding box center [409, 290] width 423 height 26
click at [275, 291] on link "Speaking Unlock Question" at bounding box center [252, 289] width 94 height 9
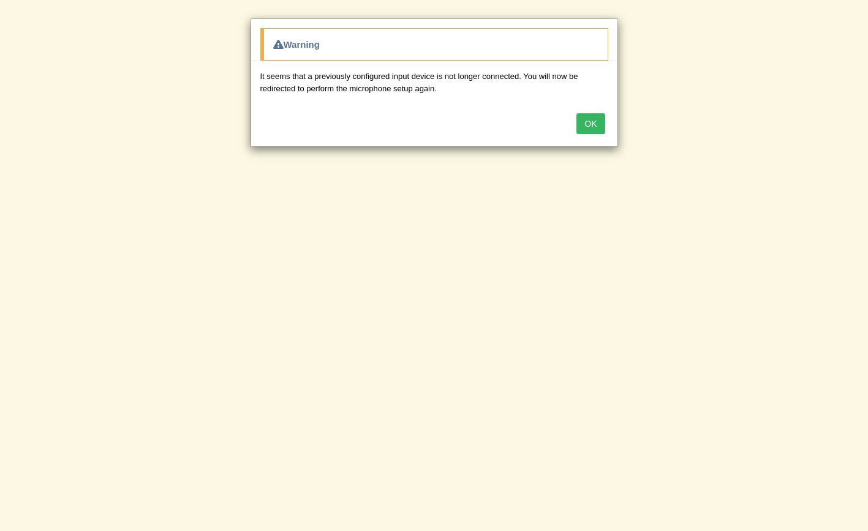
click at [553, 135] on div "OK" at bounding box center [434, 125] width 366 height 43
click at [597, 129] on button "OK" at bounding box center [590, 123] width 28 height 21
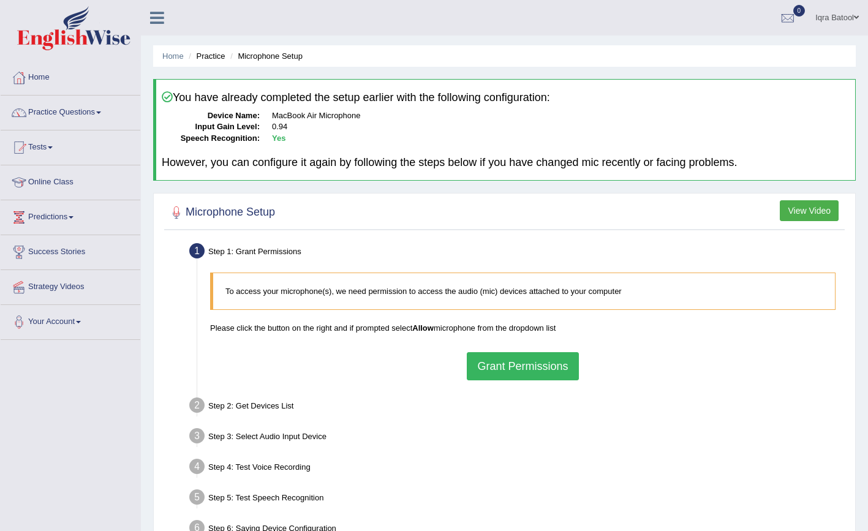
click at [518, 357] on button "Grant Permissions" at bounding box center [522, 366] width 111 height 28
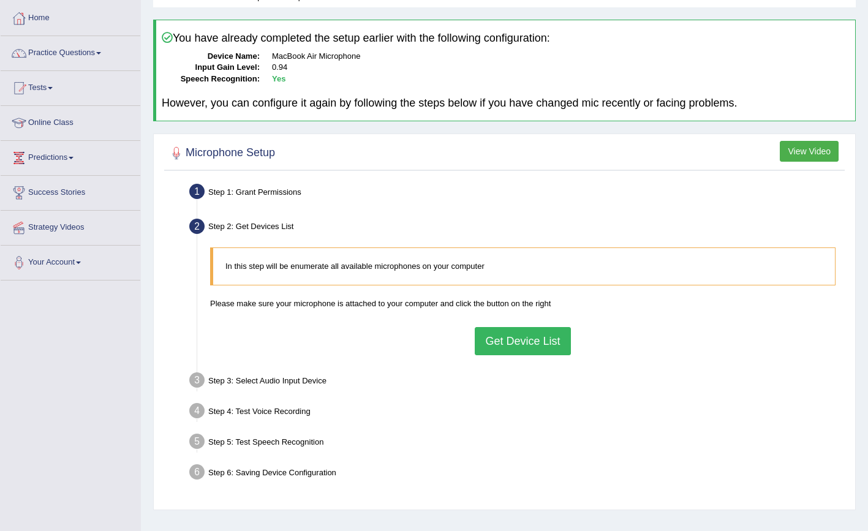
scroll to position [63, 0]
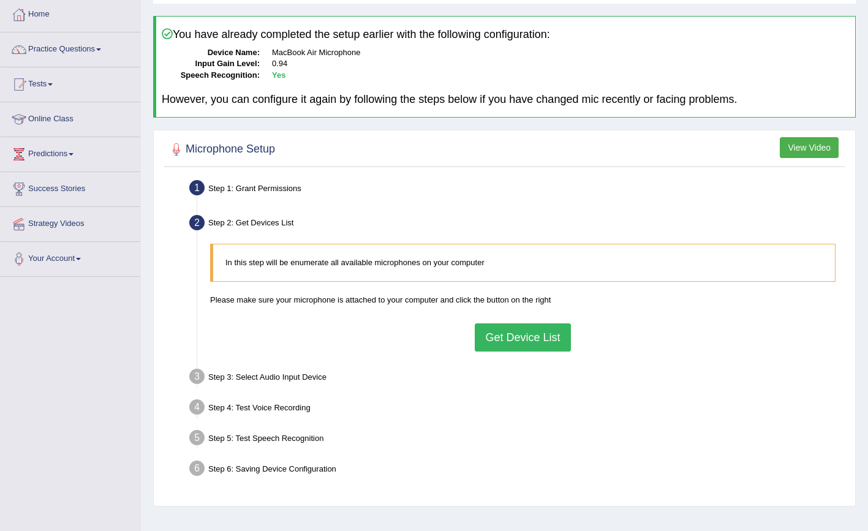
click at [532, 331] on button "Get Device List" at bounding box center [523, 337] width 96 height 28
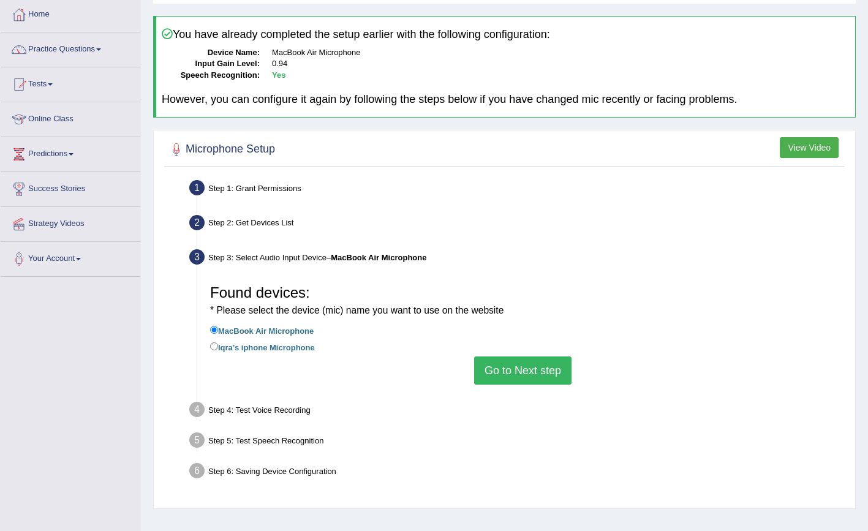
click at [561, 357] on button "Go to Next step" at bounding box center [522, 371] width 97 height 28
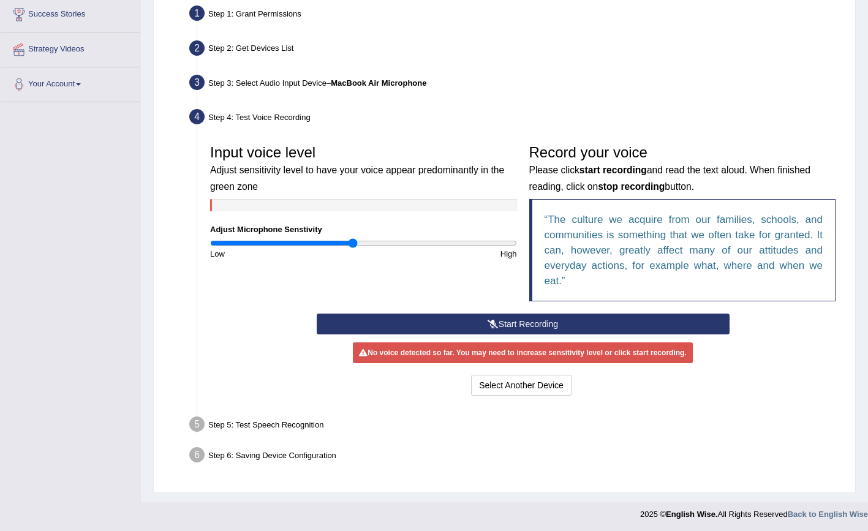
scroll to position [222, 0]
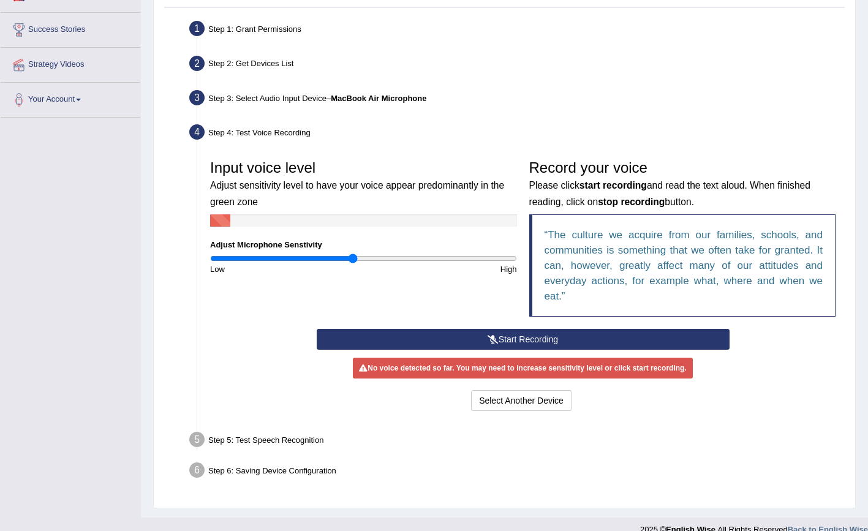
click at [520, 338] on button "Start Recording" at bounding box center [523, 339] width 413 height 21
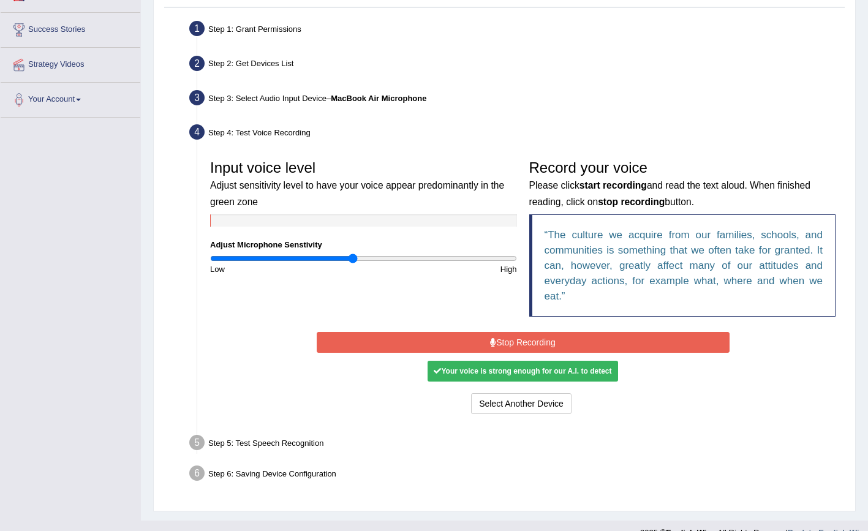
click at [520, 338] on button "Stop Recording" at bounding box center [523, 342] width 413 height 21
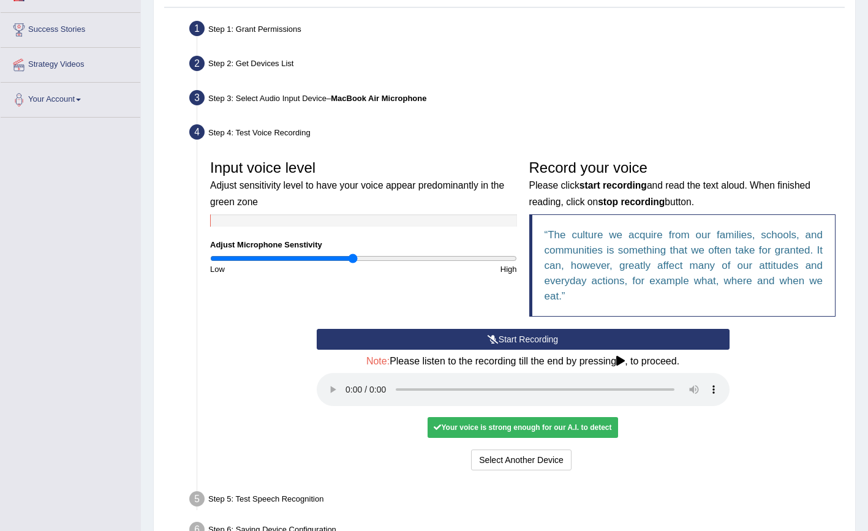
click at [349, 378] on audio at bounding box center [523, 389] width 413 height 33
click at [695, 378] on audio at bounding box center [523, 389] width 413 height 33
click at [693, 377] on audio at bounding box center [523, 389] width 413 height 33
click at [617, 450] on button "Voice is ok. Go to Next step" at bounding box center [573, 460] width 121 height 21
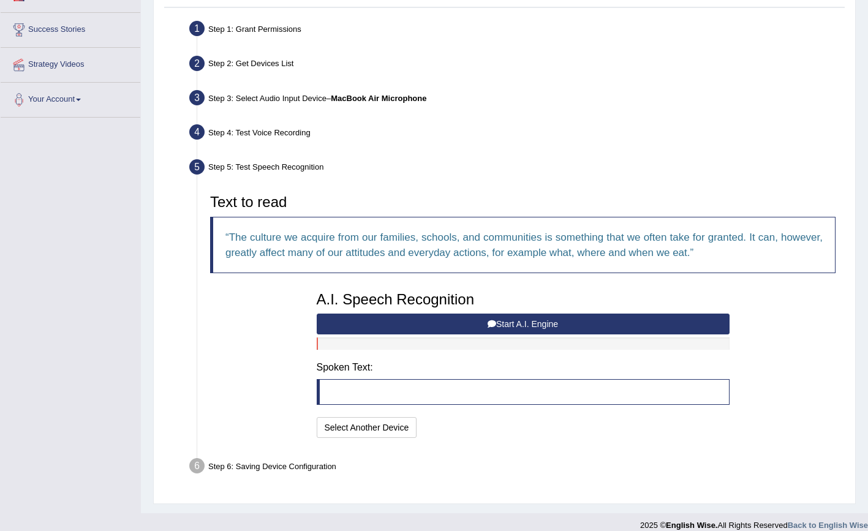
click at [404, 318] on button "Start A.I. Engine" at bounding box center [523, 324] width 413 height 21
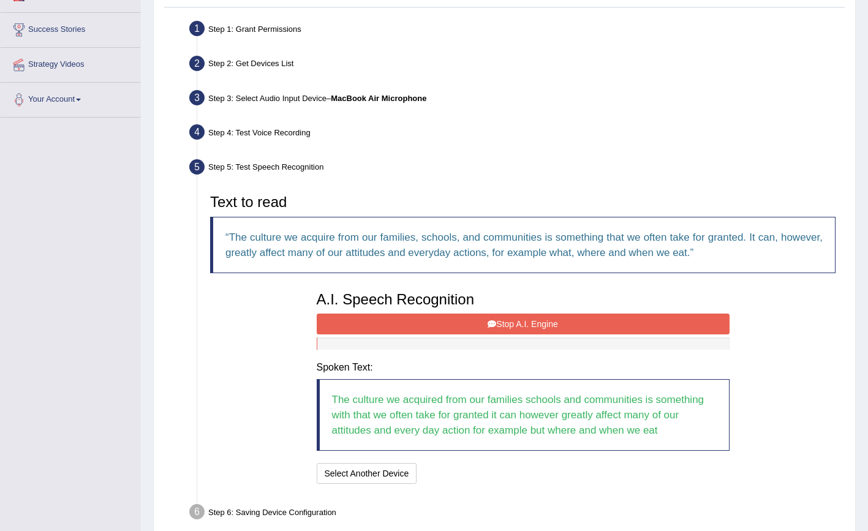
click at [473, 326] on button "Stop A.I. Engine" at bounding box center [523, 324] width 413 height 21
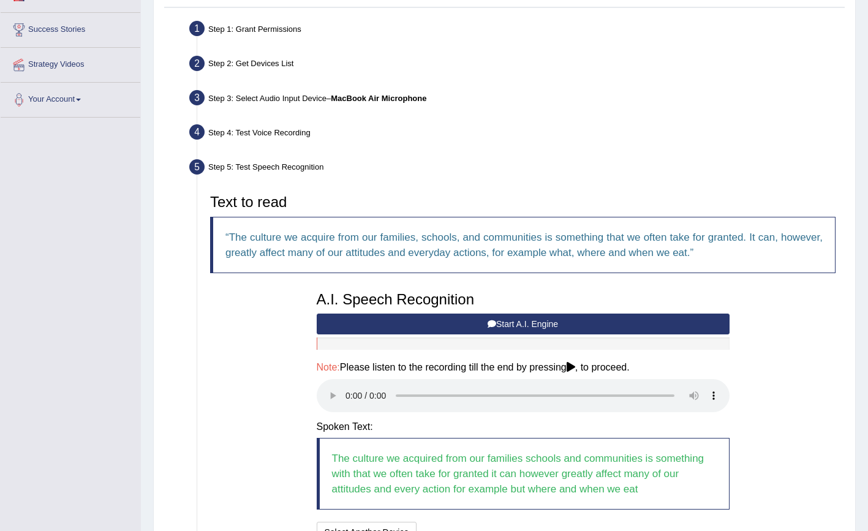
click at [346, 390] on audio at bounding box center [523, 395] width 413 height 33
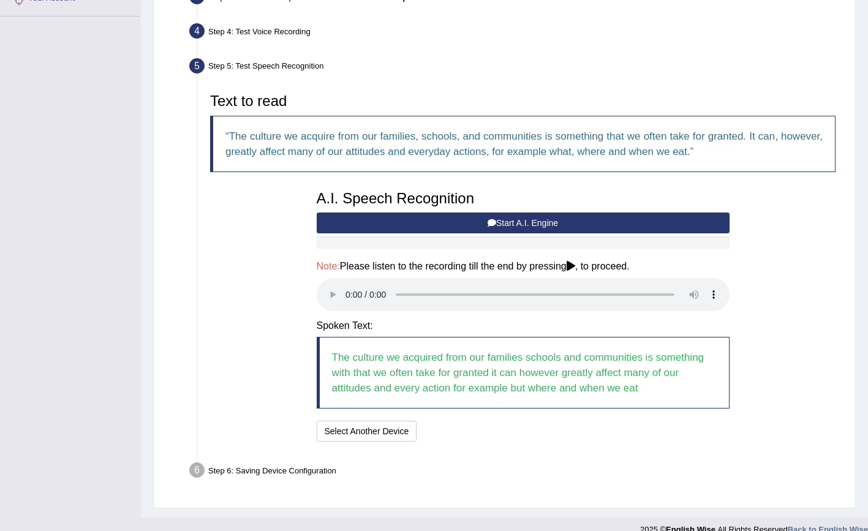
scroll to position [323, 0]
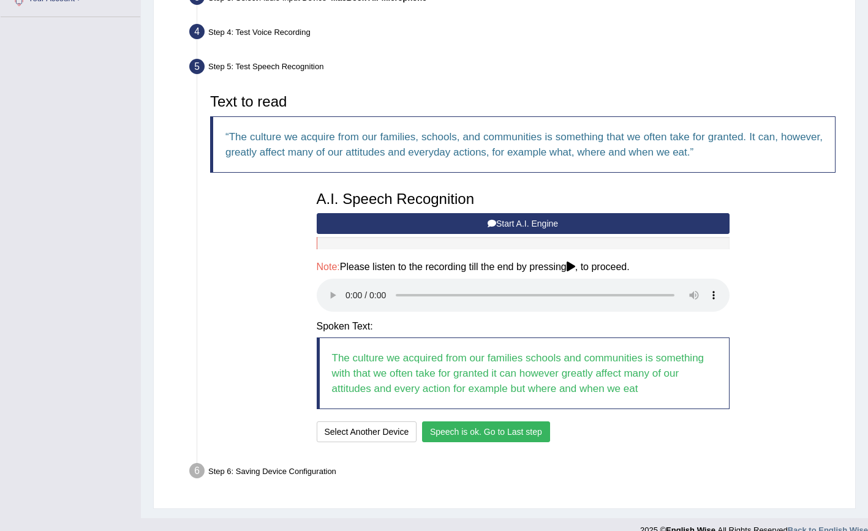
click at [465, 421] on button "Speech is ok. Go to Last step" at bounding box center [486, 431] width 128 height 21
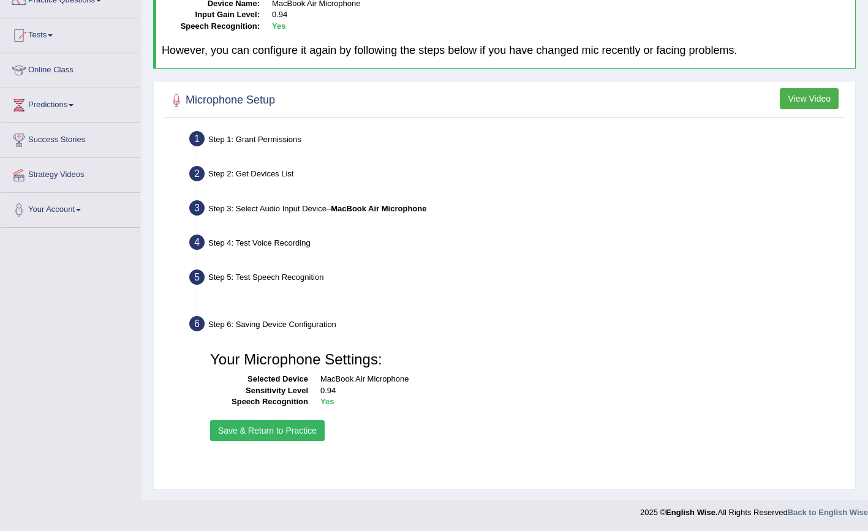
scroll to position [112, 0]
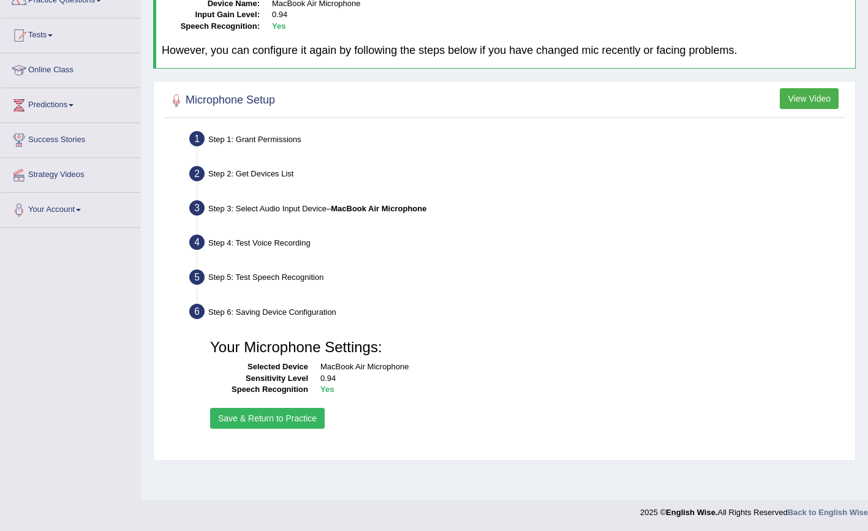
click at [292, 420] on button "Save & Return to Practice" at bounding box center [267, 418] width 115 height 21
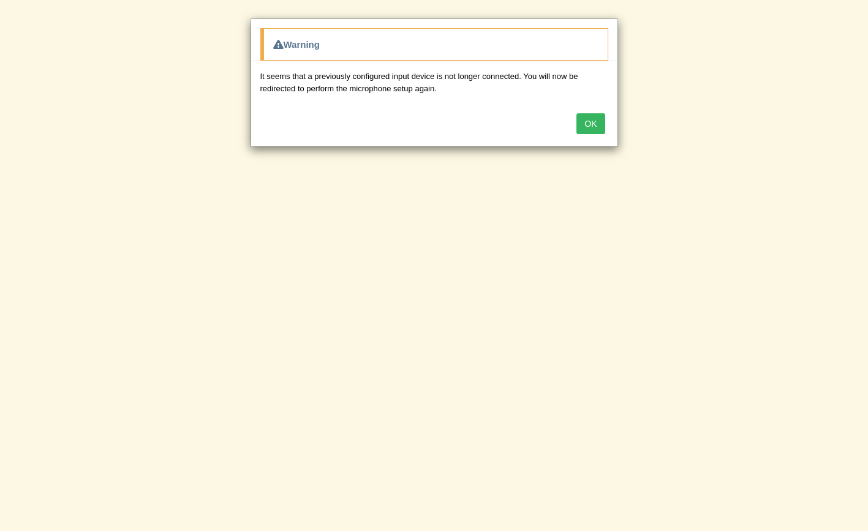
click at [592, 119] on button "OK" at bounding box center [590, 123] width 28 height 21
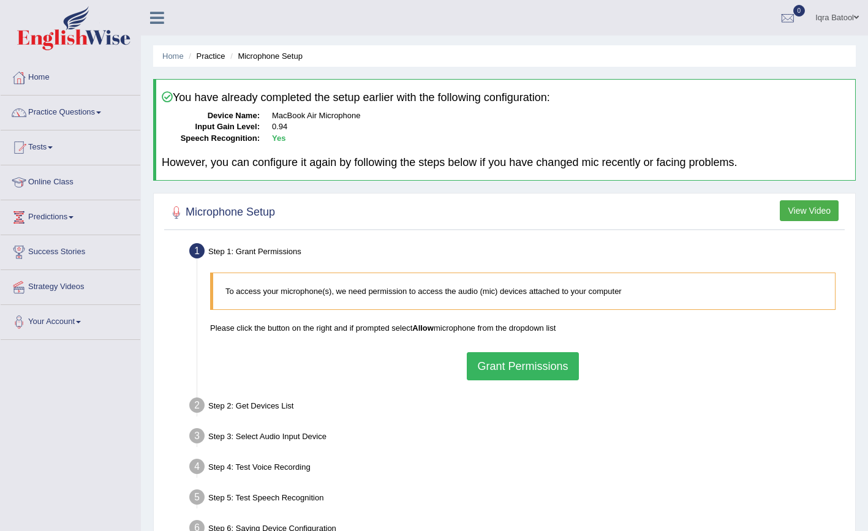
click at [806, 219] on div at bounding box center [504, 212] width 674 height 25
click at [806, 217] on button "View Video" at bounding box center [809, 210] width 59 height 21
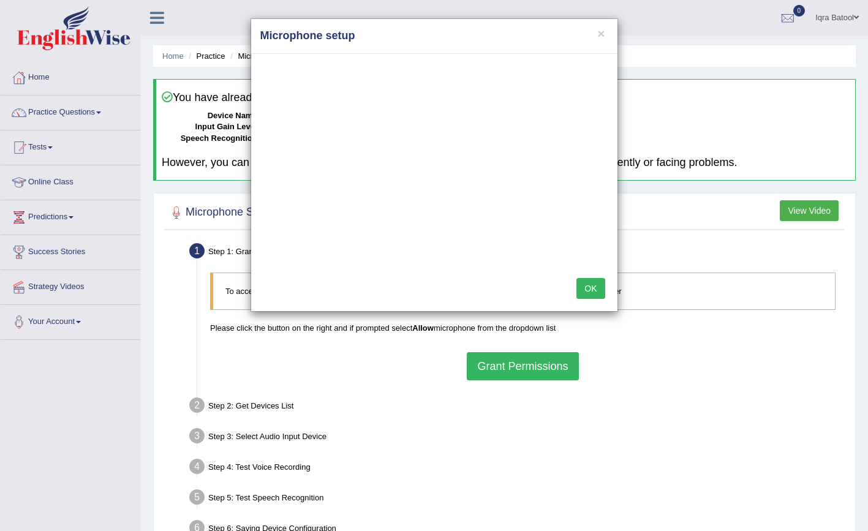
click at [588, 287] on button "OK" at bounding box center [590, 288] width 28 height 21
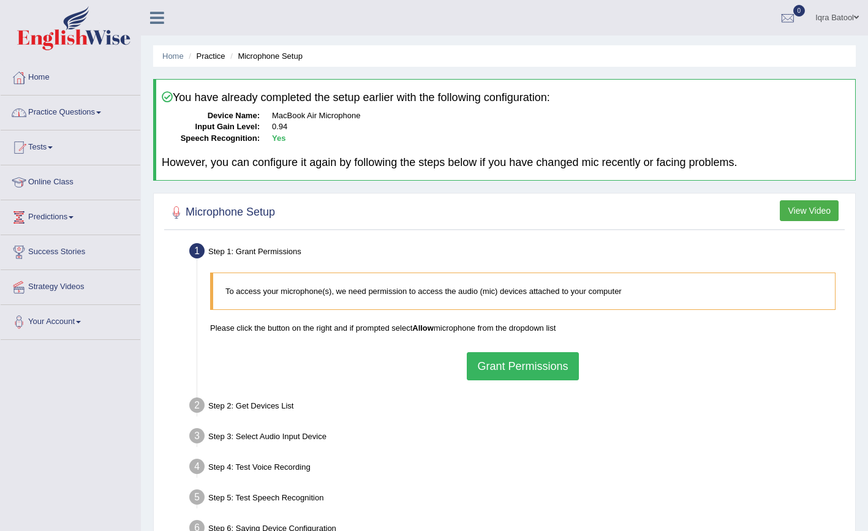
click at [75, 114] on link "Practice Questions" at bounding box center [71, 111] width 140 height 31
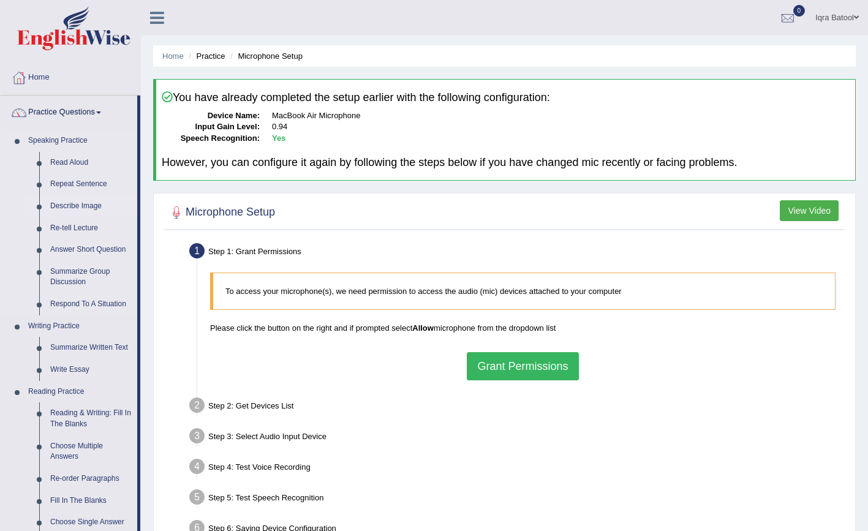
click at [76, 209] on link "Describe Image" at bounding box center [91, 206] width 93 height 22
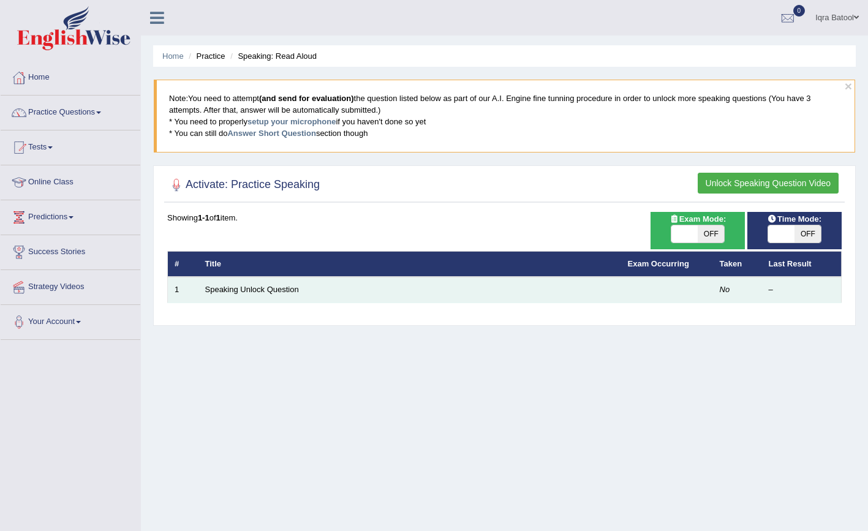
click at [259, 294] on td "Speaking Unlock Question" at bounding box center [409, 290] width 423 height 26
click at [263, 286] on link "Speaking Unlock Question" at bounding box center [252, 289] width 94 height 9
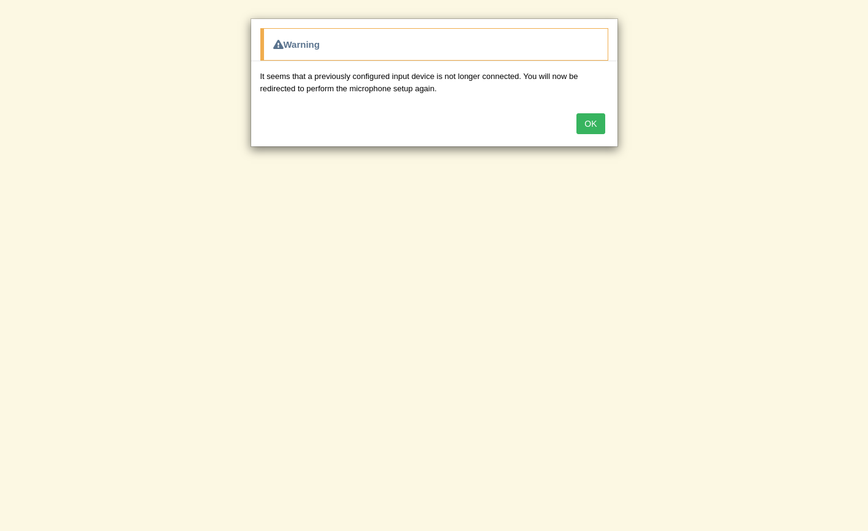
click at [594, 127] on button "OK" at bounding box center [590, 123] width 28 height 21
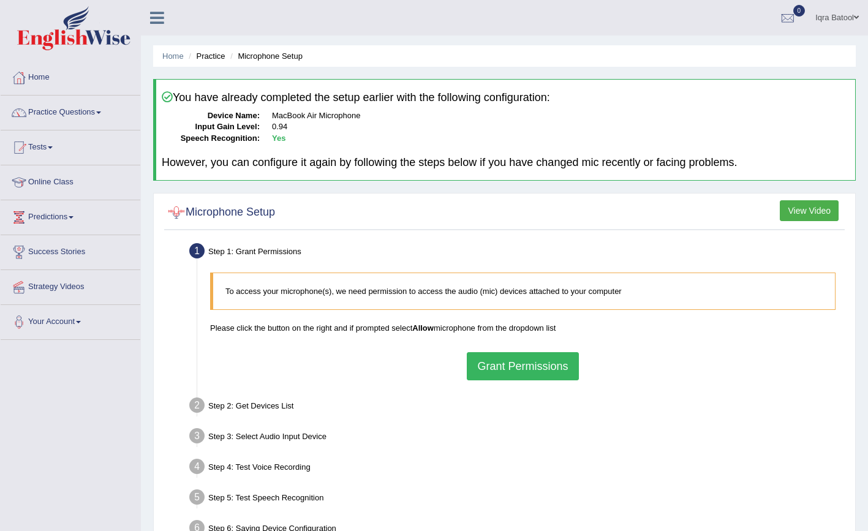
click at [258, 152] on div "You have already completed the setup earlier with the following configuration: …" at bounding box center [504, 130] width 703 height 102
click at [224, 211] on h2 "Microphone Setup" at bounding box center [221, 212] width 108 height 18
click at [838, 21] on link "Iqra Batool" at bounding box center [837, 16] width 62 height 32
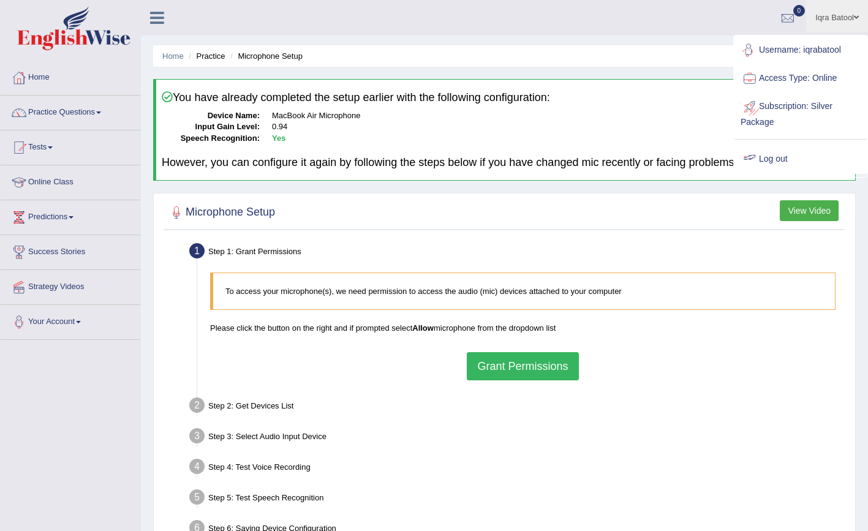
click at [787, 156] on link "Log out" at bounding box center [801, 159] width 132 height 28
